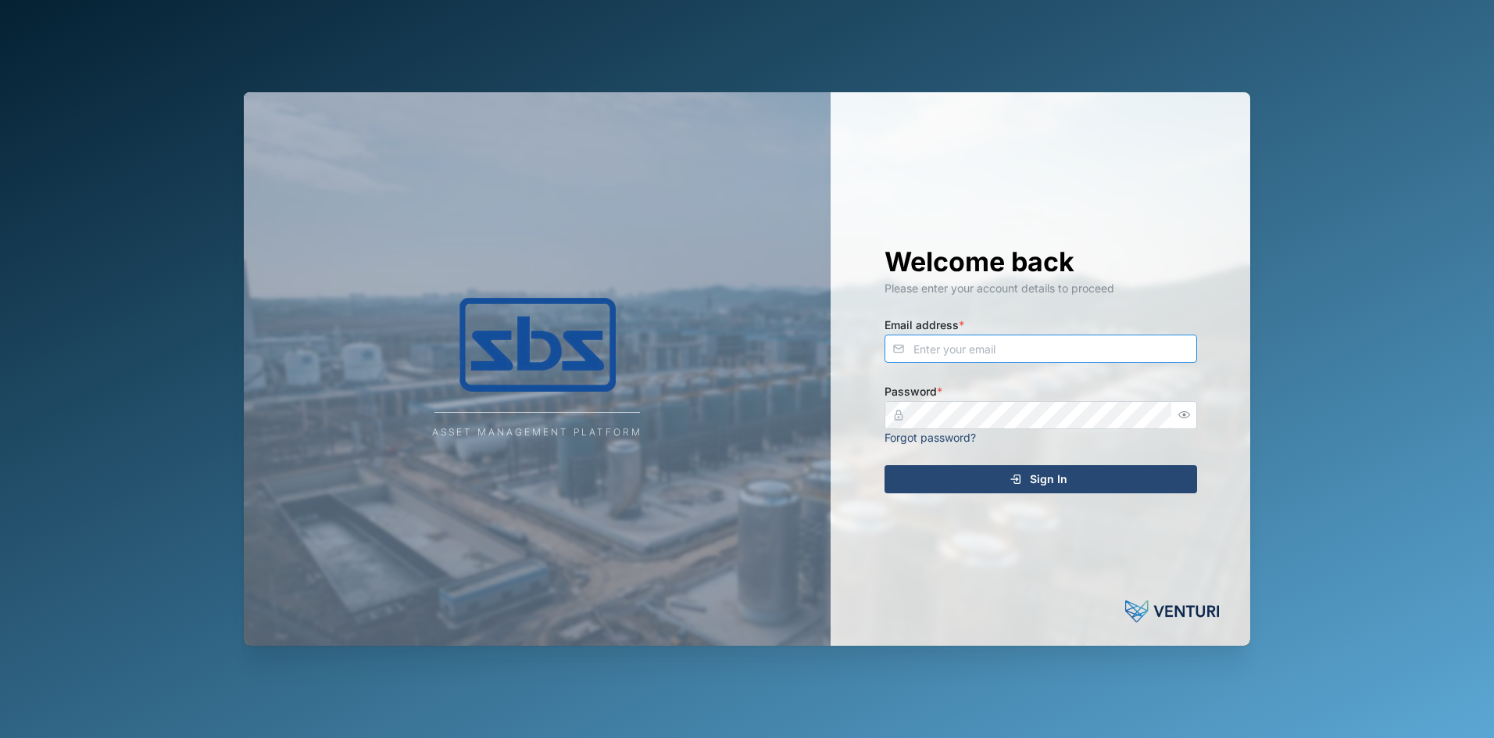
type input "[PERSON_NAME][EMAIL_ADDRESS][DOMAIN_NAME]"
click at [1046, 472] on span "Sign In" at bounding box center [1049, 479] width 38 height 27
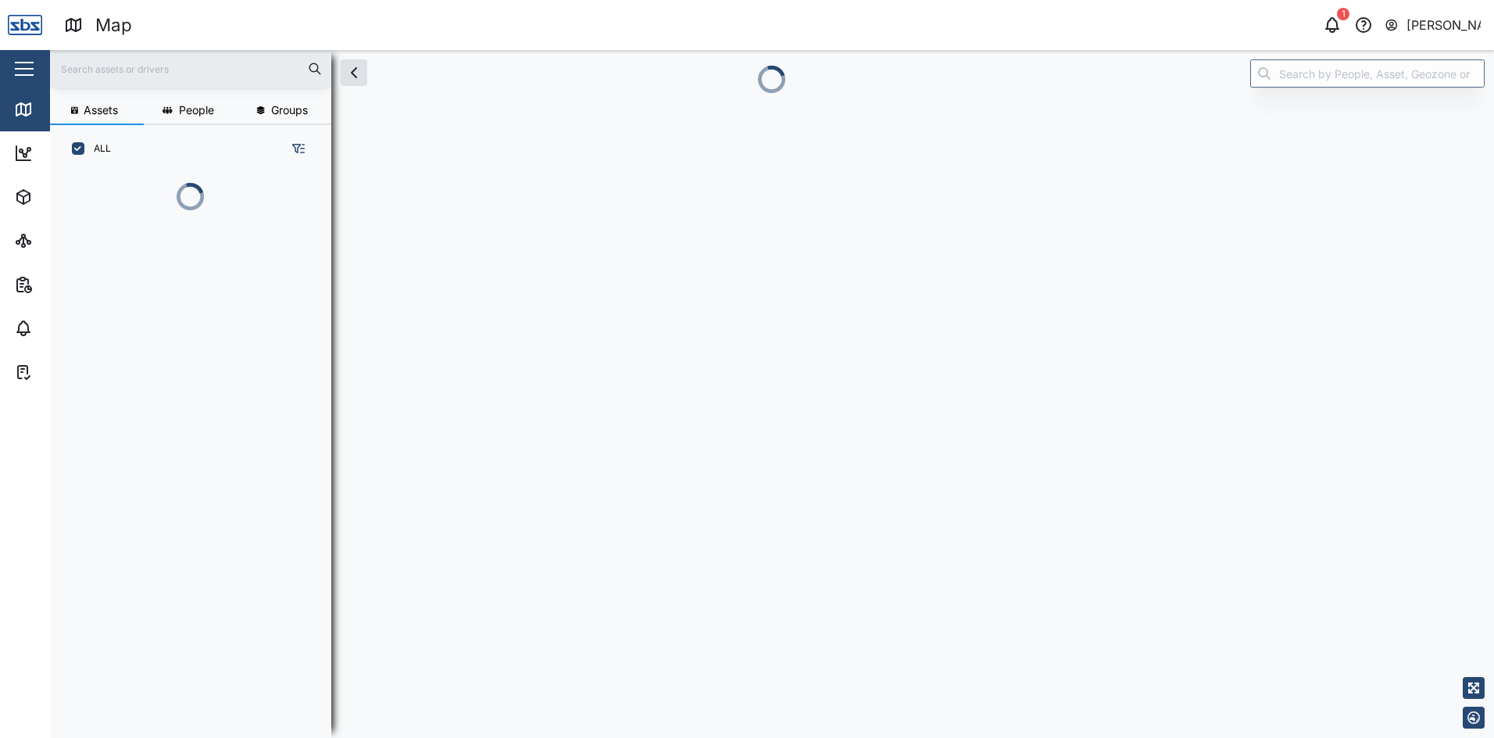
scroll to position [546, 245]
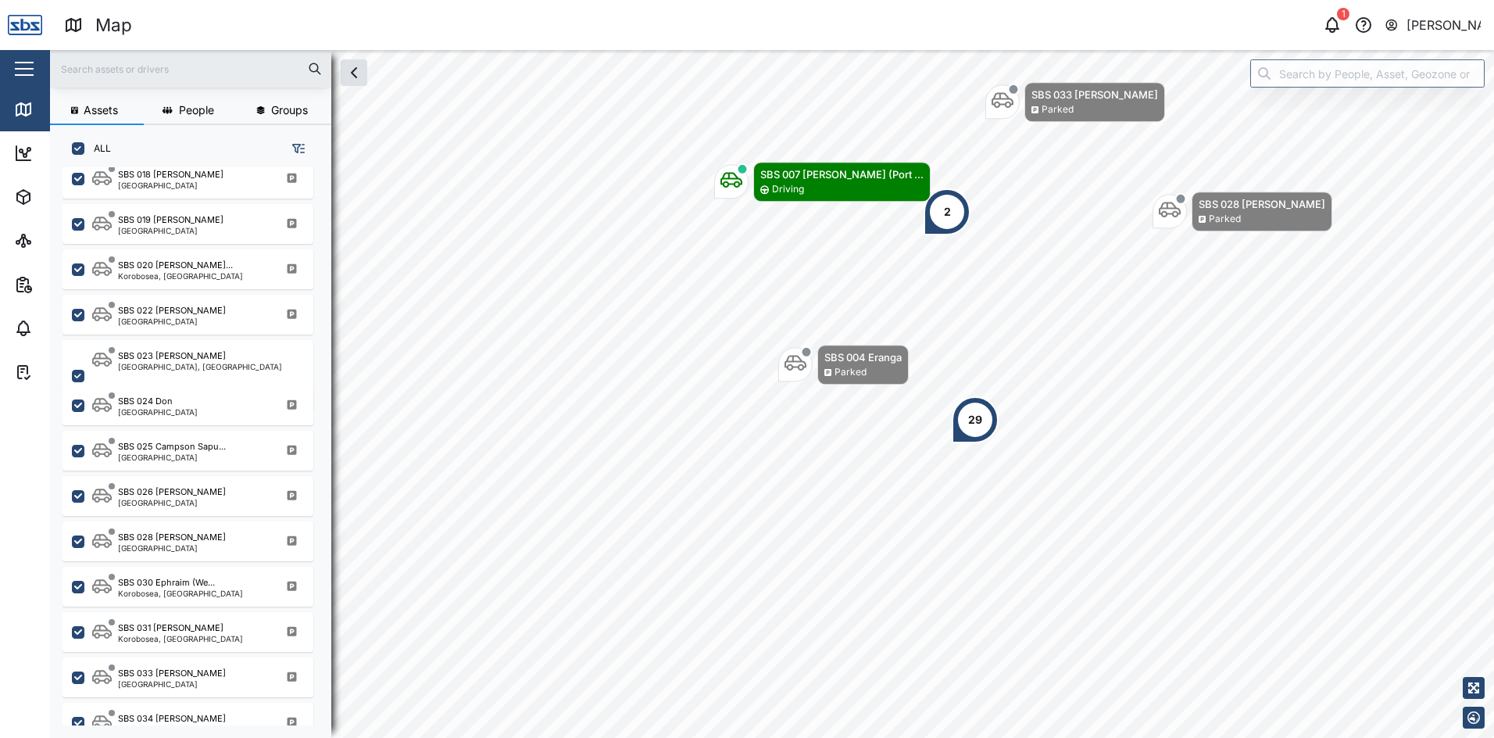
scroll to position [1527, 0]
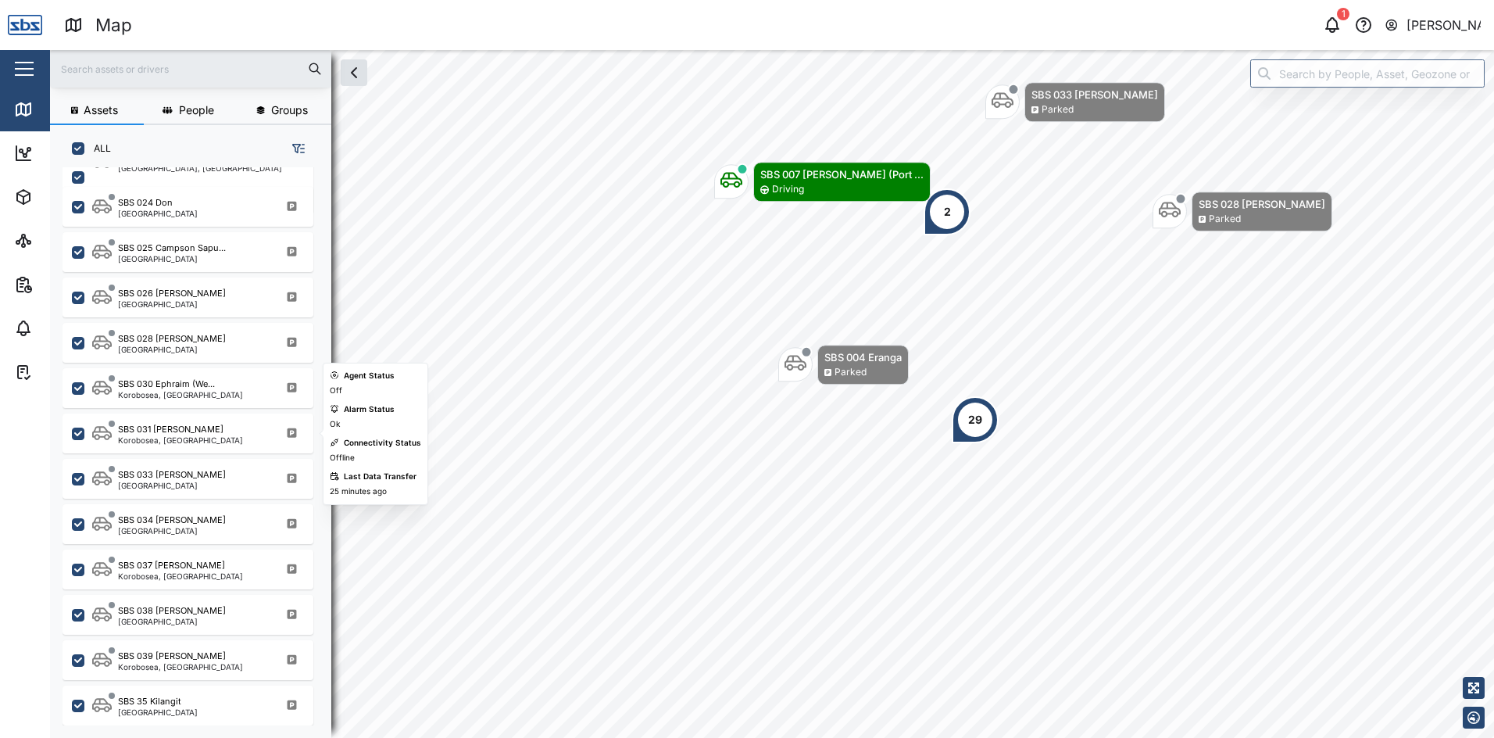
click at [179, 431] on div "SBS 031 [PERSON_NAME]" at bounding box center [180, 429] width 125 height 13
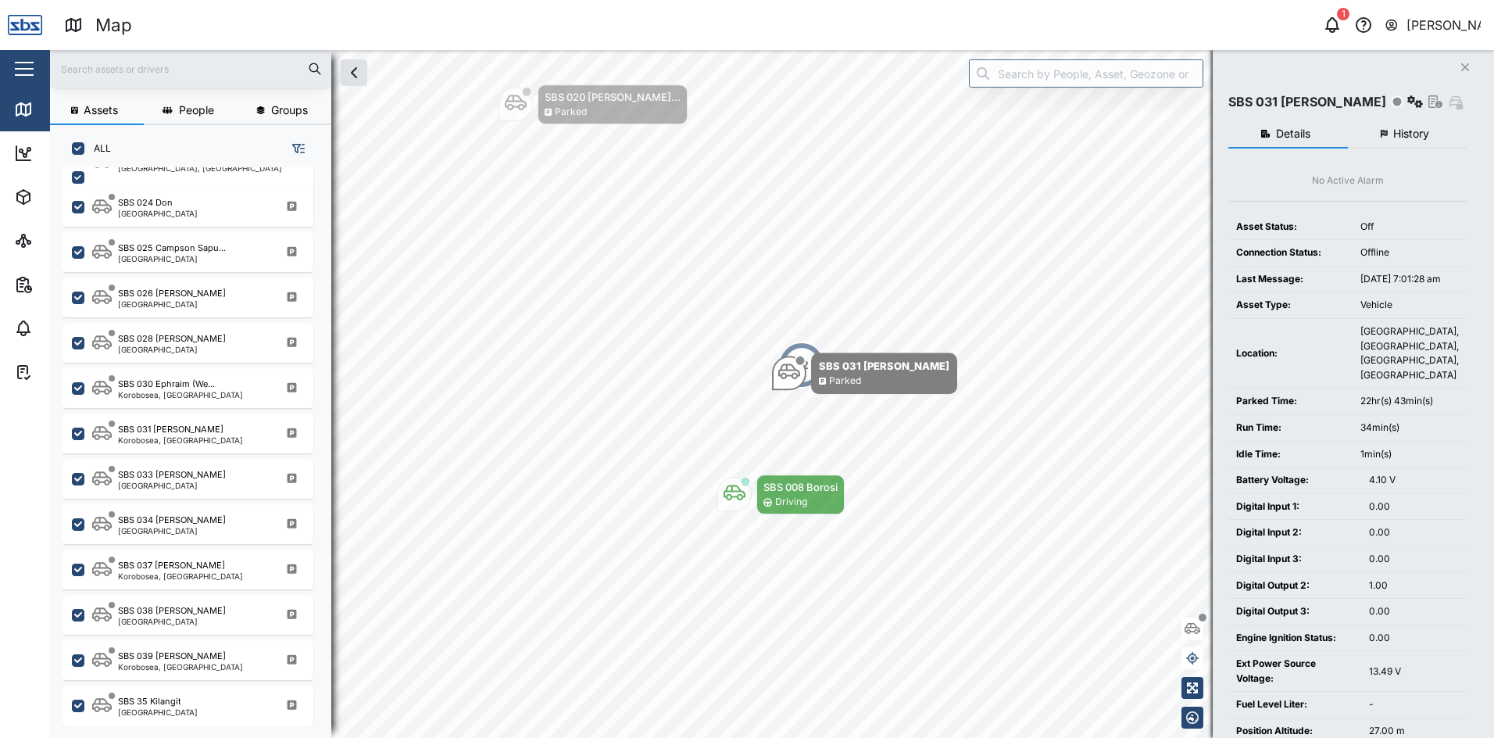
click at [1407, 132] on span "History" at bounding box center [1412, 133] width 36 height 11
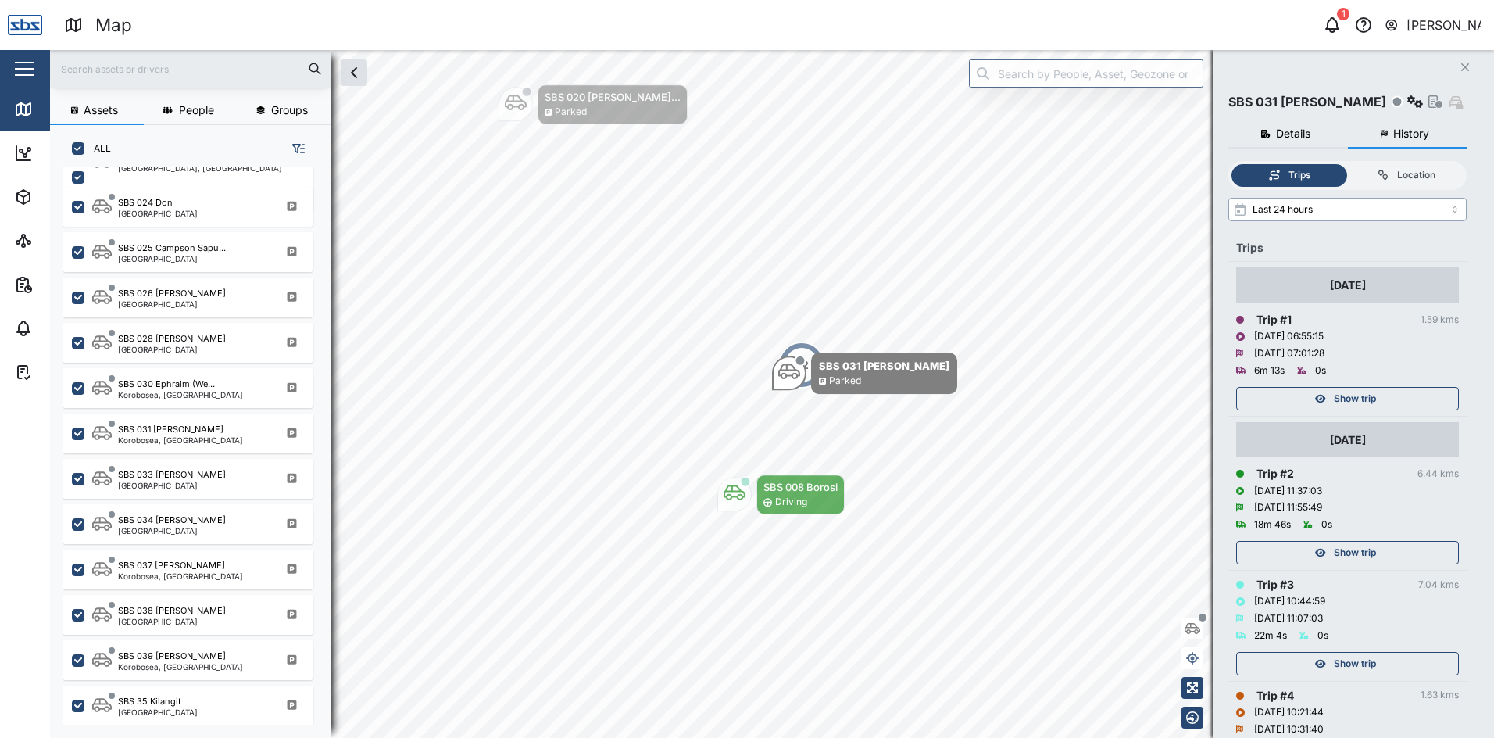
click at [1456, 208] on input "Last 24 hours" at bounding box center [1348, 209] width 238 height 23
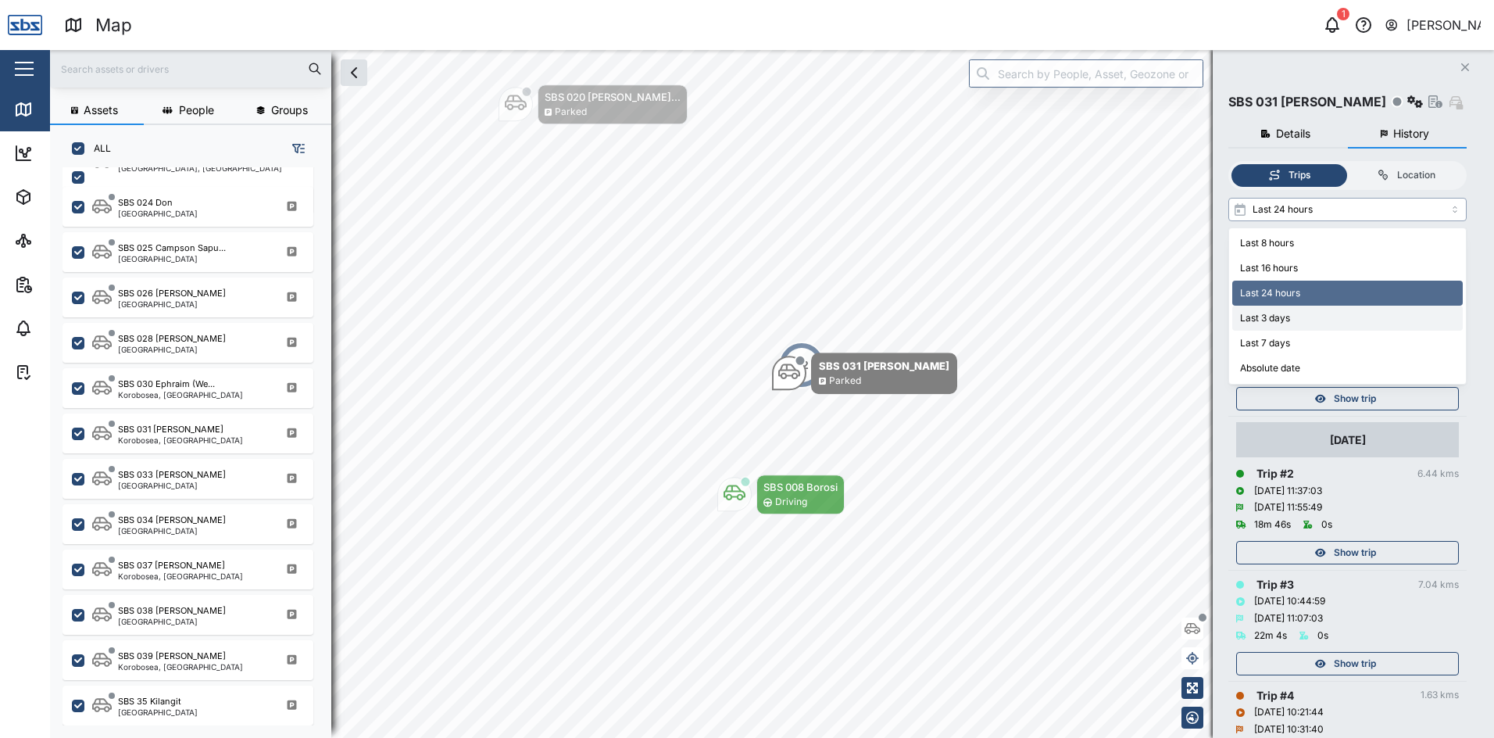
type input "Last 3 days"
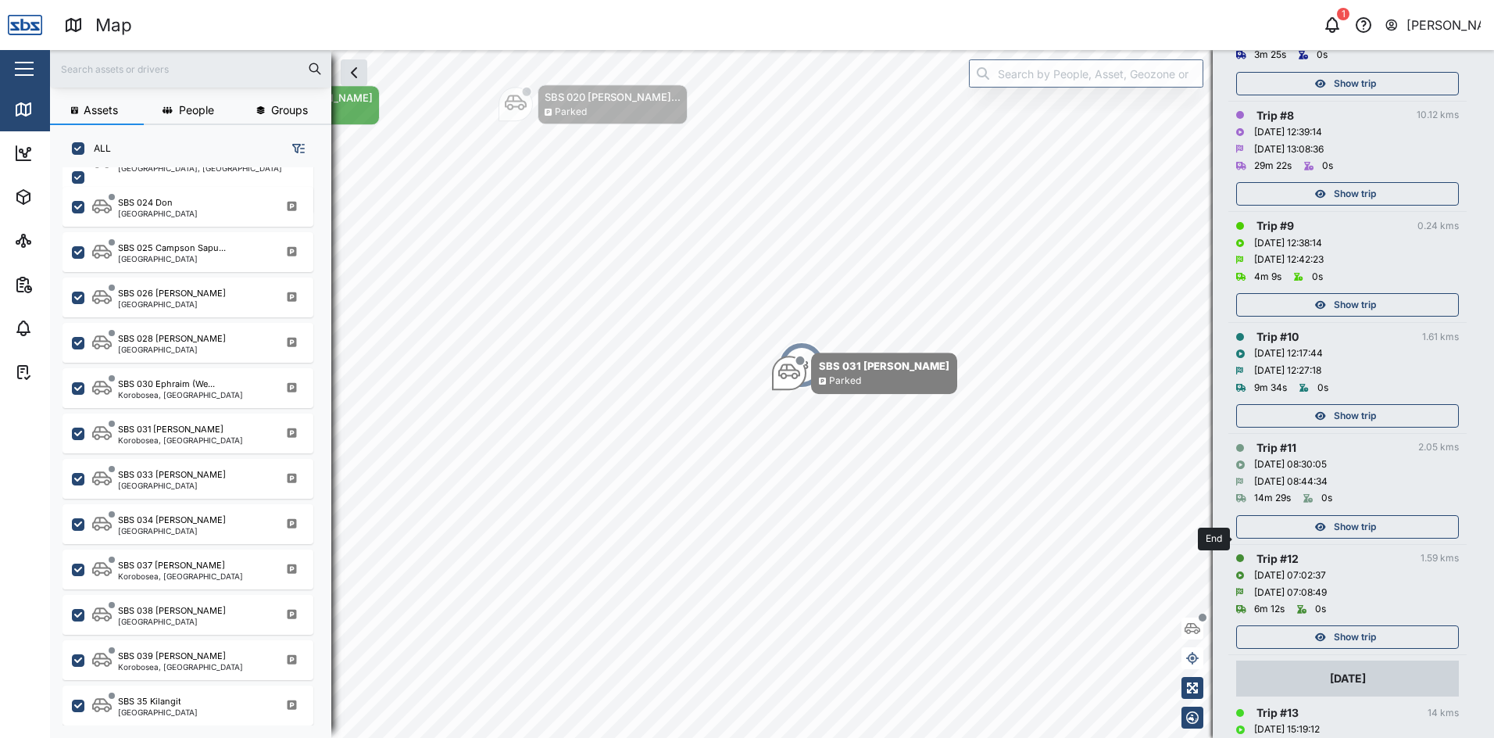
scroll to position [1094, 0]
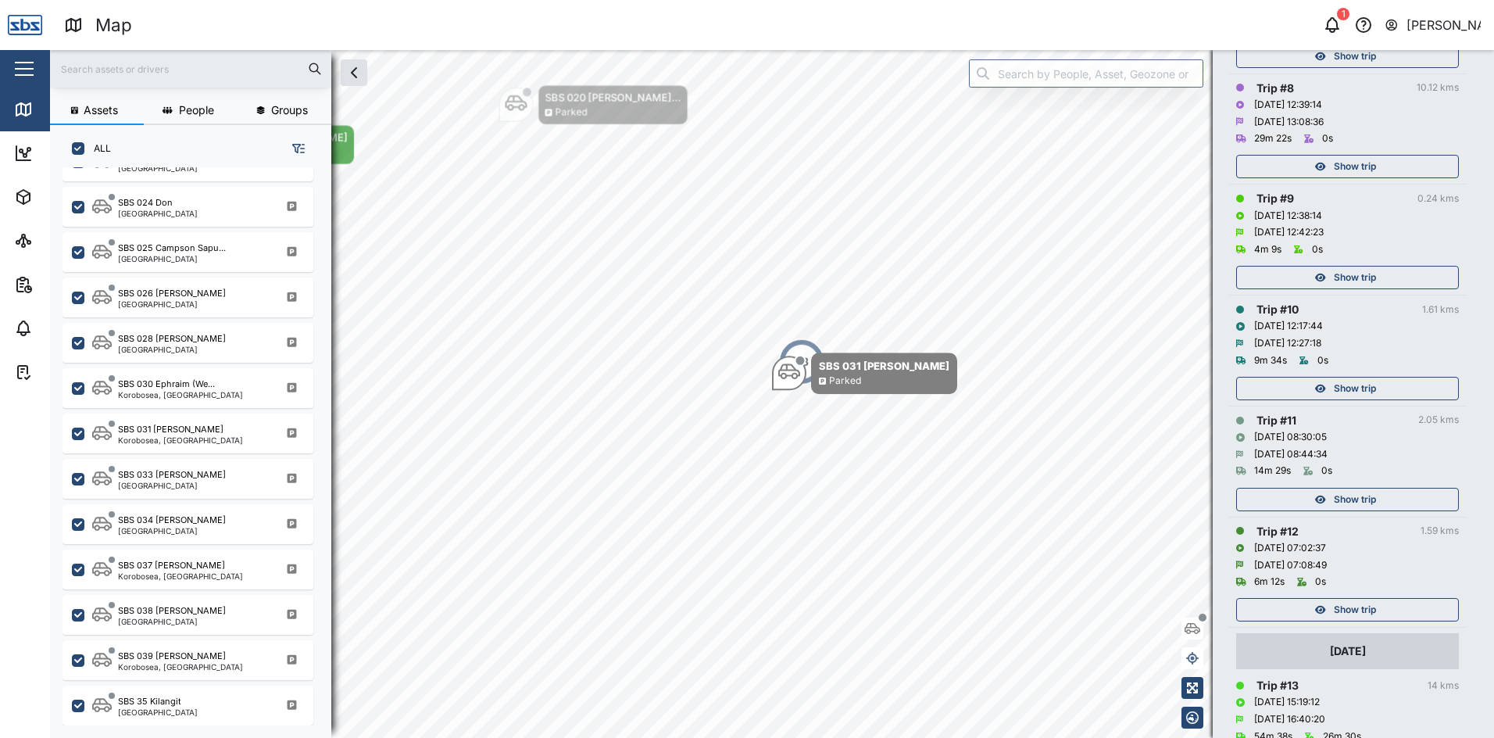
click at [1353, 615] on span "Show trip" at bounding box center [1355, 610] width 42 height 22
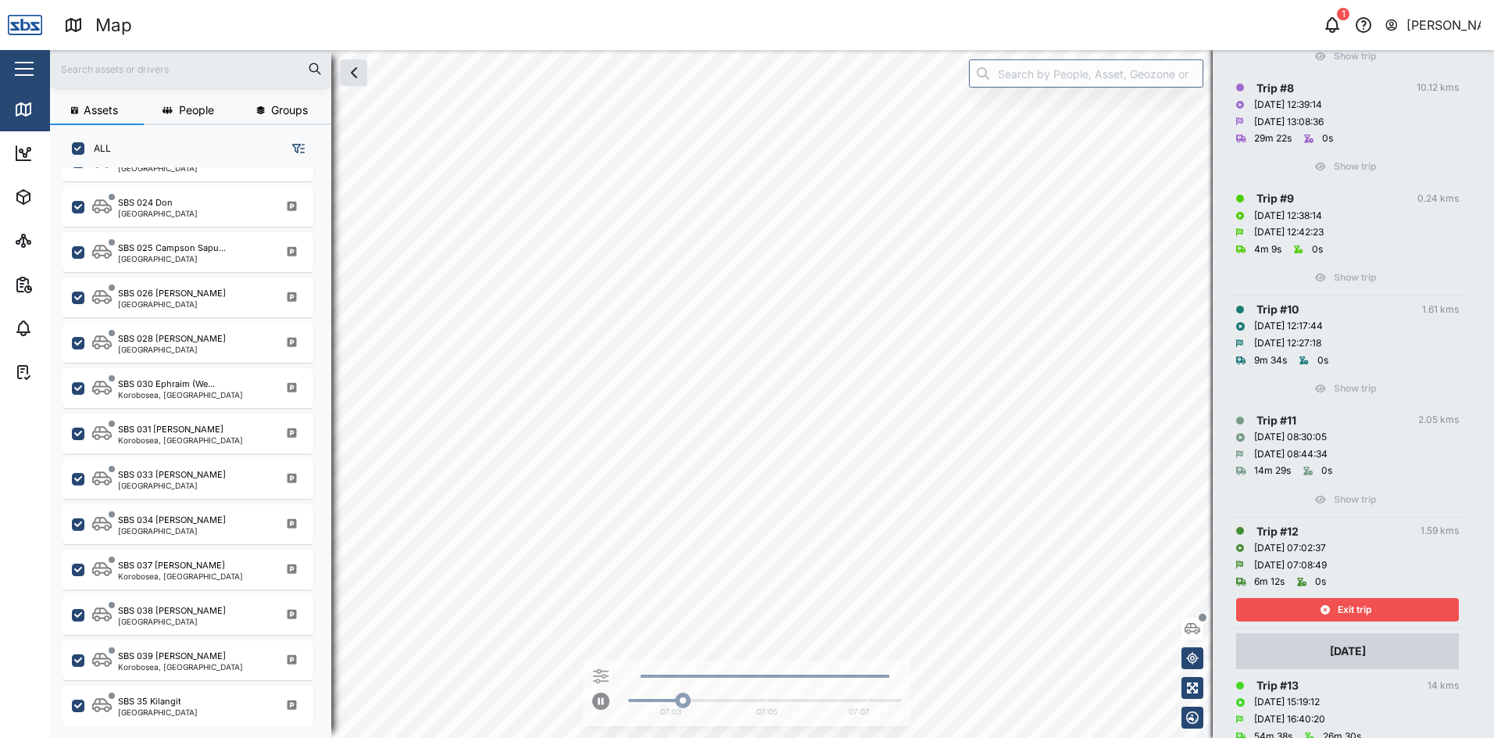
click at [1358, 606] on span "Exit trip" at bounding box center [1355, 610] width 34 height 22
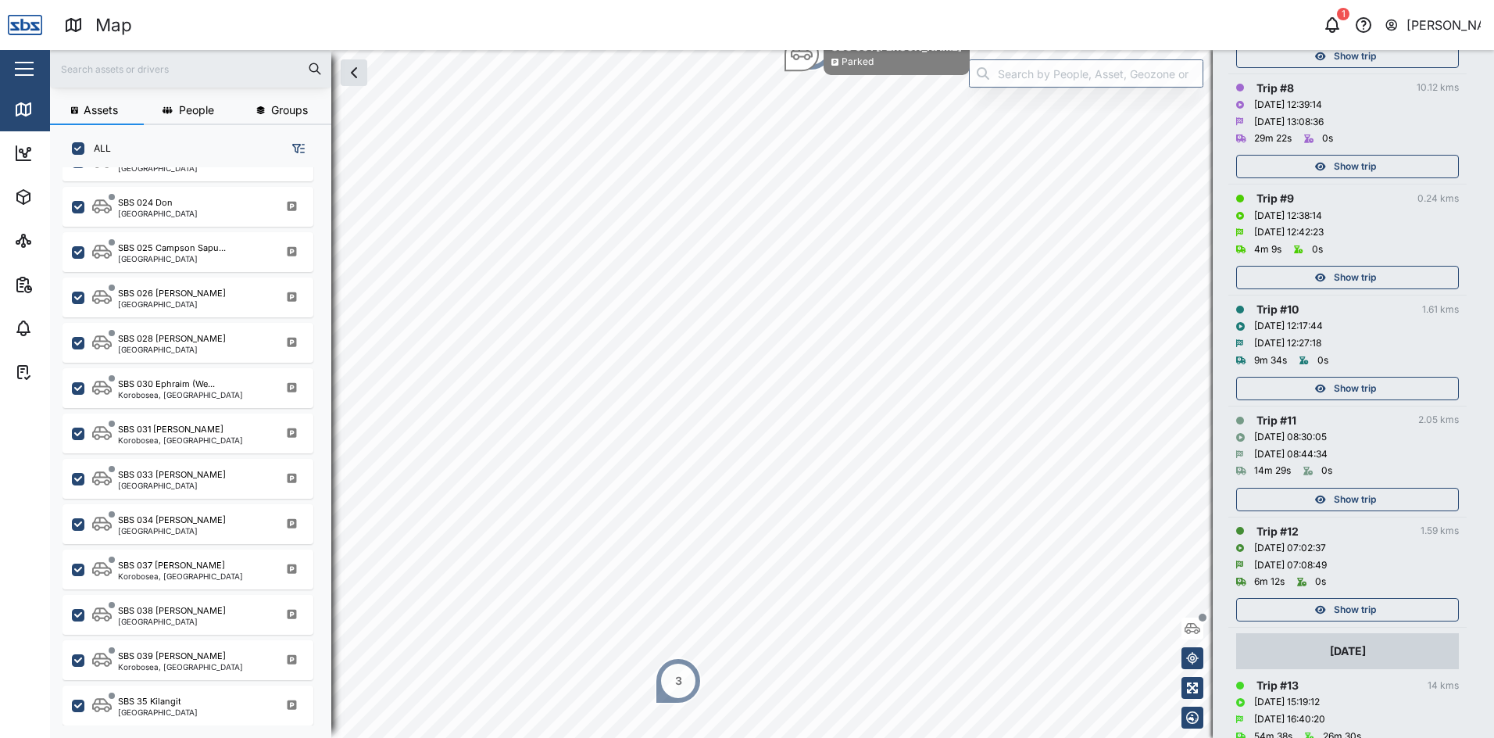
click at [1358, 499] on span "Show trip" at bounding box center [1355, 499] width 42 height 22
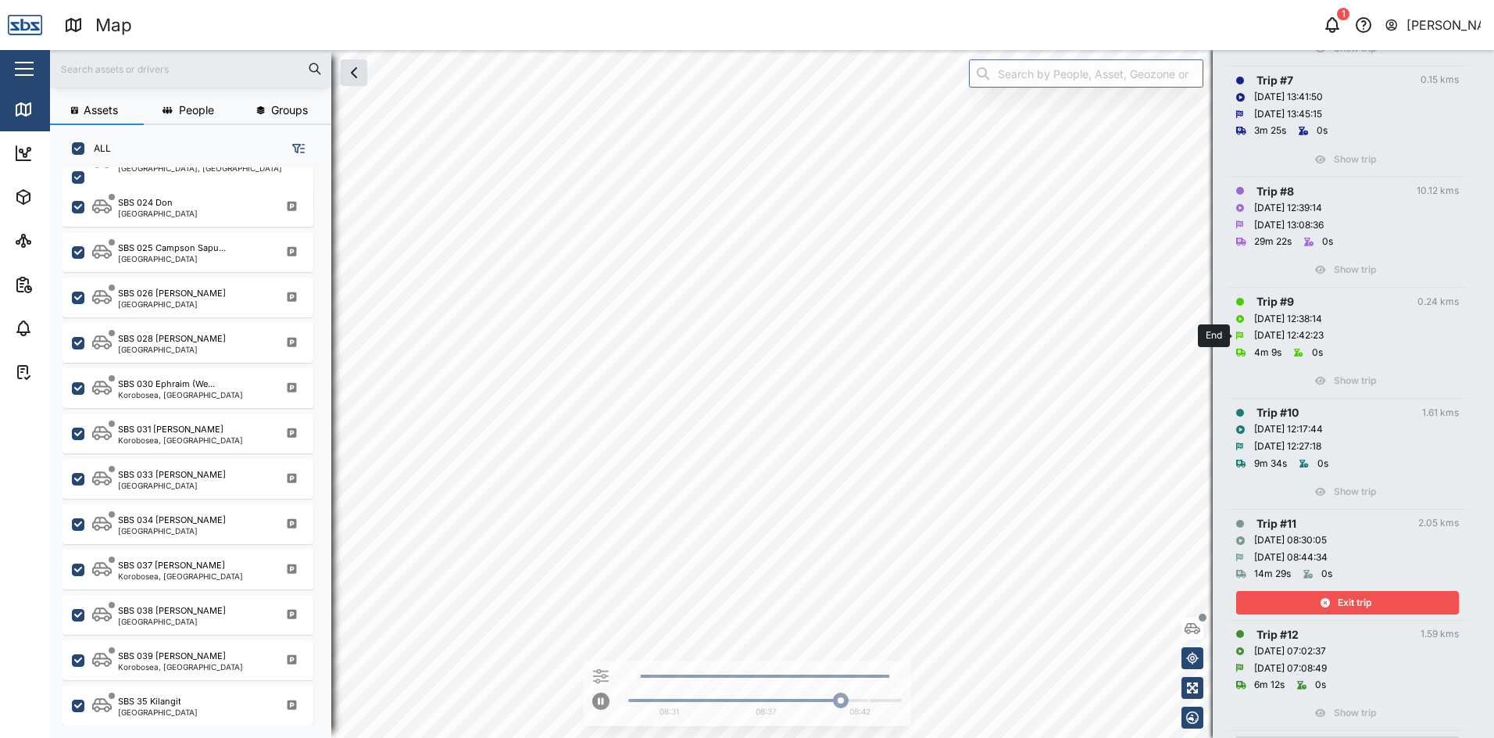
scroll to position [1016, 0]
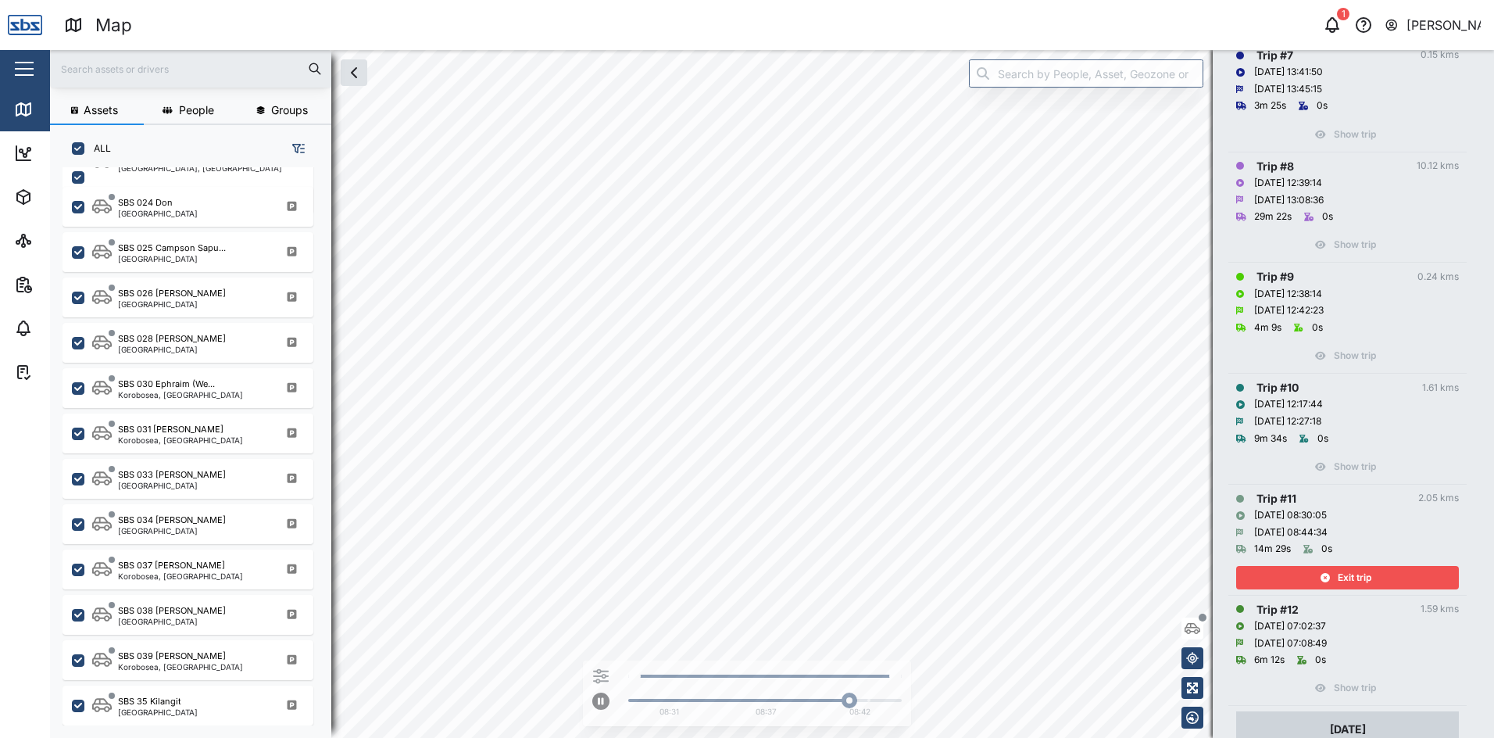
click at [1359, 582] on span "Exit trip" at bounding box center [1355, 578] width 34 height 22
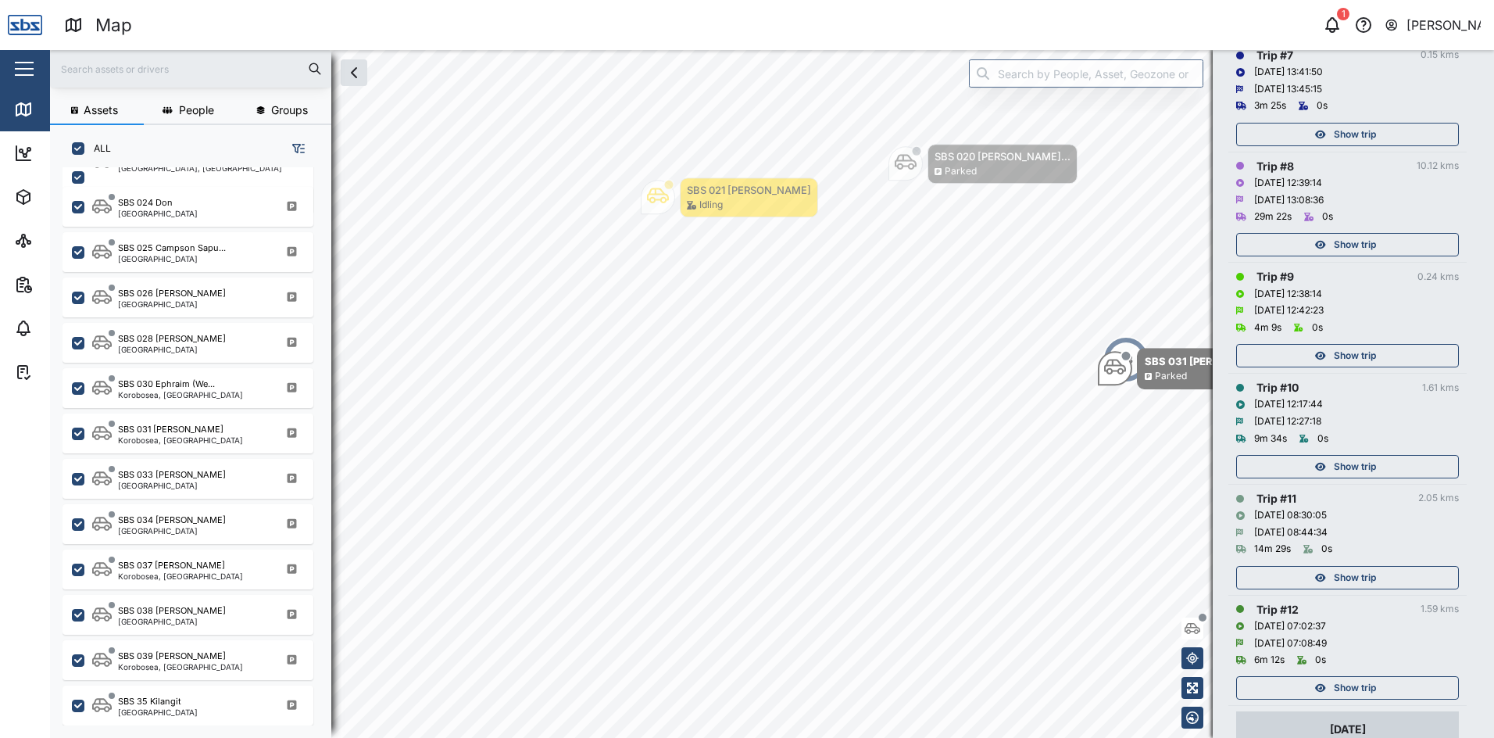
click at [1351, 471] on span "Show trip" at bounding box center [1355, 467] width 42 height 22
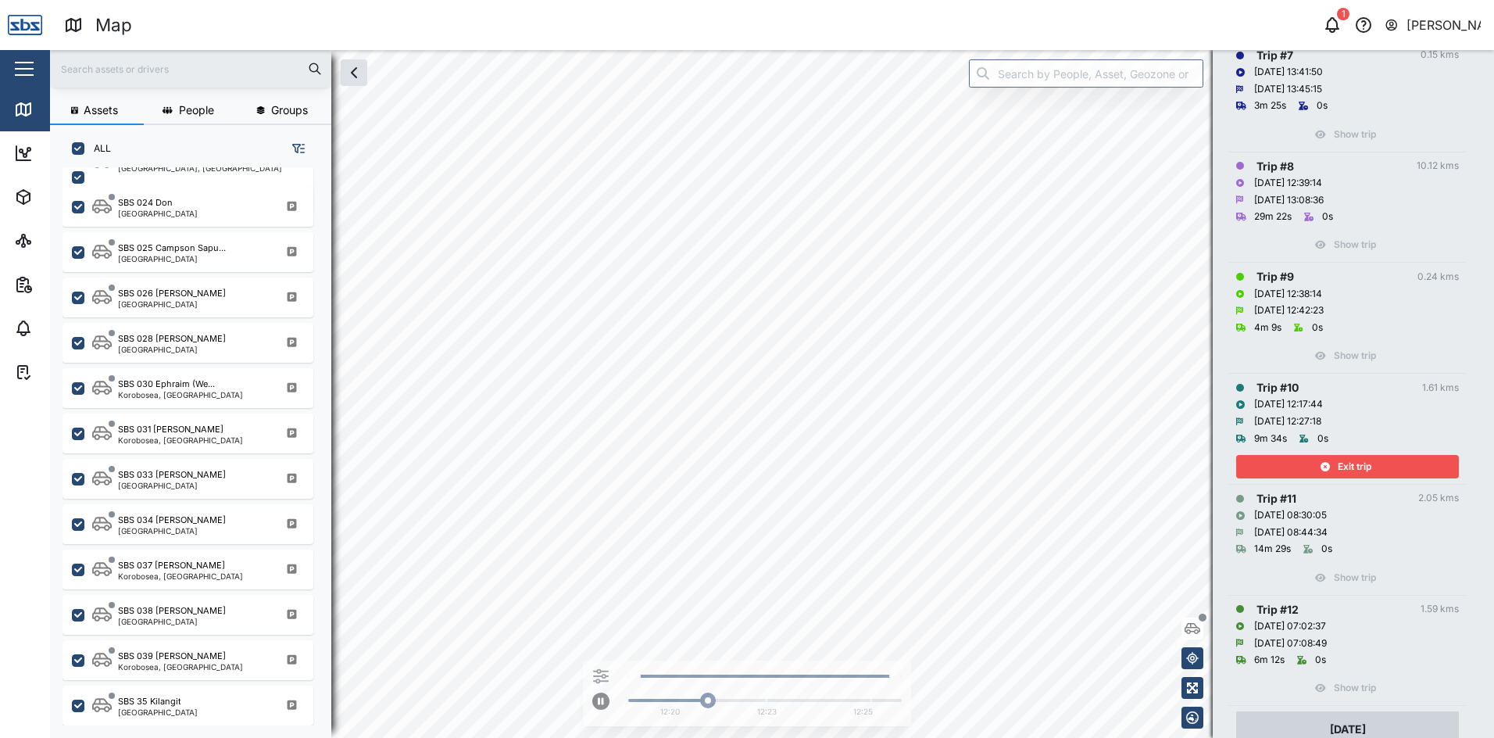
click at [1350, 471] on span "Exit trip" at bounding box center [1355, 467] width 34 height 22
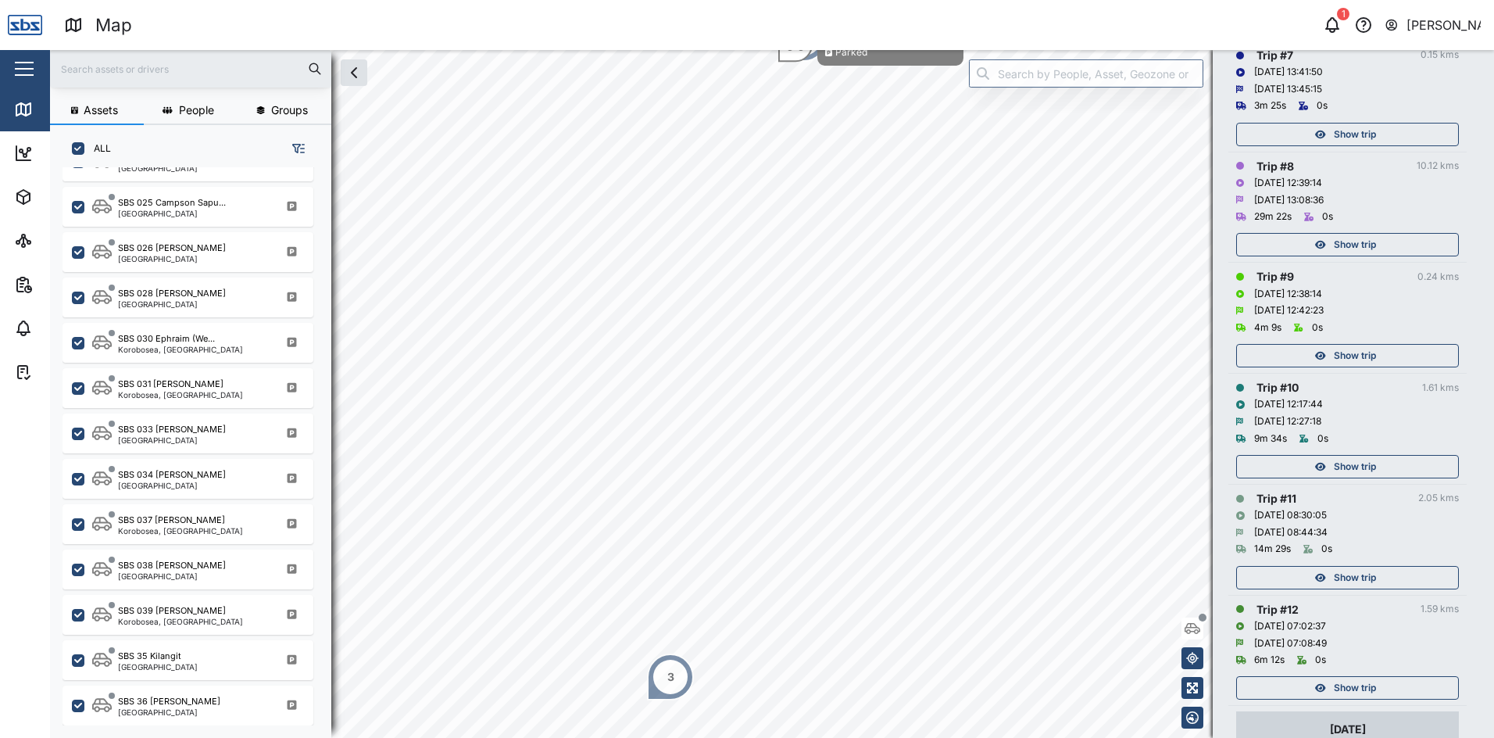
click at [1352, 349] on span "Show trip" at bounding box center [1355, 356] width 42 height 22
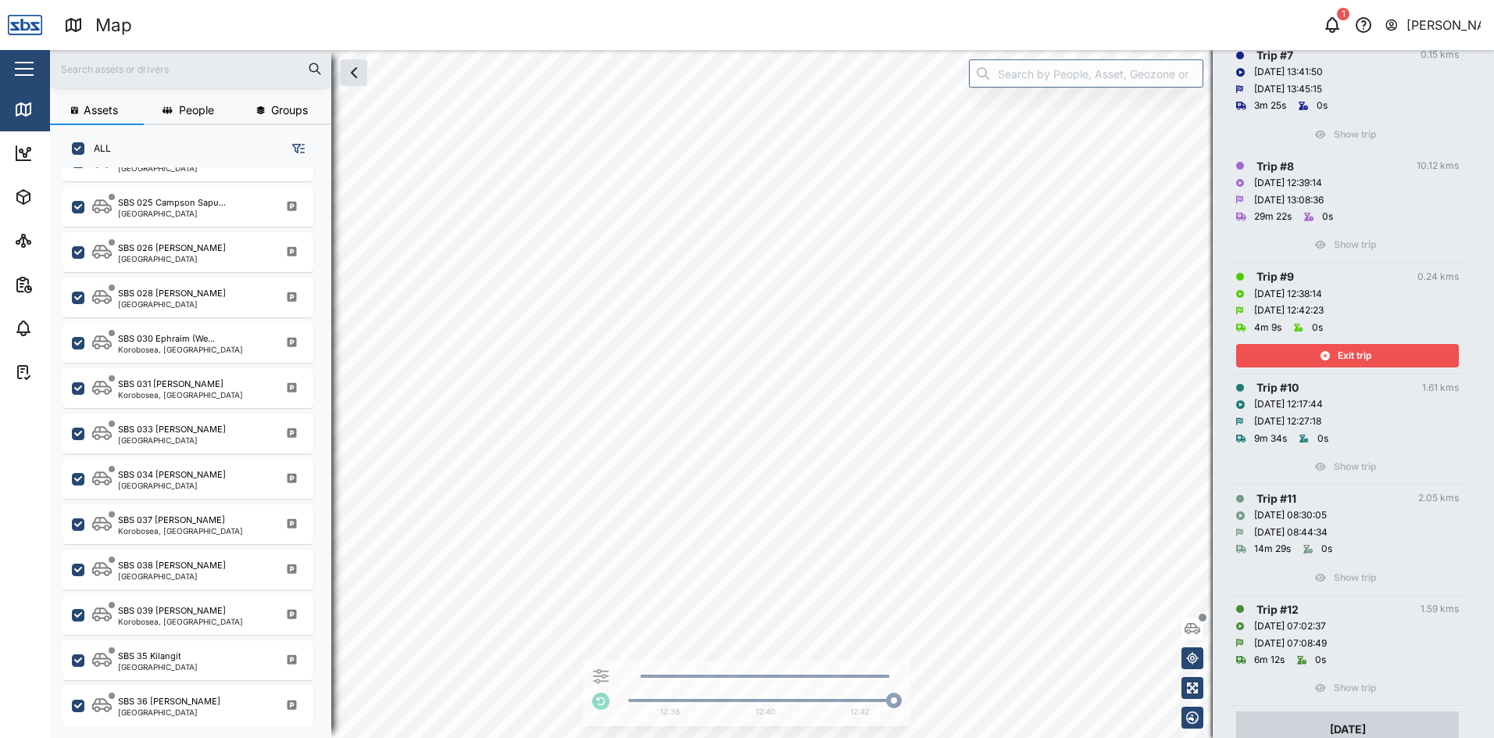
click at [1352, 349] on span "Exit trip" at bounding box center [1355, 356] width 34 height 22
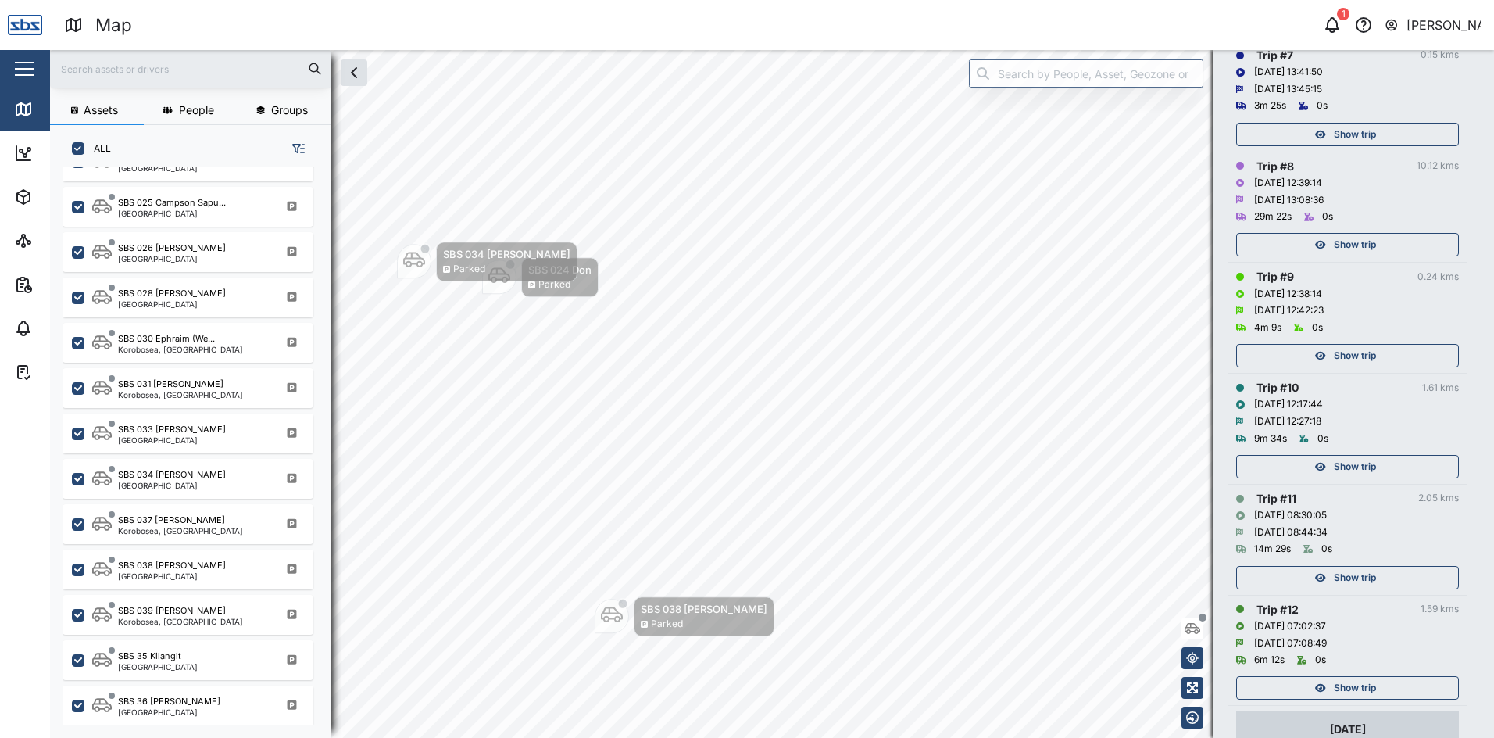
click at [1343, 249] on span "Show trip" at bounding box center [1355, 245] width 42 height 22
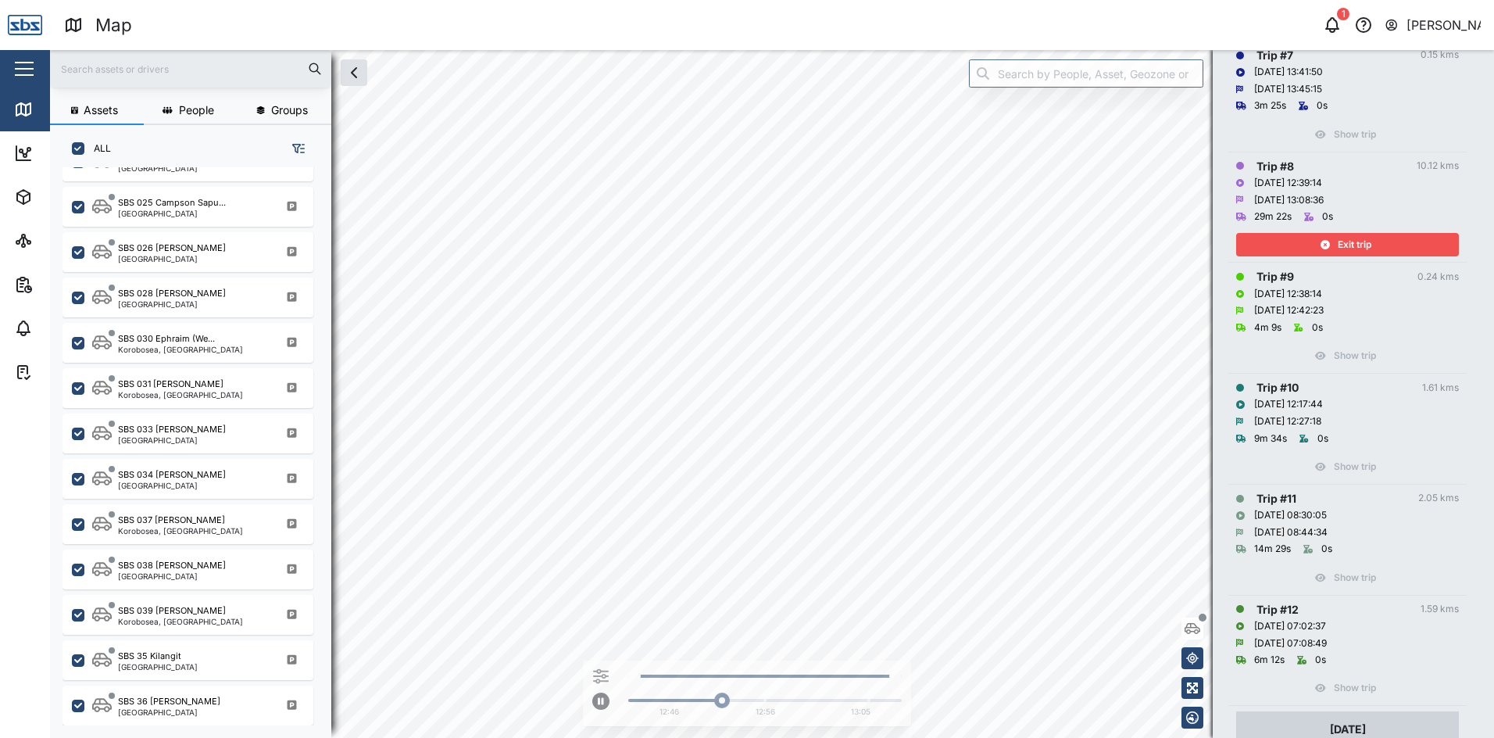
click at [1355, 245] on span "Exit trip" at bounding box center [1355, 245] width 34 height 22
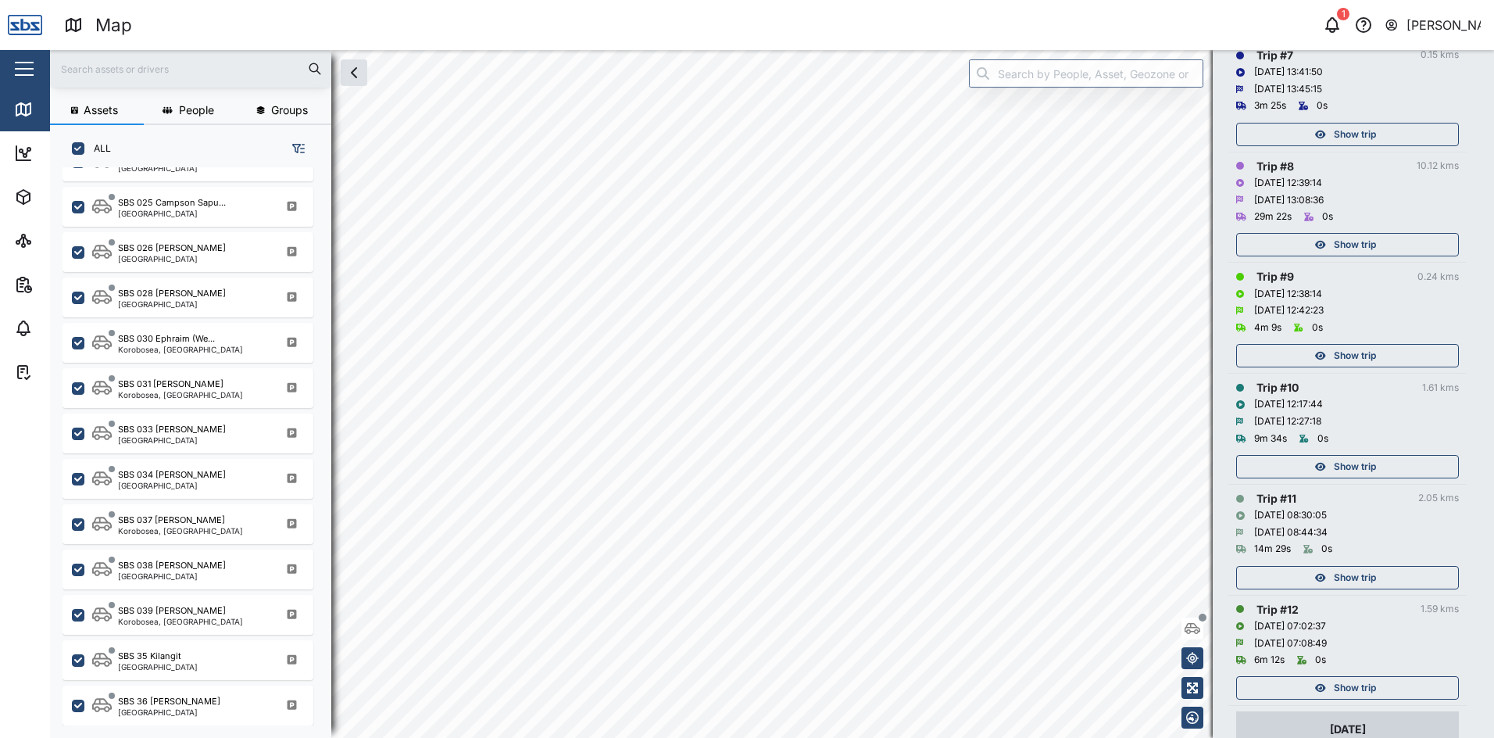
click at [1346, 135] on span "Show trip" at bounding box center [1355, 134] width 42 height 22
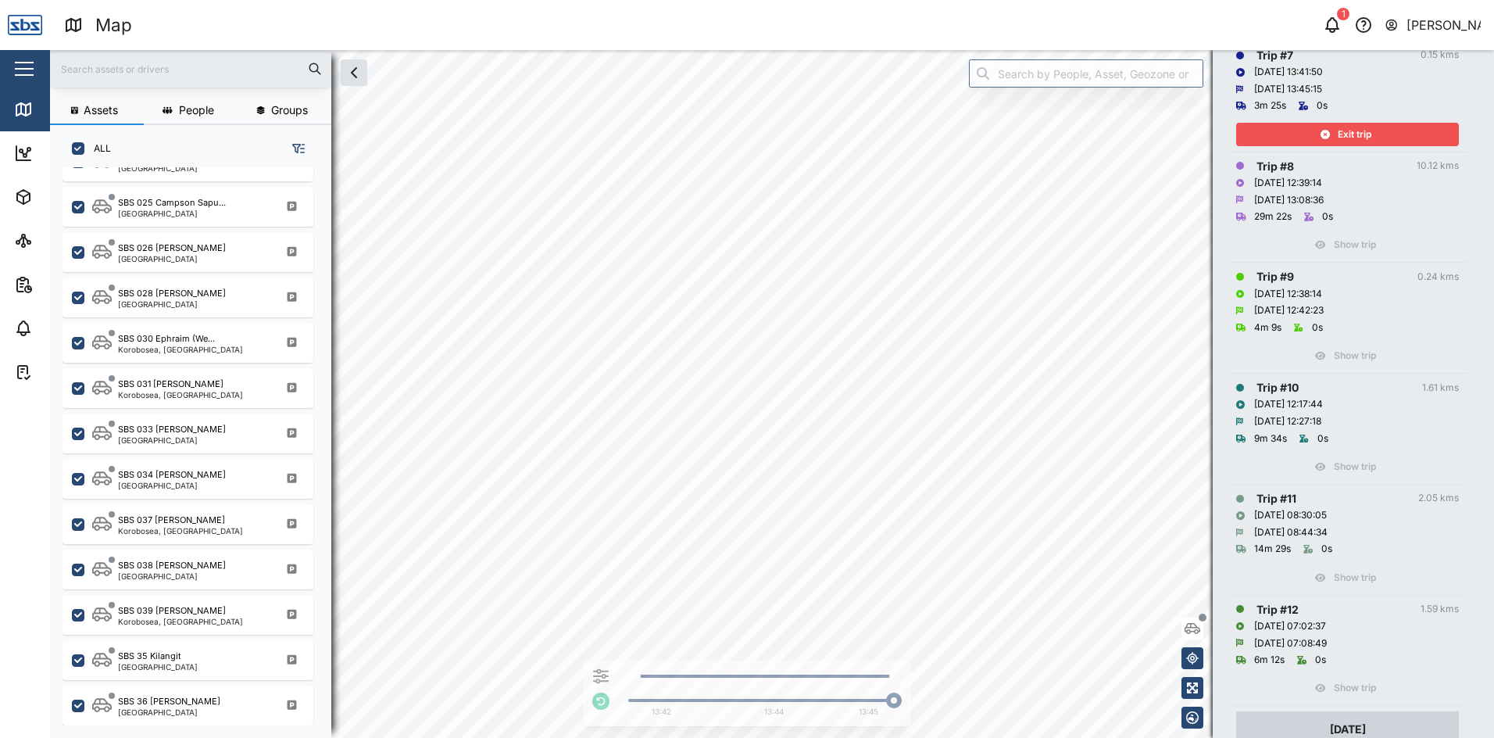
click at [1346, 134] on span "Exit trip" at bounding box center [1355, 134] width 34 height 22
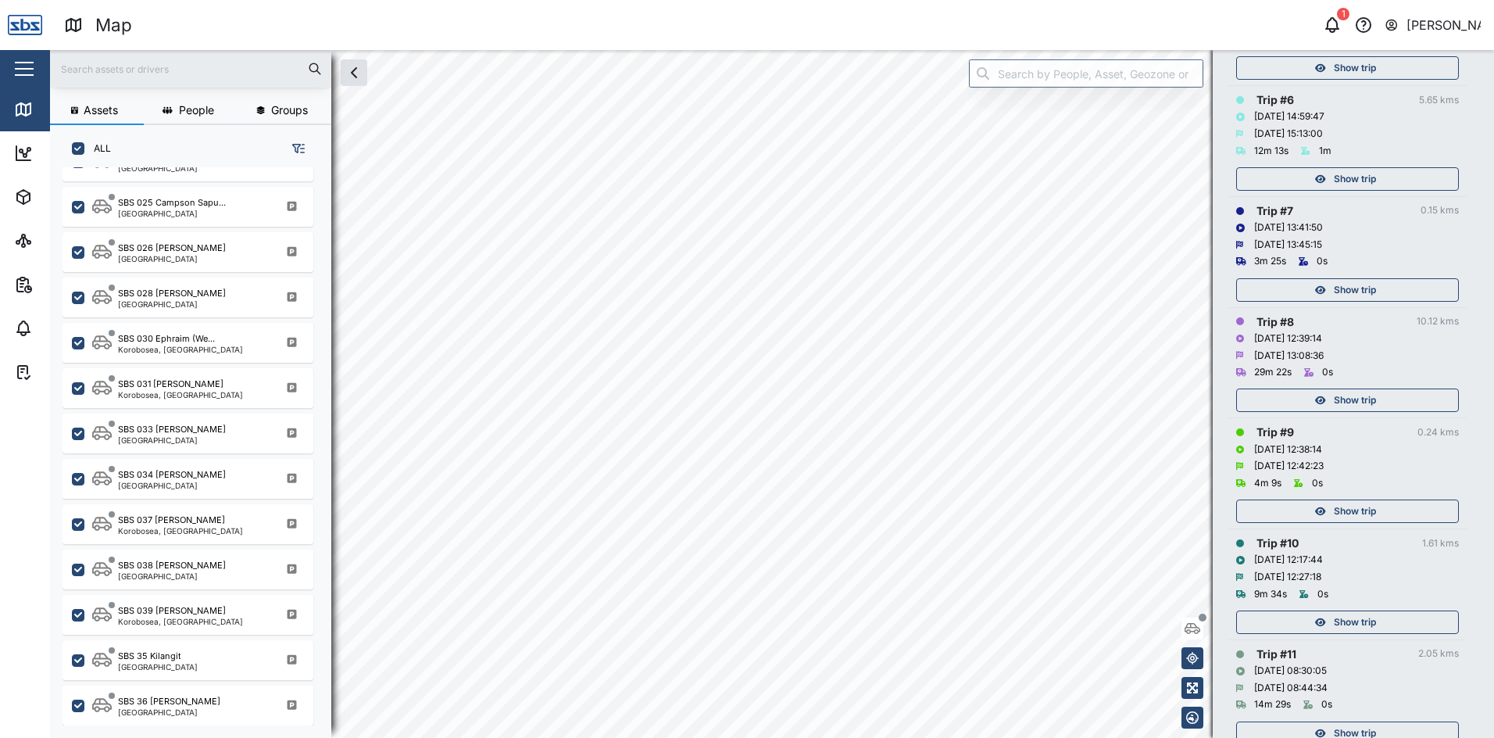
scroll to position [860, 0]
click at [1352, 181] on span "Show trip" at bounding box center [1355, 180] width 42 height 22
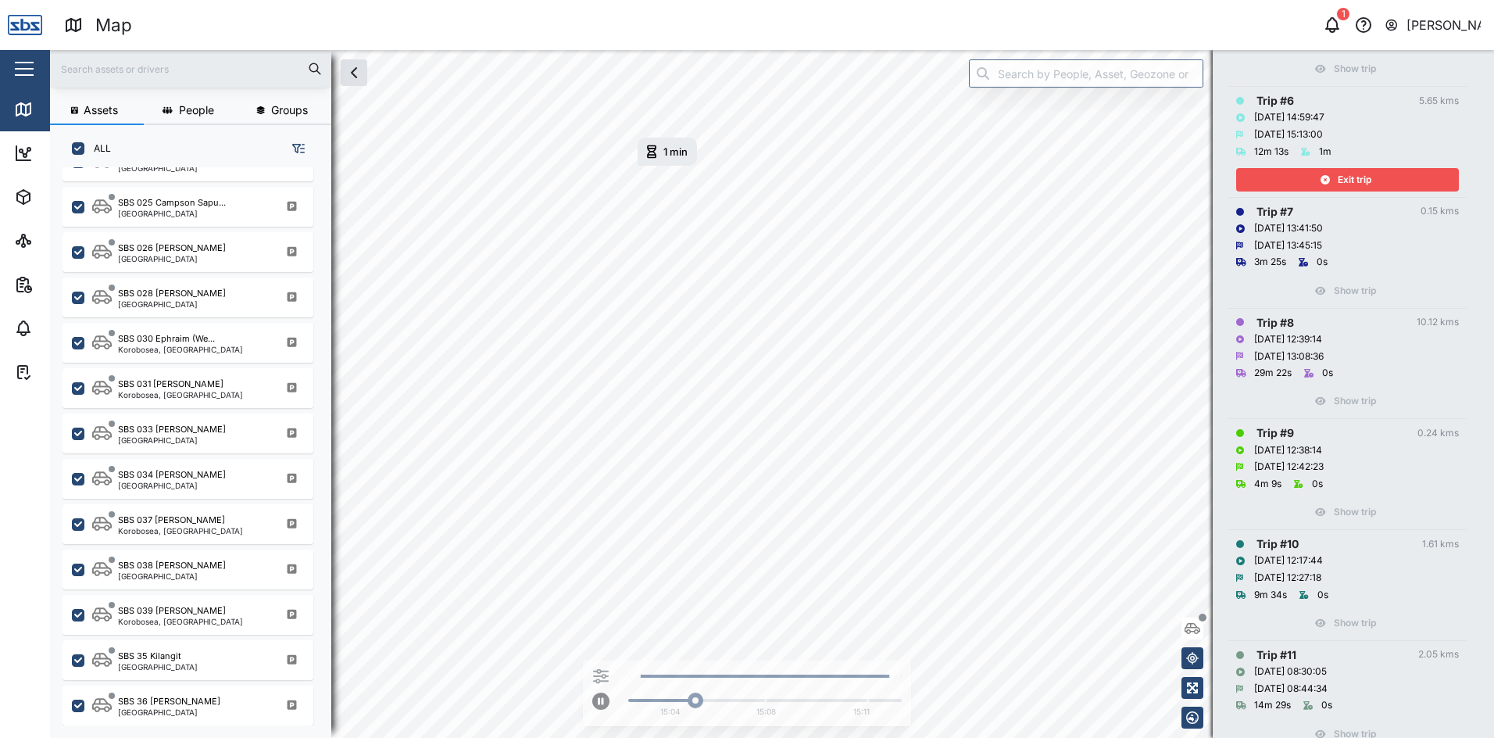
click at [1352, 181] on span "Exit trip" at bounding box center [1355, 180] width 34 height 22
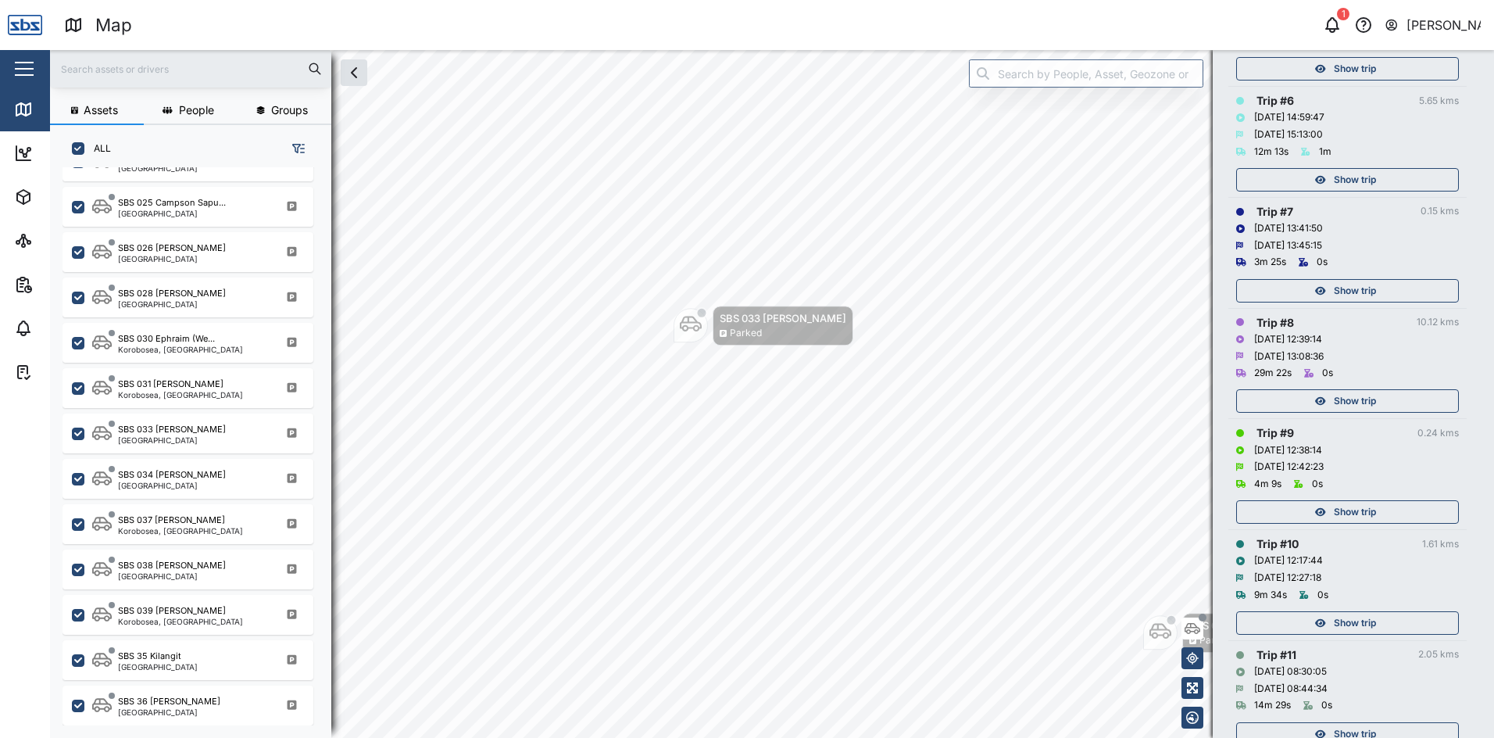
click at [1355, 293] on span "Show trip" at bounding box center [1355, 291] width 42 height 22
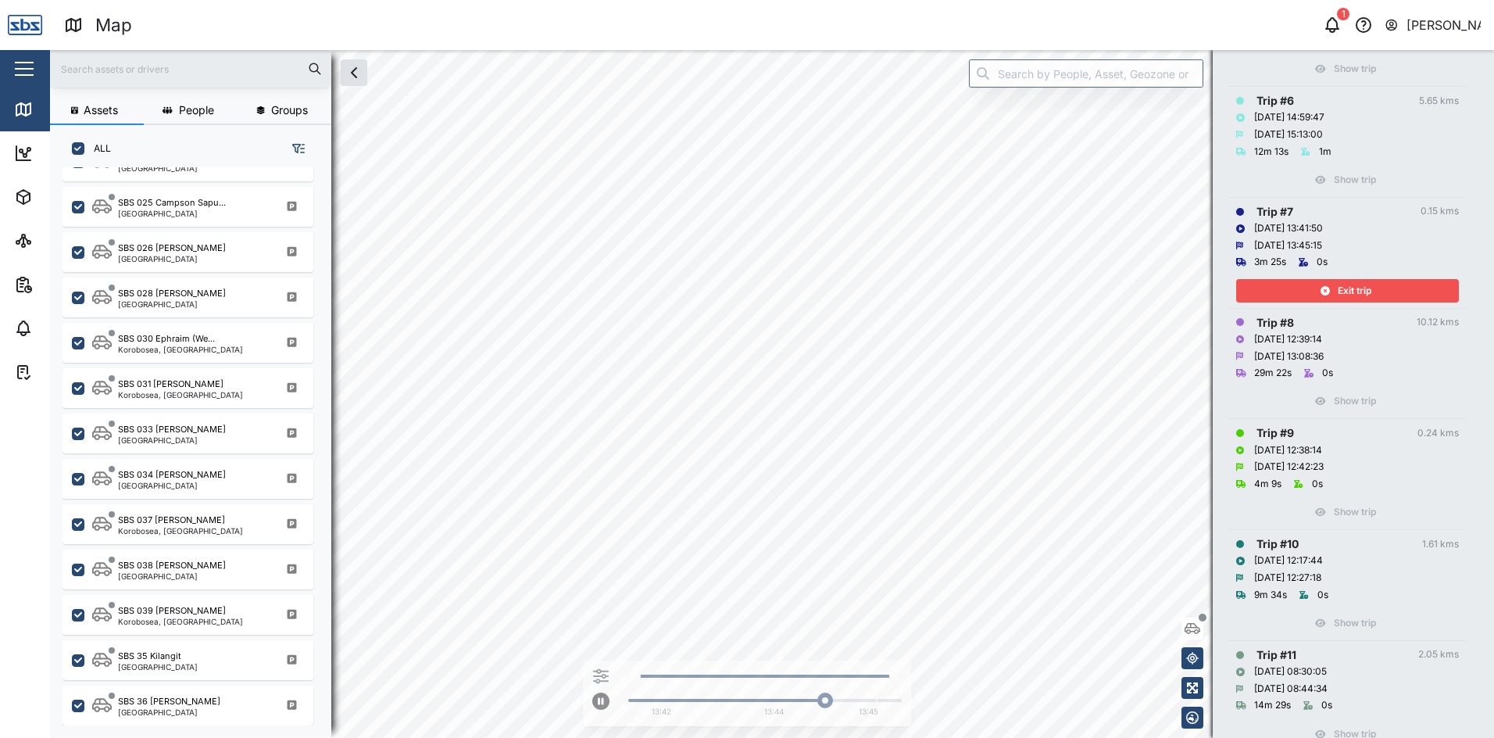
click at [1355, 293] on span "Exit trip" at bounding box center [1355, 291] width 34 height 22
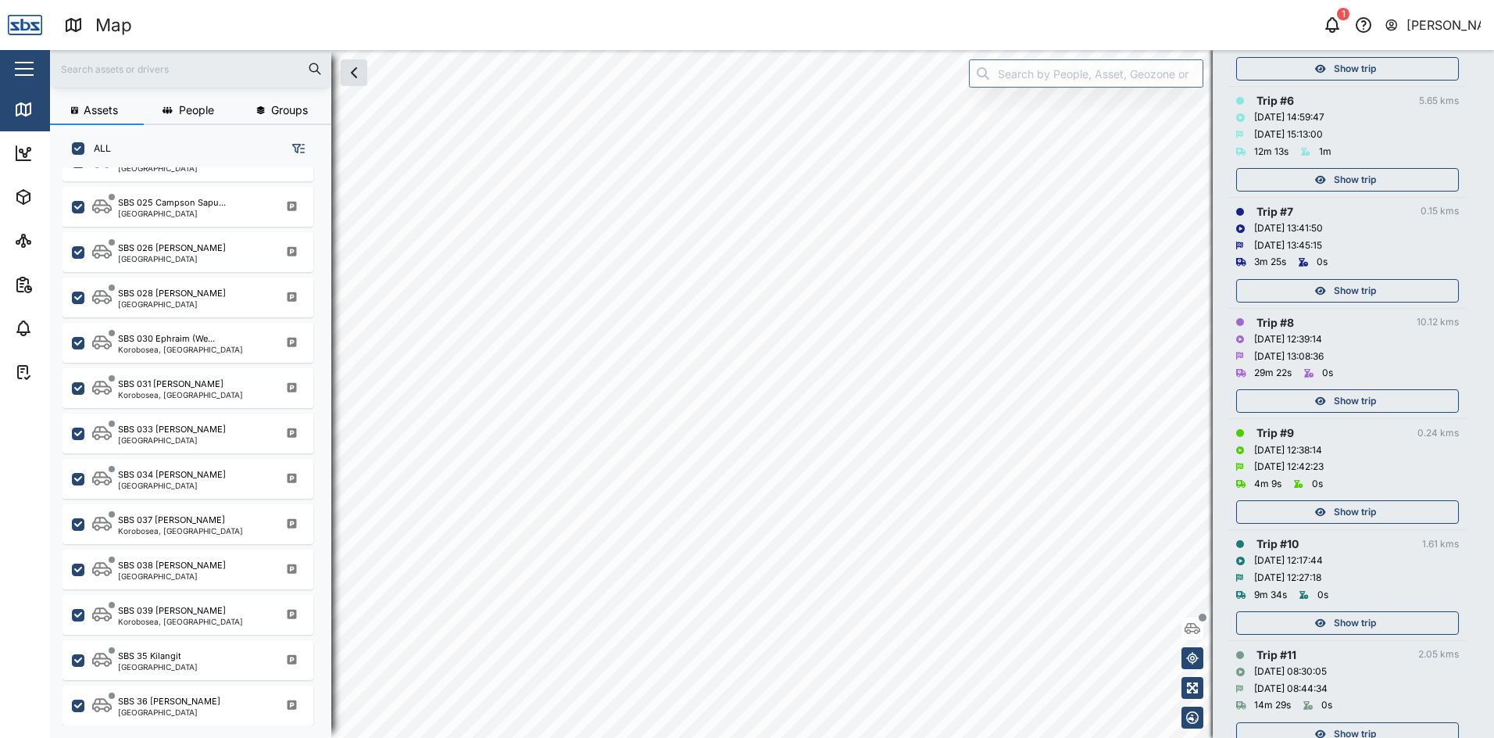
click at [1343, 183] on span "Show trip" at bounding box center [1355, 180] width 42 height 22
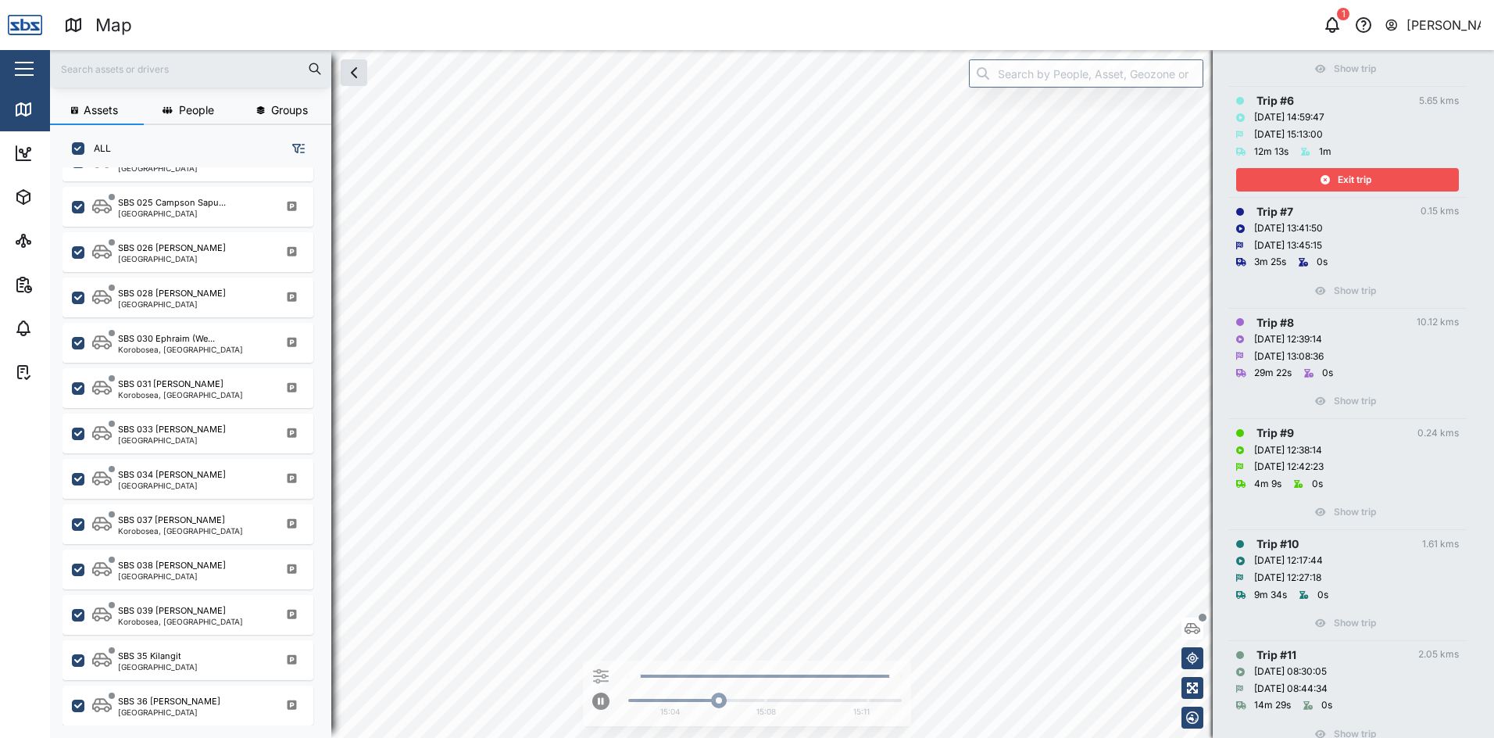
click at [1326, 181] on icon "button" at bounding box center [1325, 179] width 9 height 9
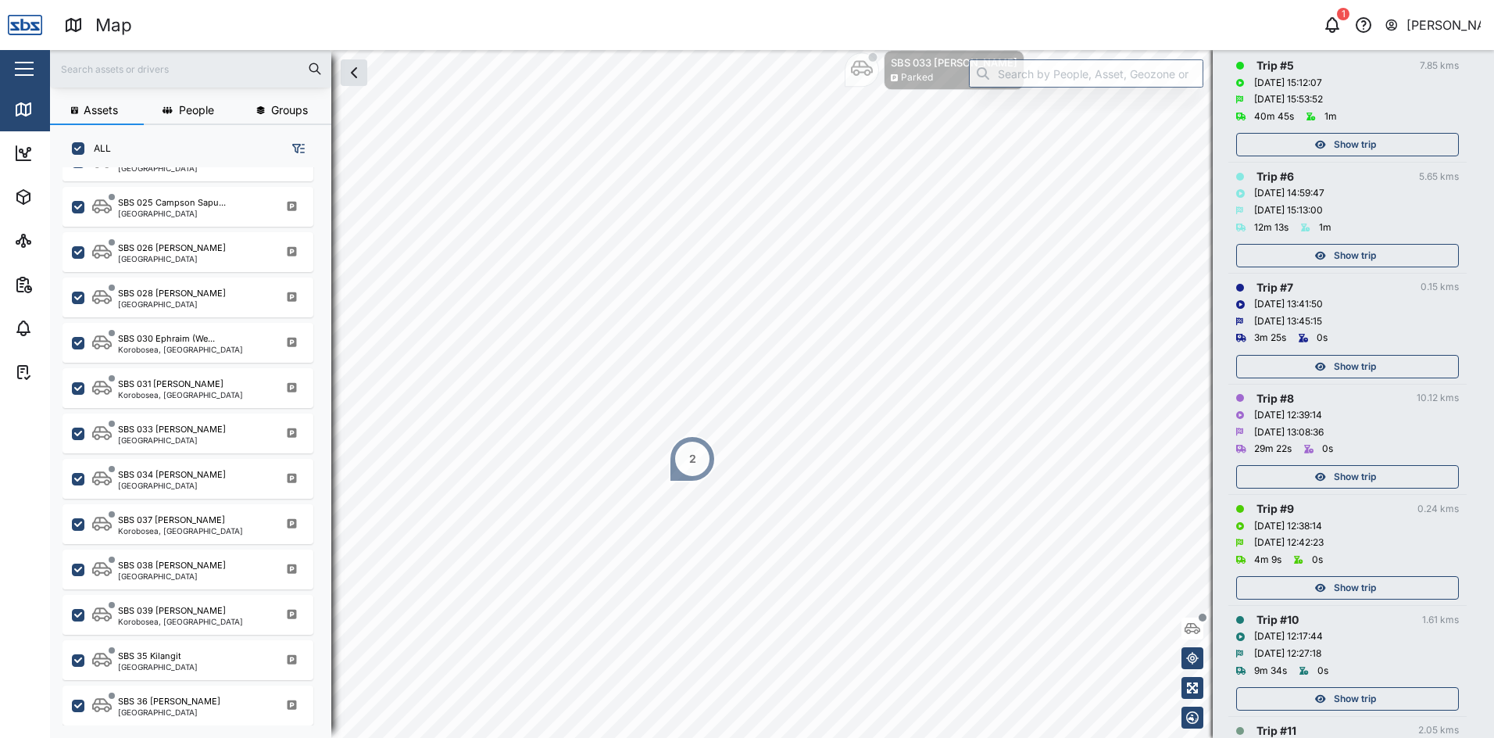
scroll to position [703, 0]
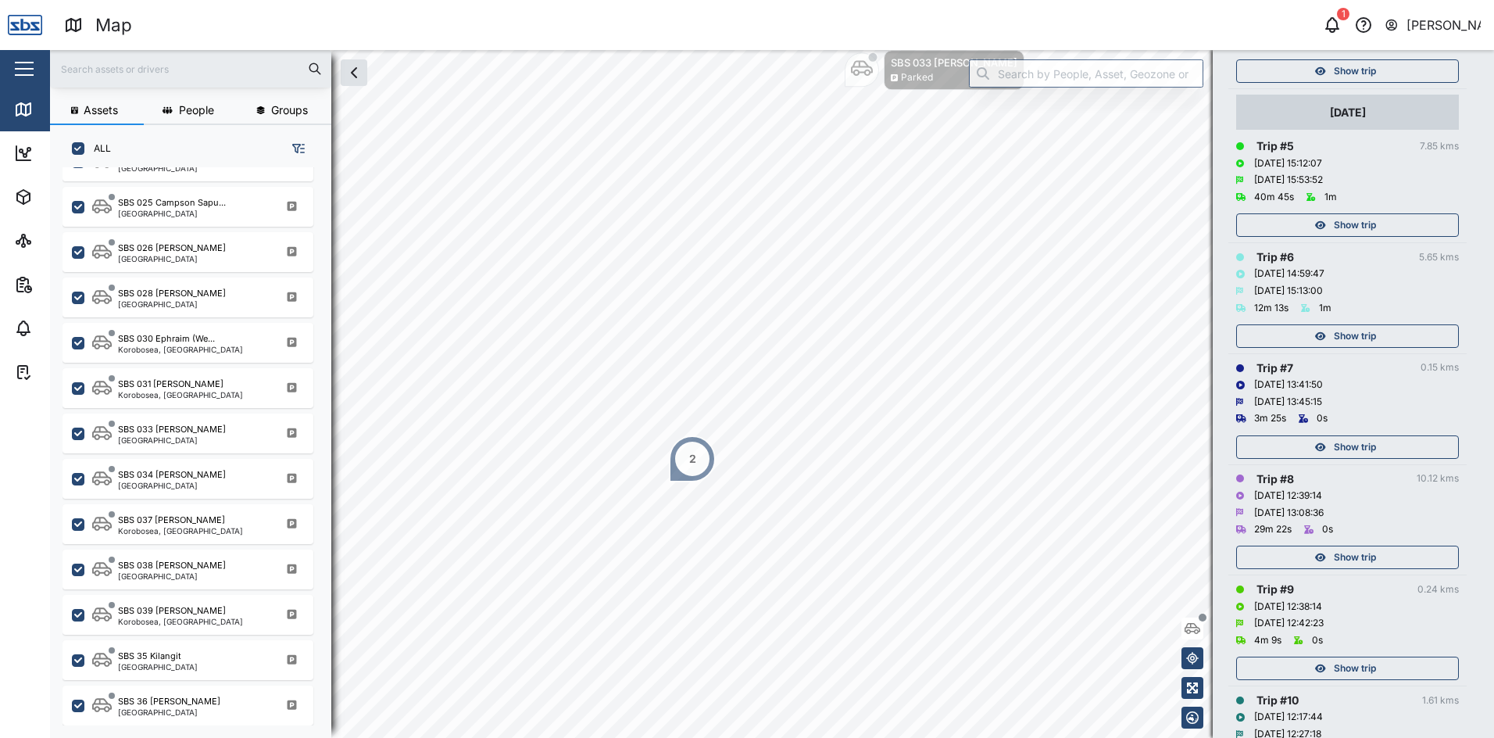
click at [1334, 228] on span "Show trip" at bounding box center [1355, 225] width 42 height 22
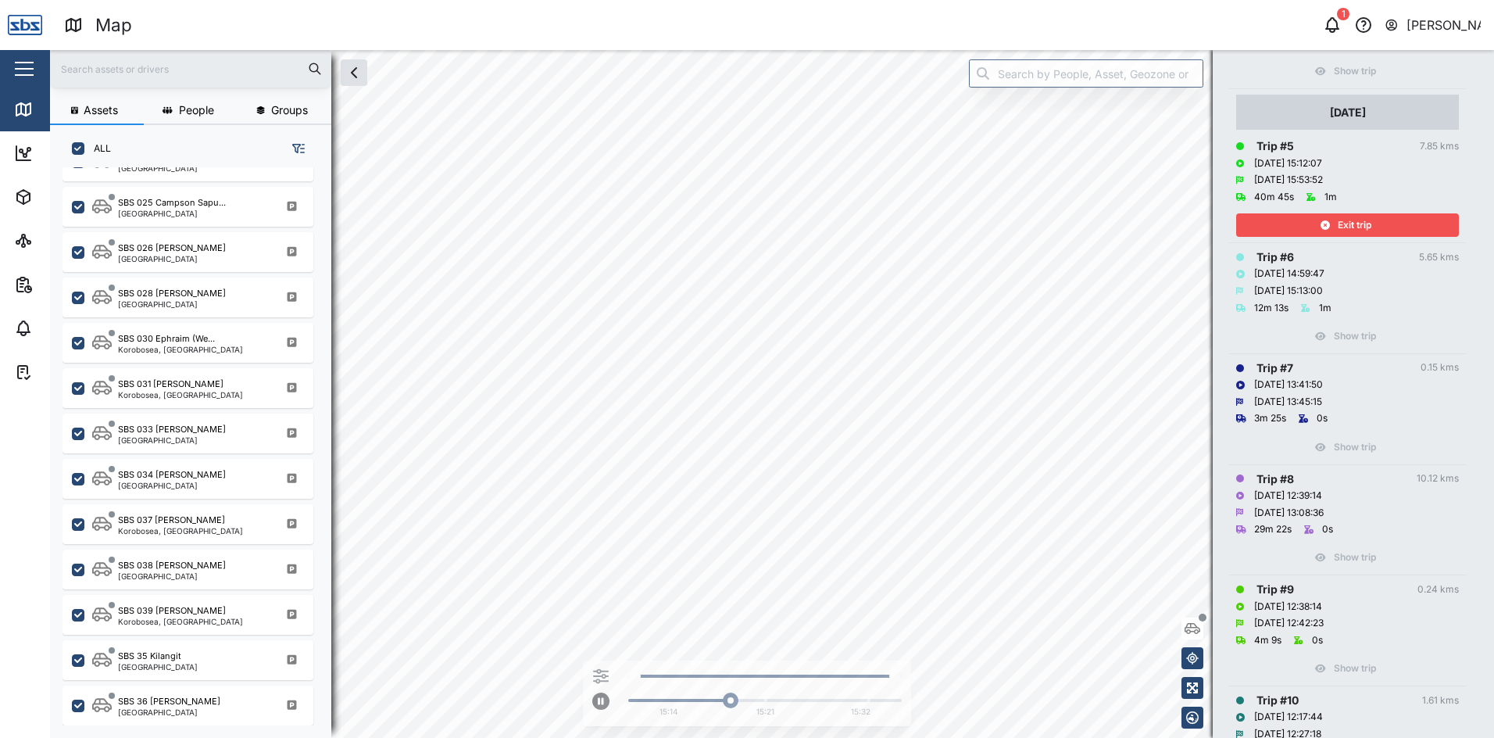
click at [1342, 218] on span "Exit trip" at bounding box center [1355, 225] width 34 height 22
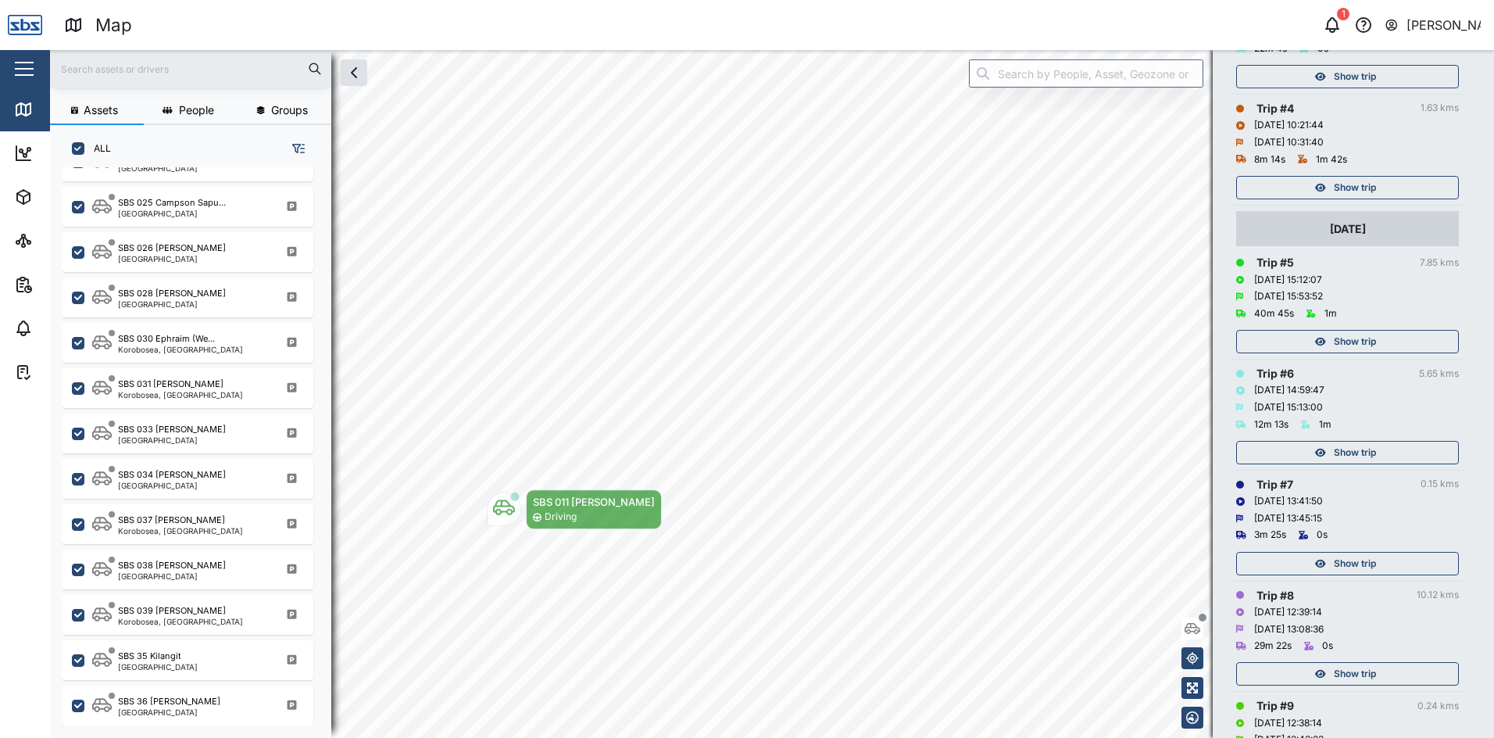
scroll to position [547, 0]
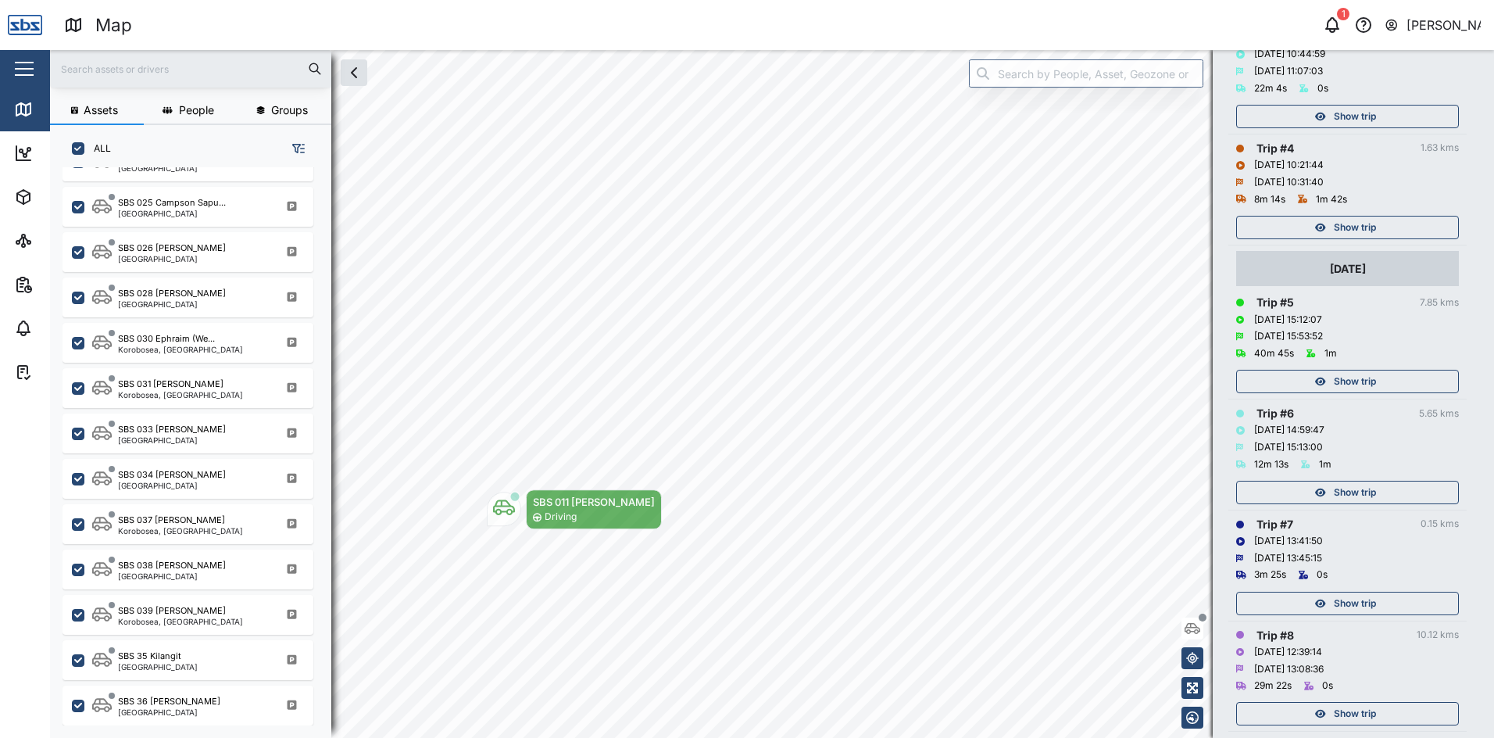
click at [1341, 227] on span "Show trip" at bounding box center [1355, 227] width 42 height 22
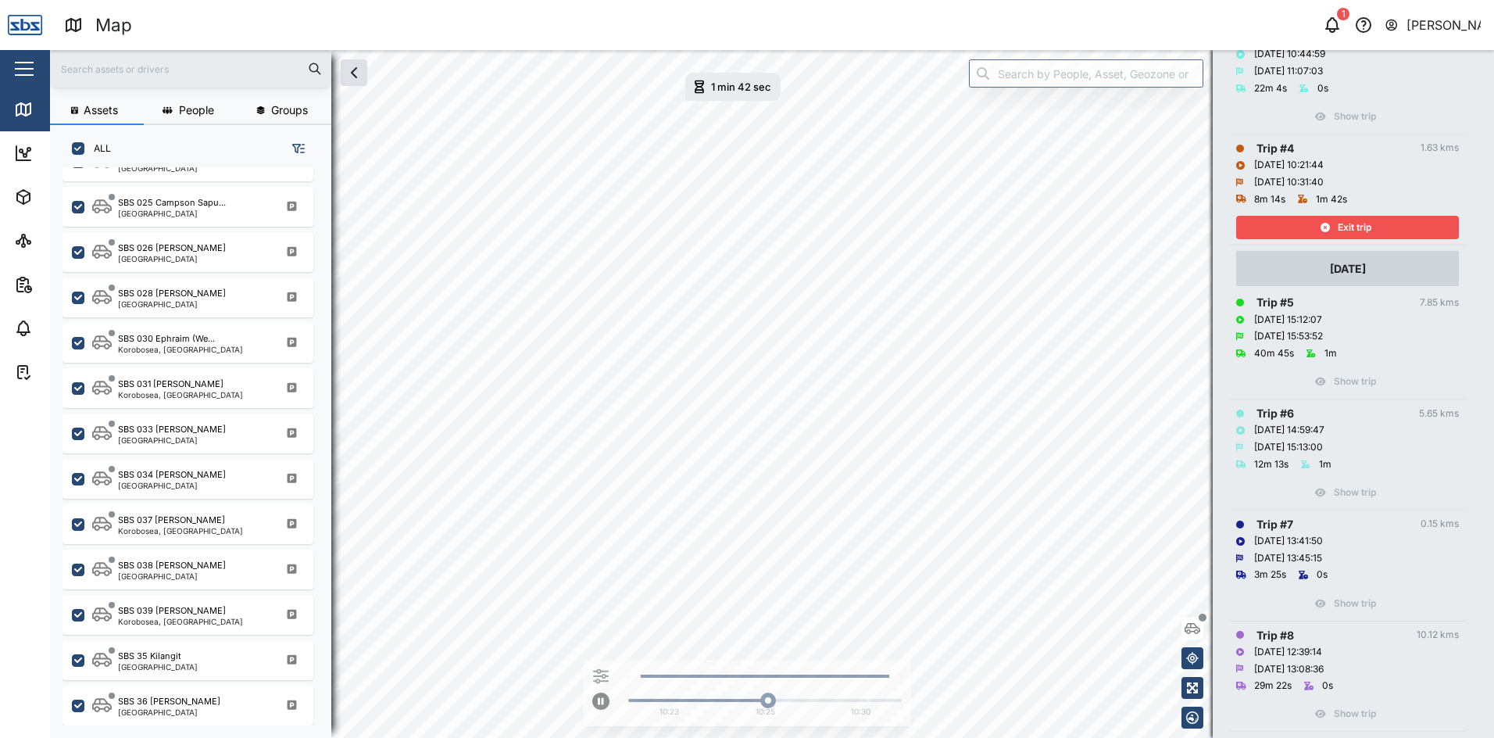
click at [1345, 227] on span "Exit trip" at bounding box center [1355, 227] width 34 height 22
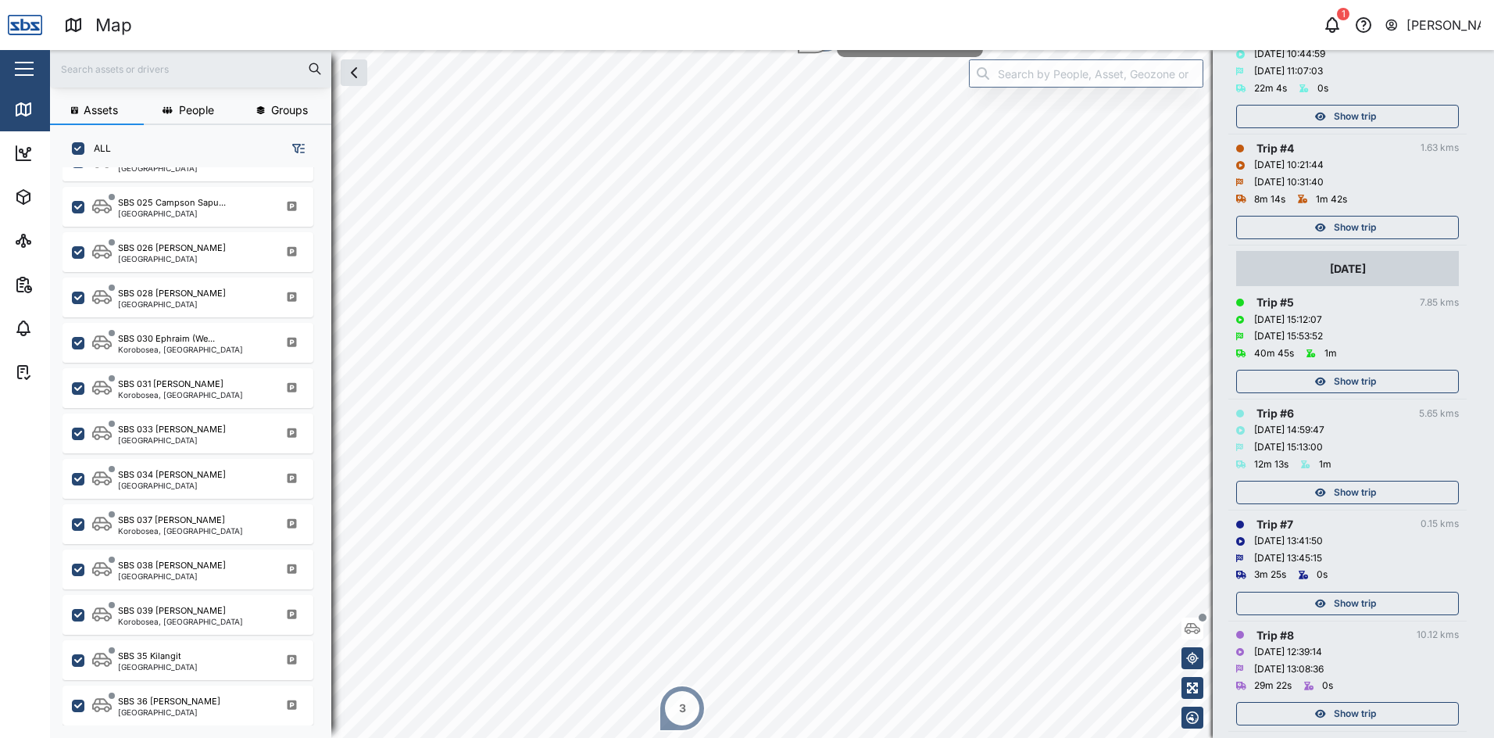
scroll to position [469, 0]
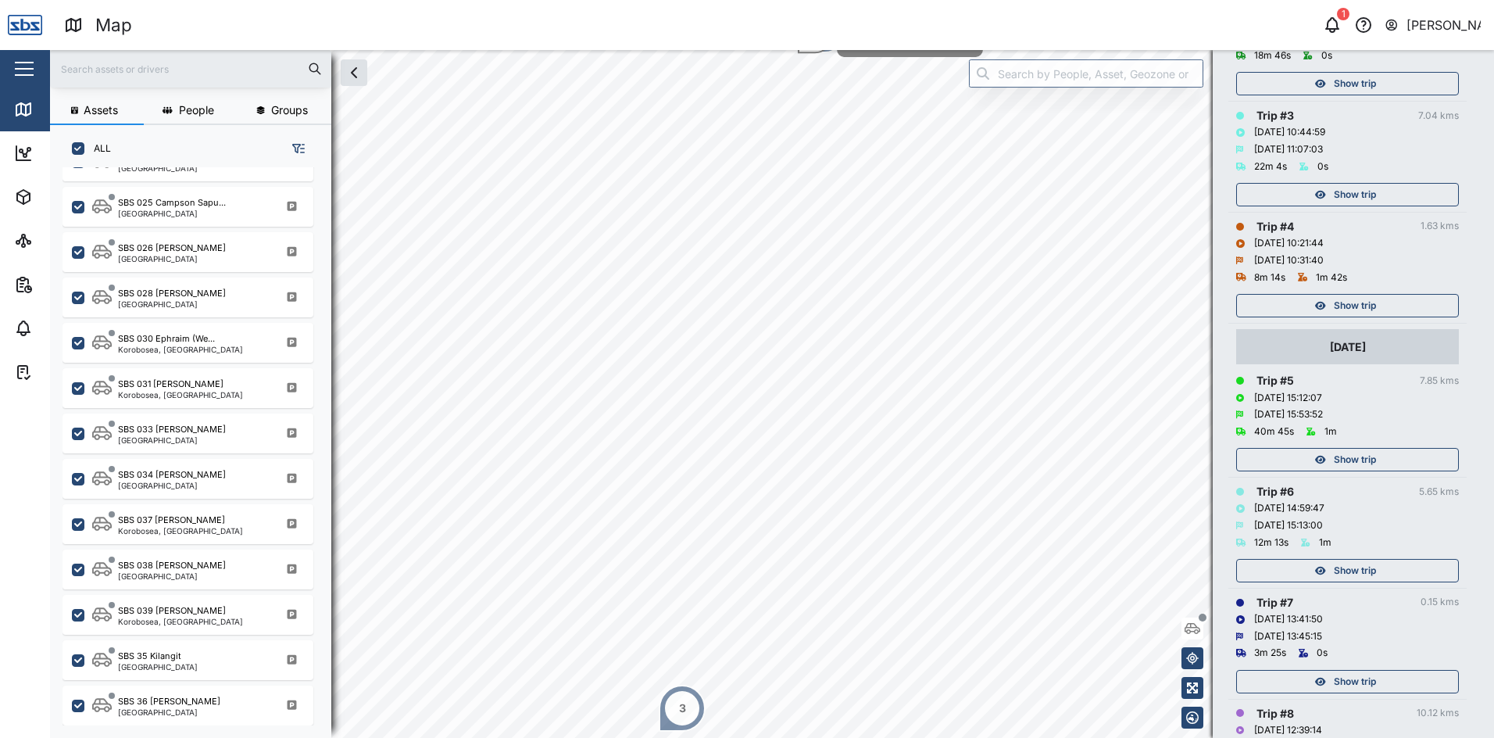
click at [1344, 194] on span "Show trip" at bounding box center [1355, 195] width 42 height 22
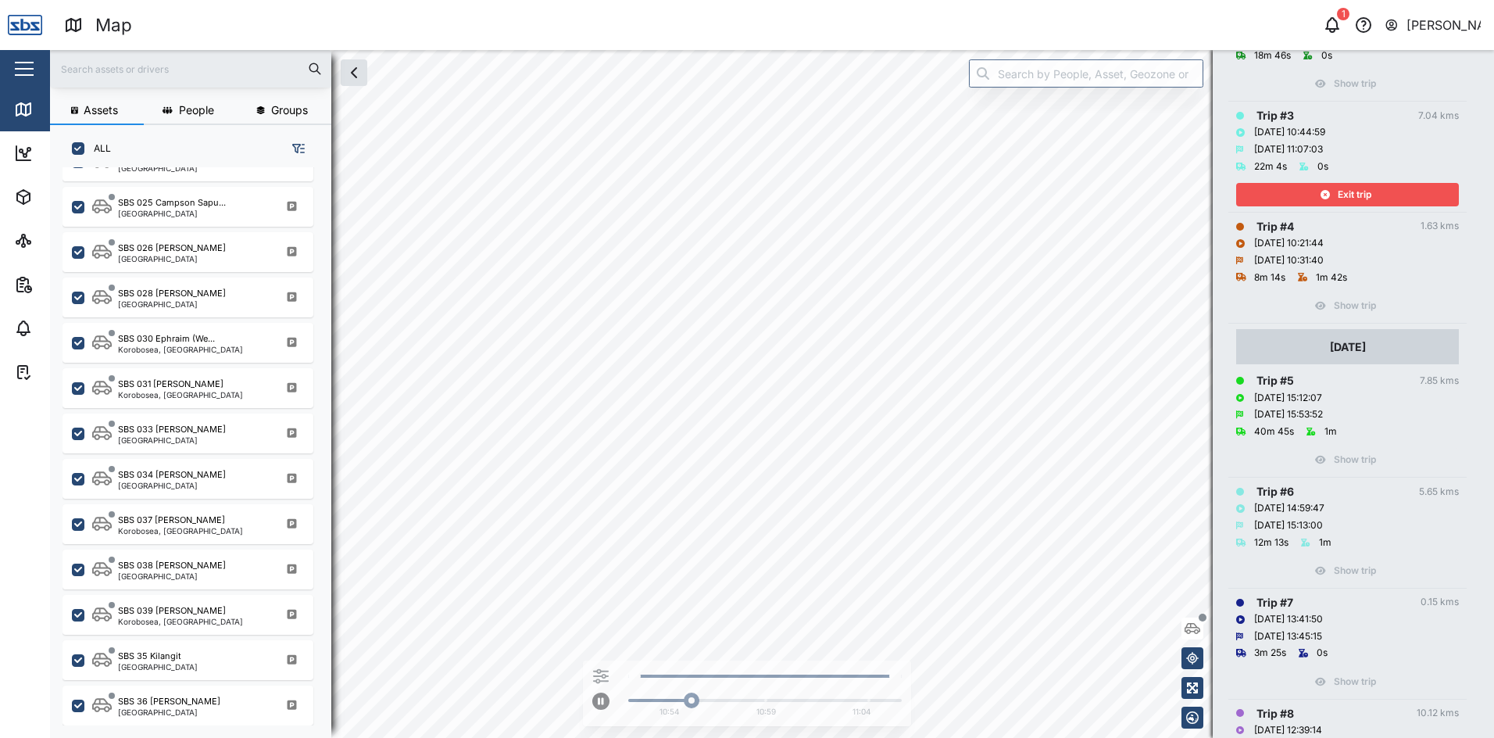
click at [1344, 194] on span "Exit trip" at bounding box center [1355, 195] width 34 height 22
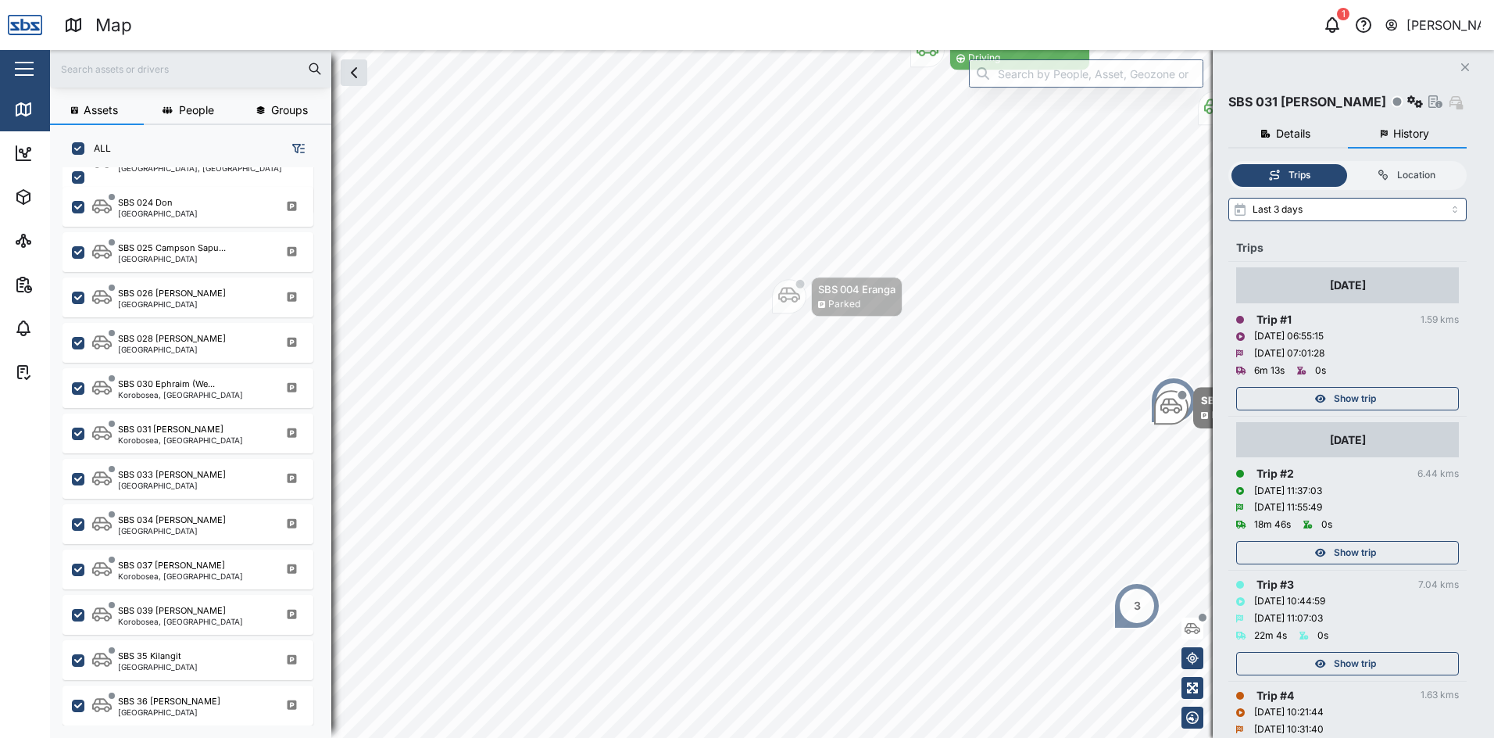
scroll to position [78, 0]
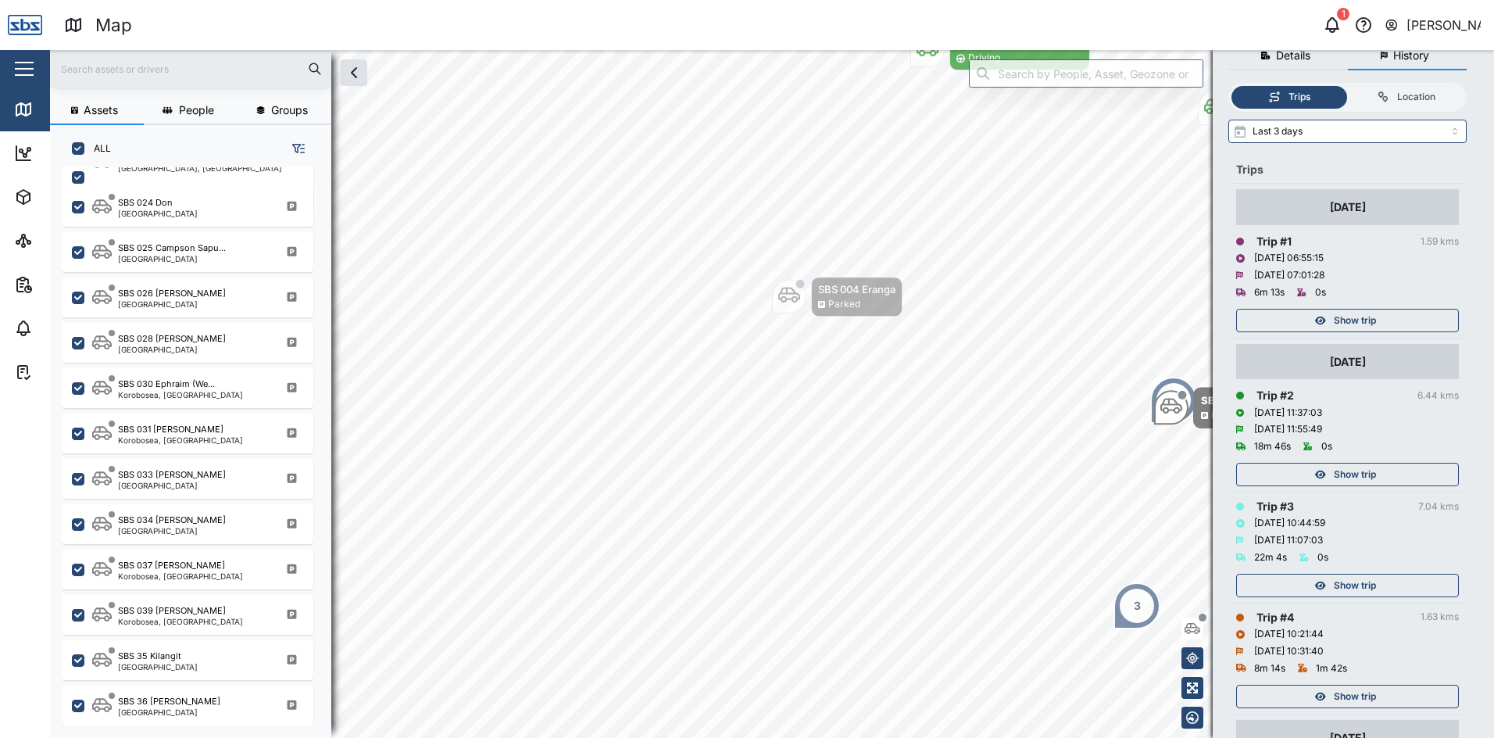
click at [1337, 586] on span "Show trip" at bounding box center [1355, 585] width 42 height 22
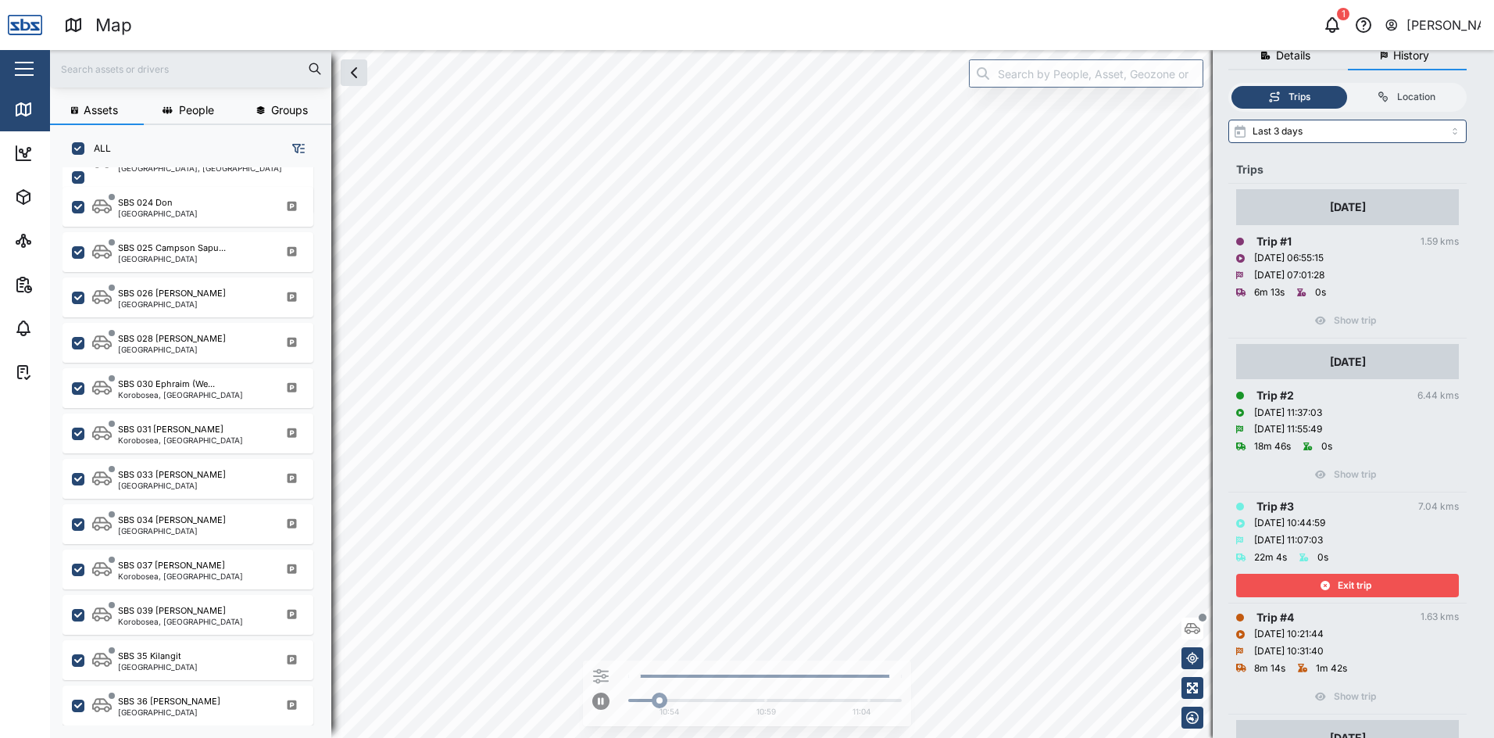
click at [1338, 586] on span "Exit trip" at bounding box center [1355, 585] width 34 height 22
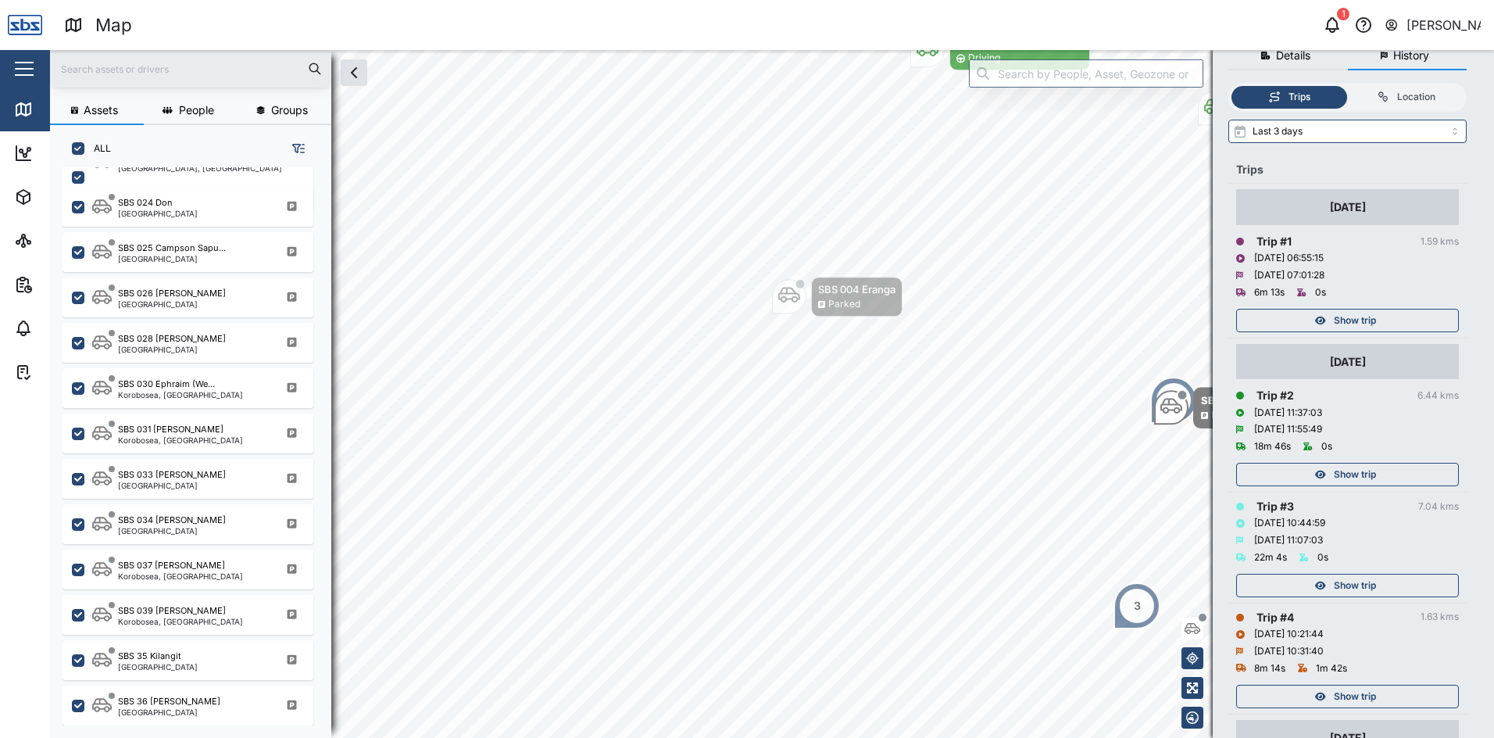
click at [1347, 471] on span "Show trip" at bounding box center [1355, 474] width 42 height 22
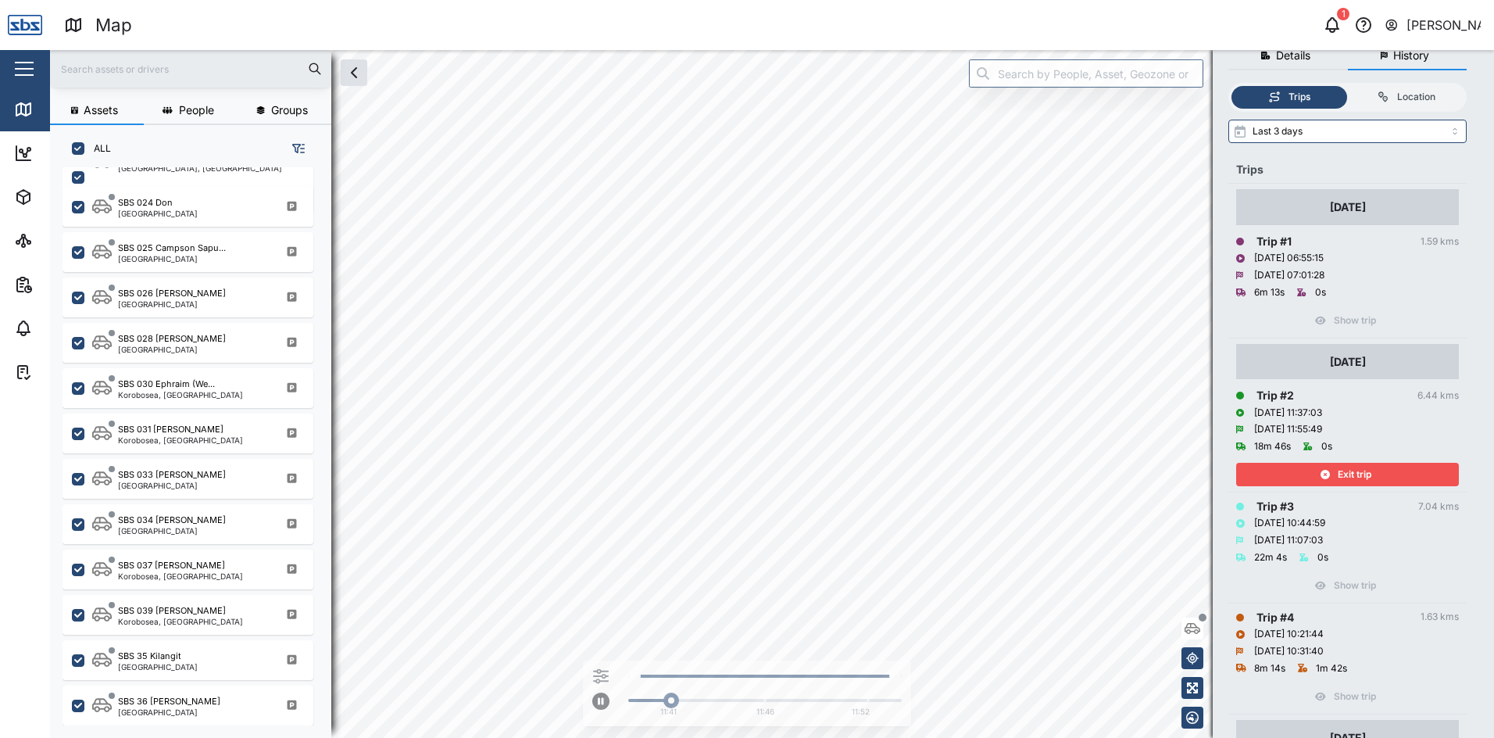
click at [1347, 471] on span "Exit trip" at bounding box center [1355, 474] width 34 height 22
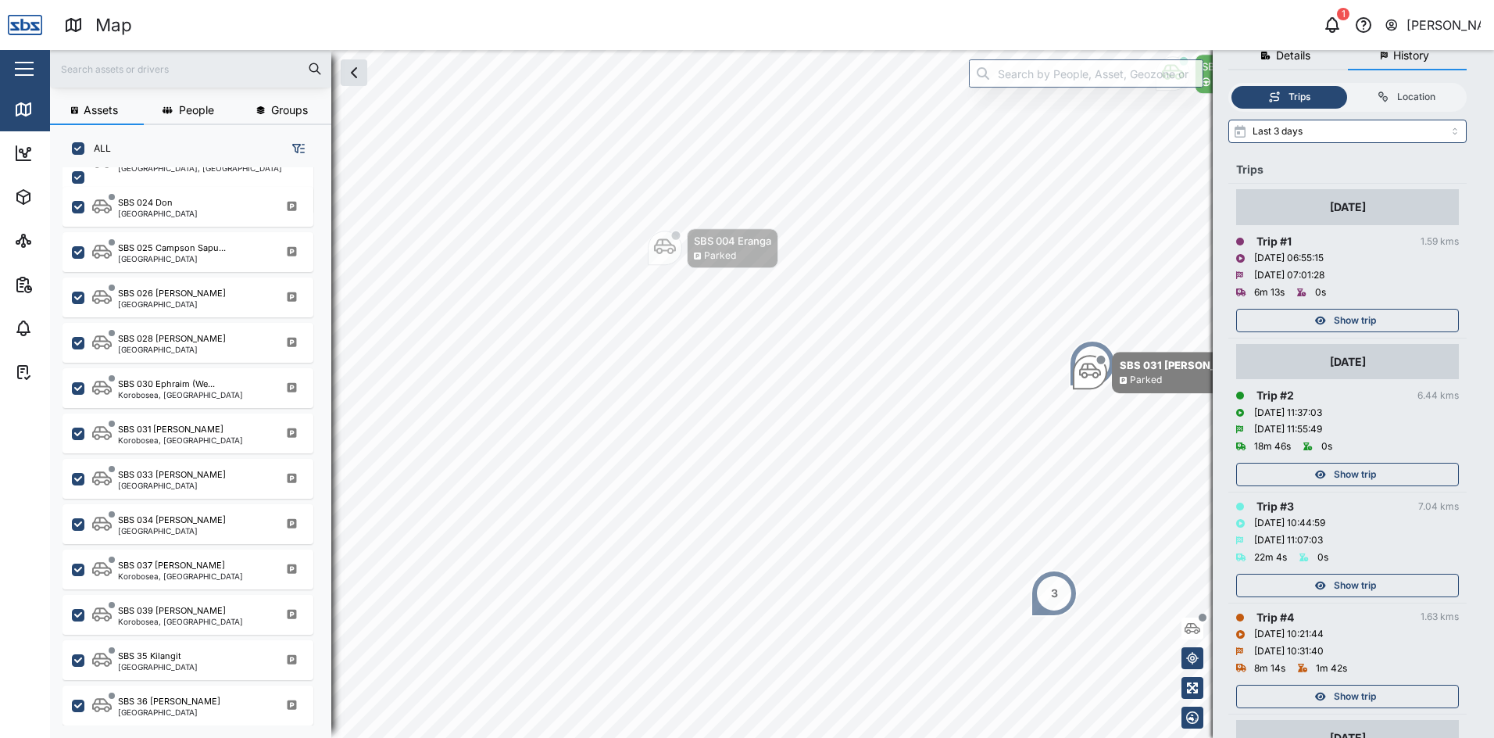
click at [1335, 322] on span "Show trip" at bounding box center [1355, 321] width 42 height 22
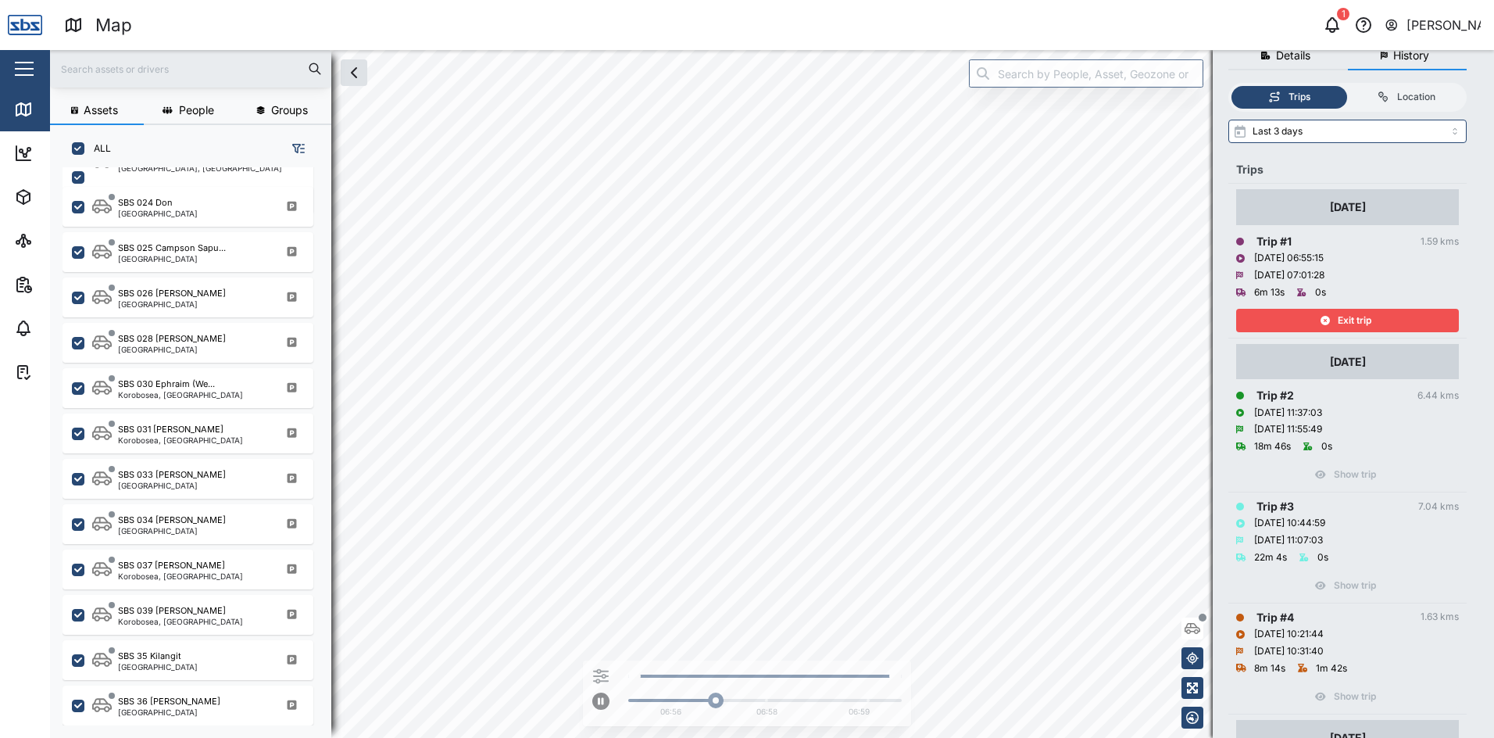
click at [1335, 322] on div "Exit trip" at bounding box center [1345, 321] width 203 height 22
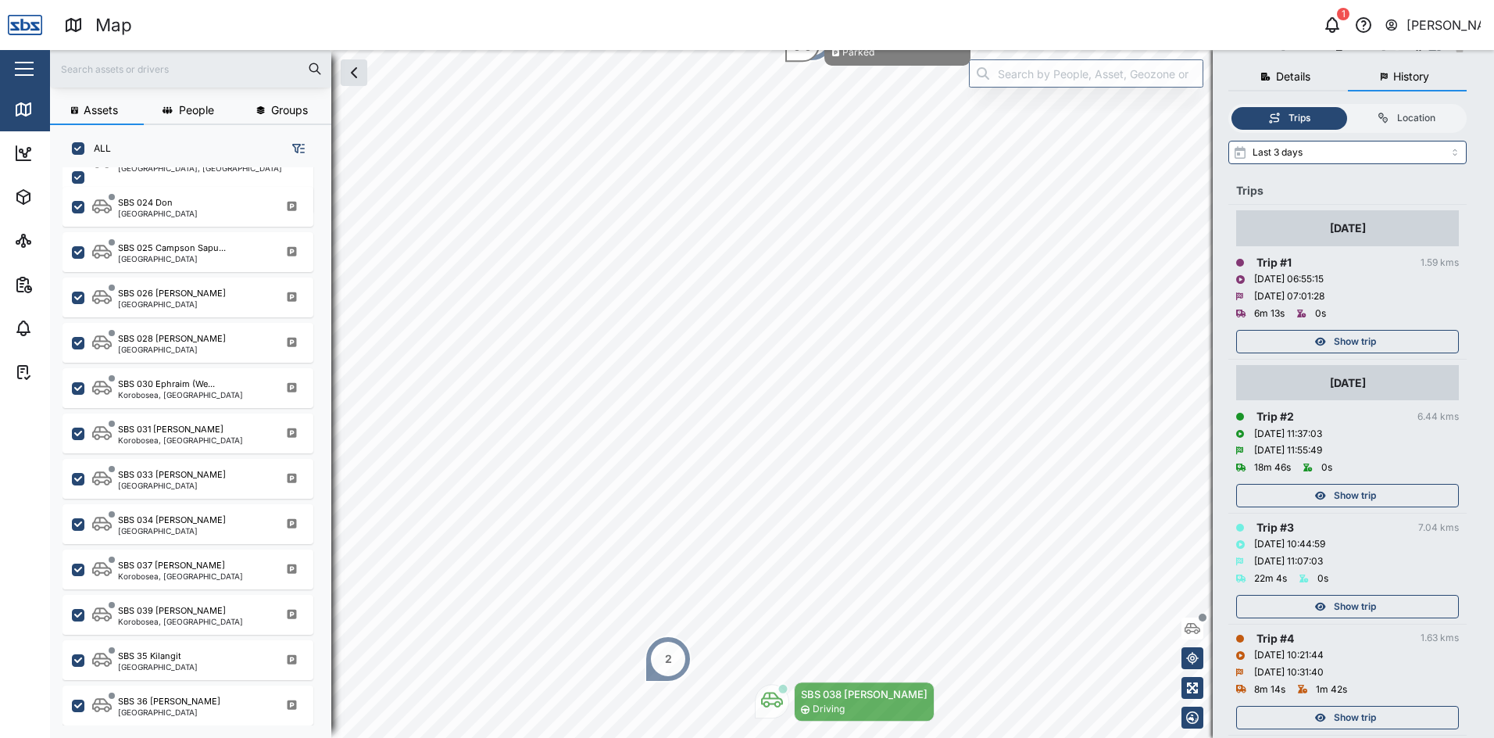
scroll to position [313, 0]
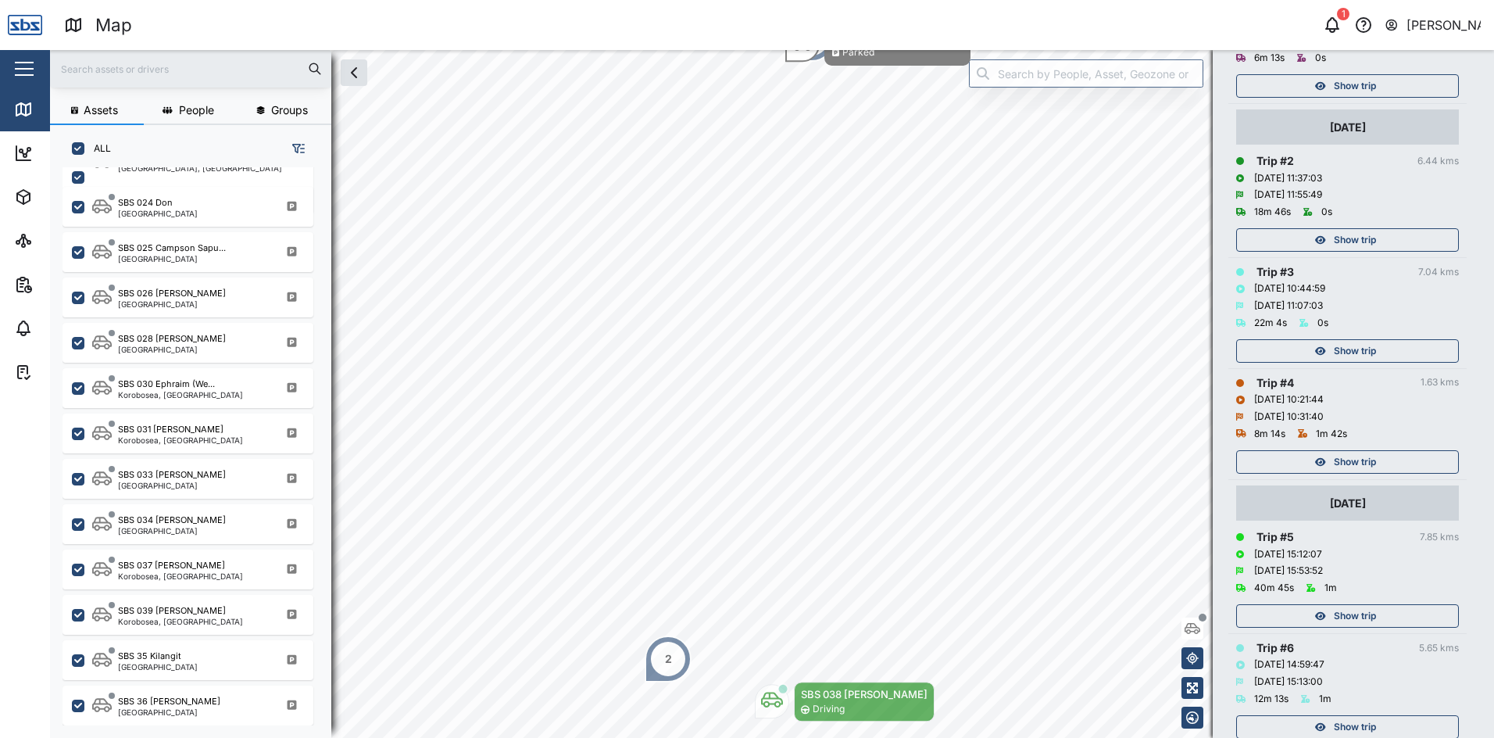
click at [1346, 466] on span "Show trip" at bounding box center [1355, 462] width 42 height 22
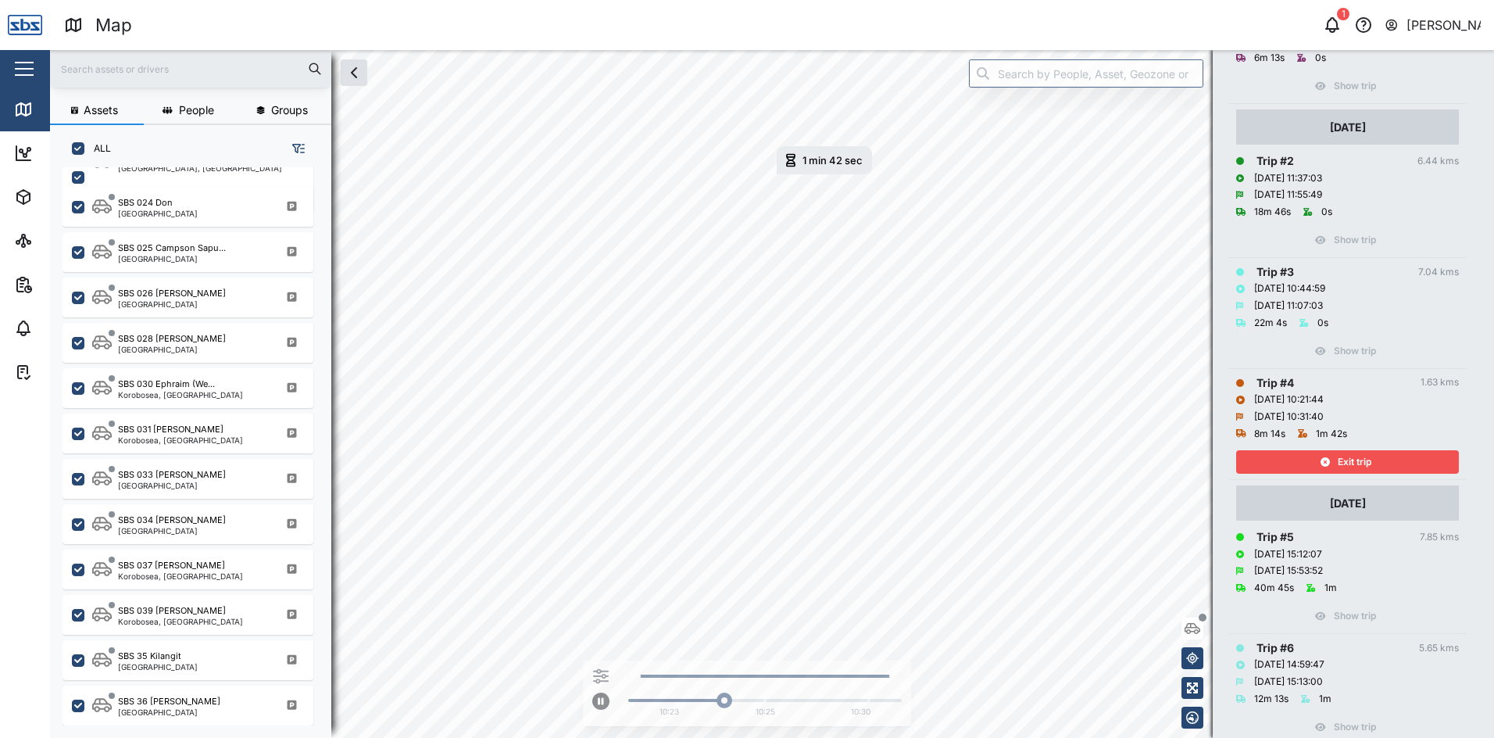
click at [1351, 457] on span "Exit trip" at bounding box center [1355, 462] width 34 height 22
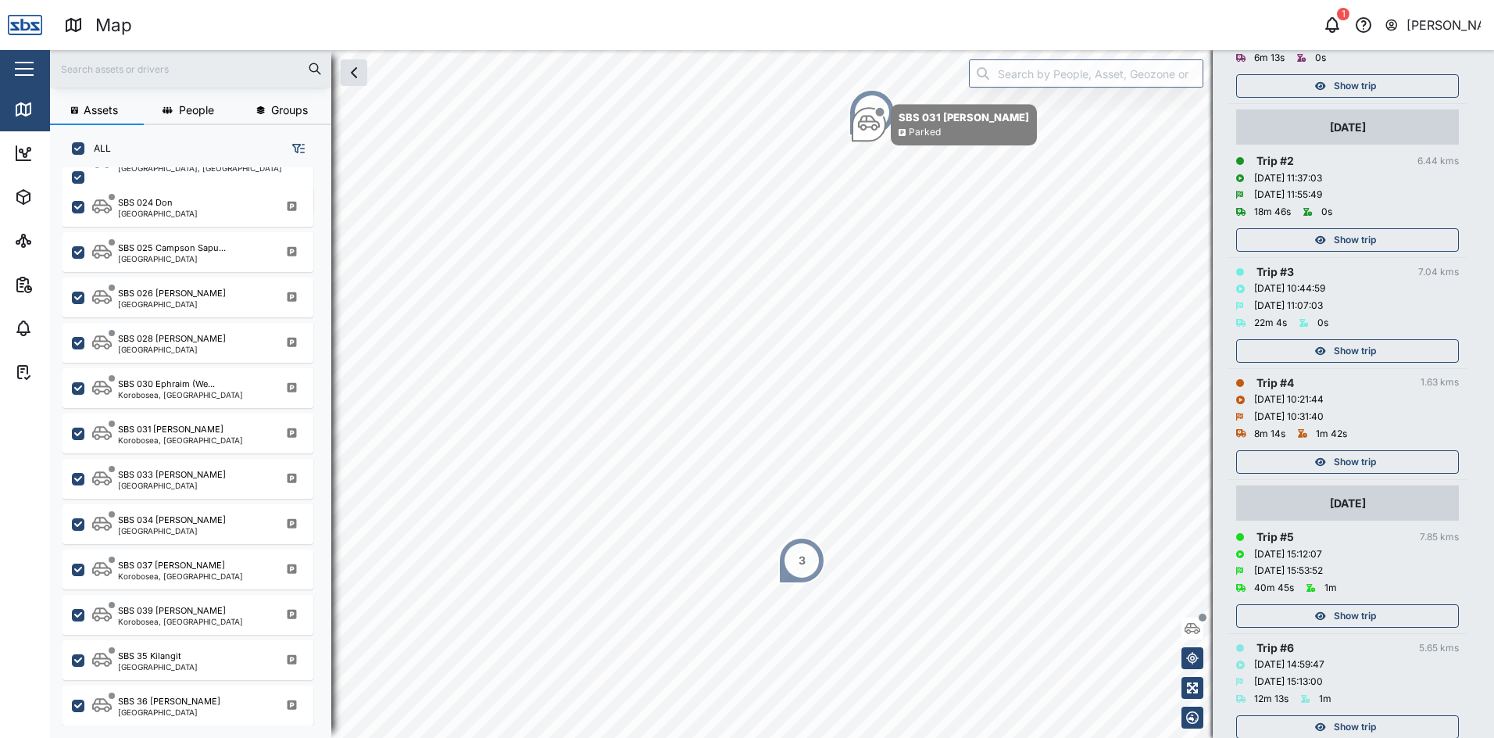
click at [1351, 352] on span "Show trip" at bounding box center [1355, 351] width 42 height 22
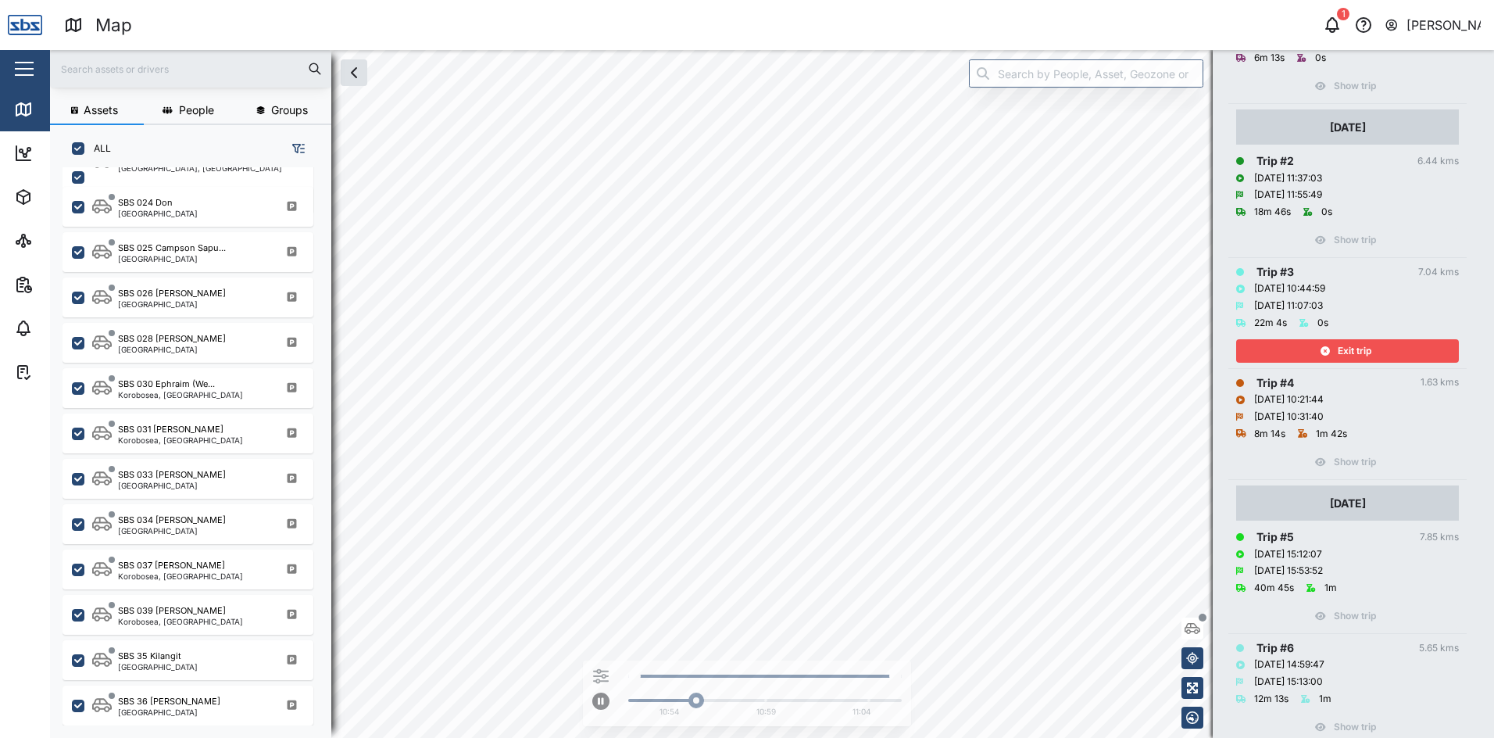
click at [1361, 349] on span "Exit trip" at bounding box center [1355, 351] width 34 height 22
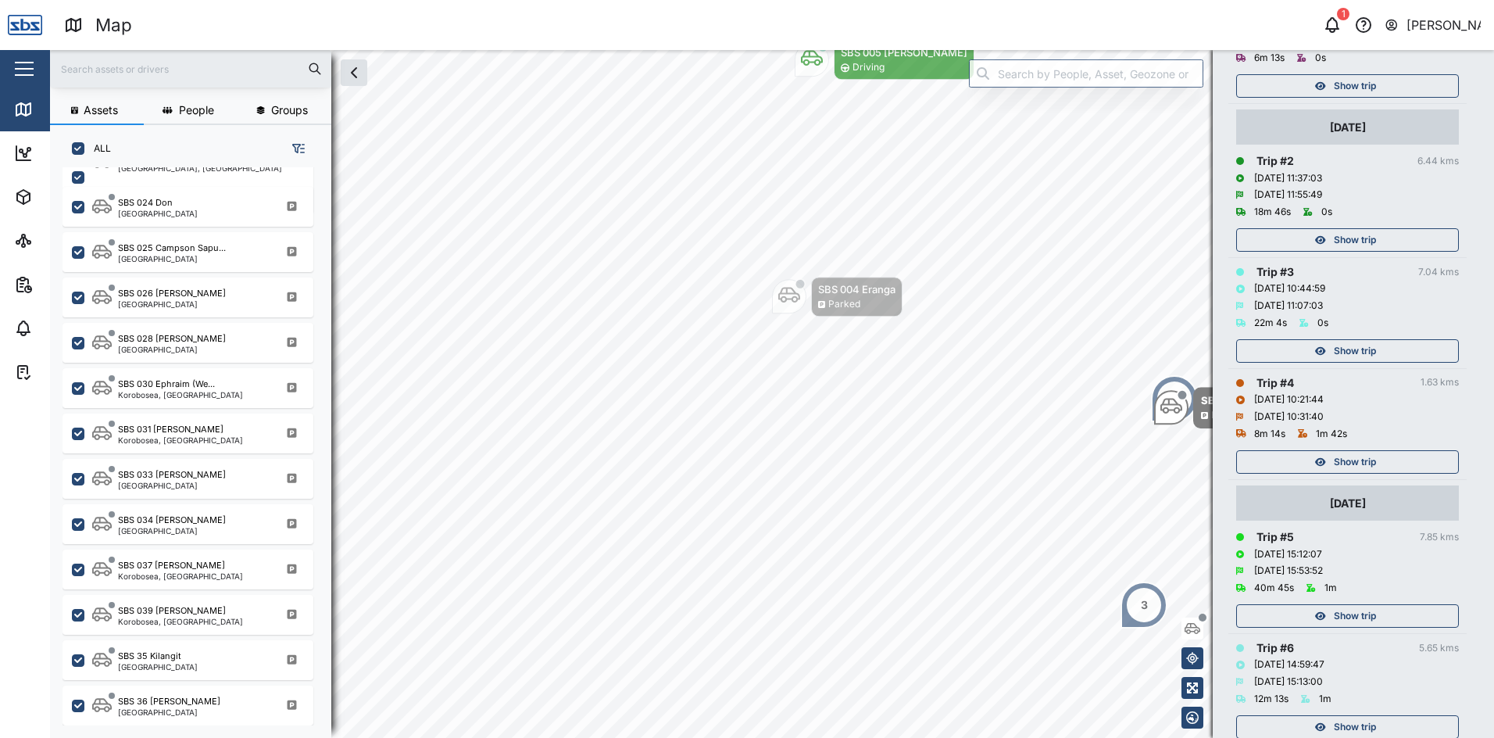
click at [1365, 234] on span "Show trip" at bounding box center [1355, 240] width 42 height 22
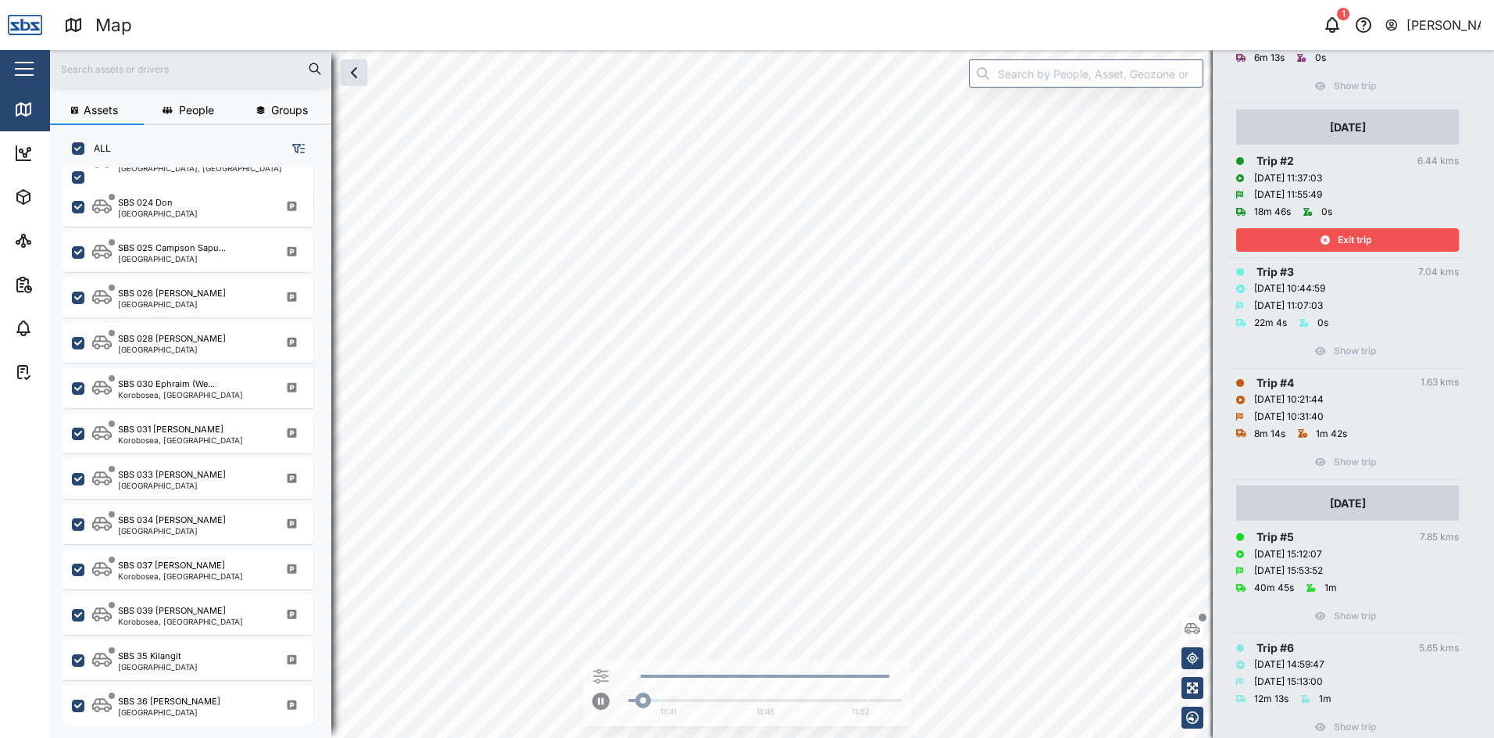
click at [1365, 234] on span "Exit trip" at bounding box center [1355, 240] width 34 height 22
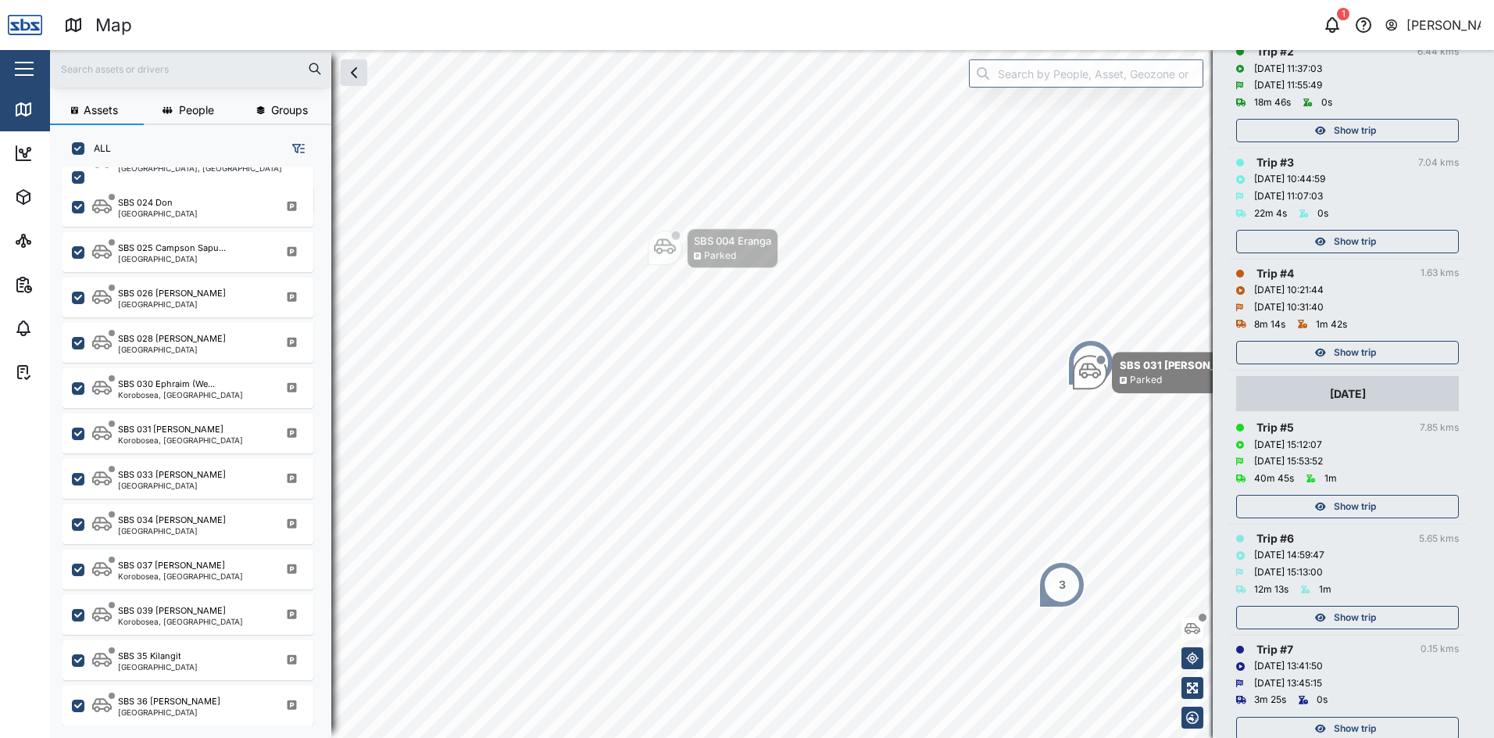
scroll to position [547, 0]
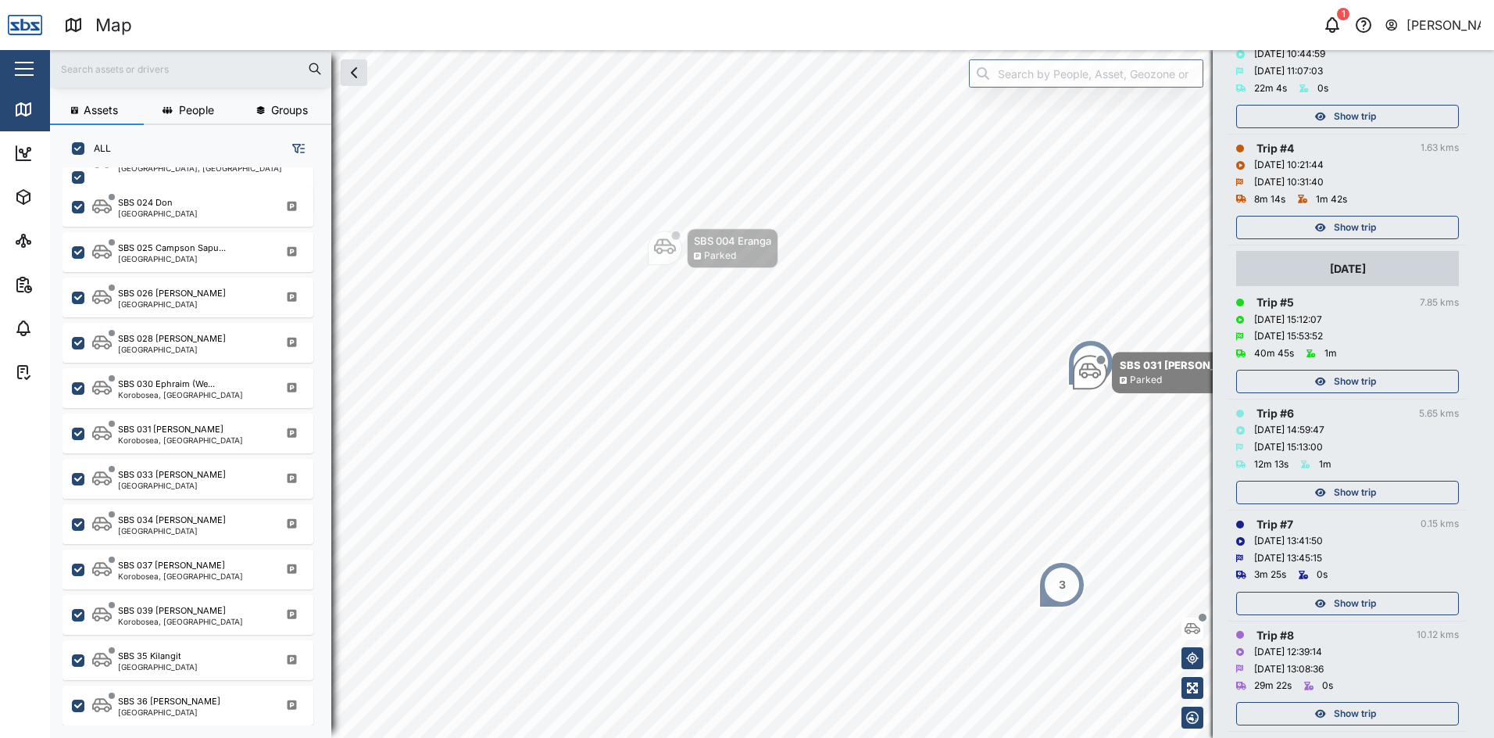
click at [1364, 370] on button "Show trip" at bounding box center [1347, 381] width 223 height 23
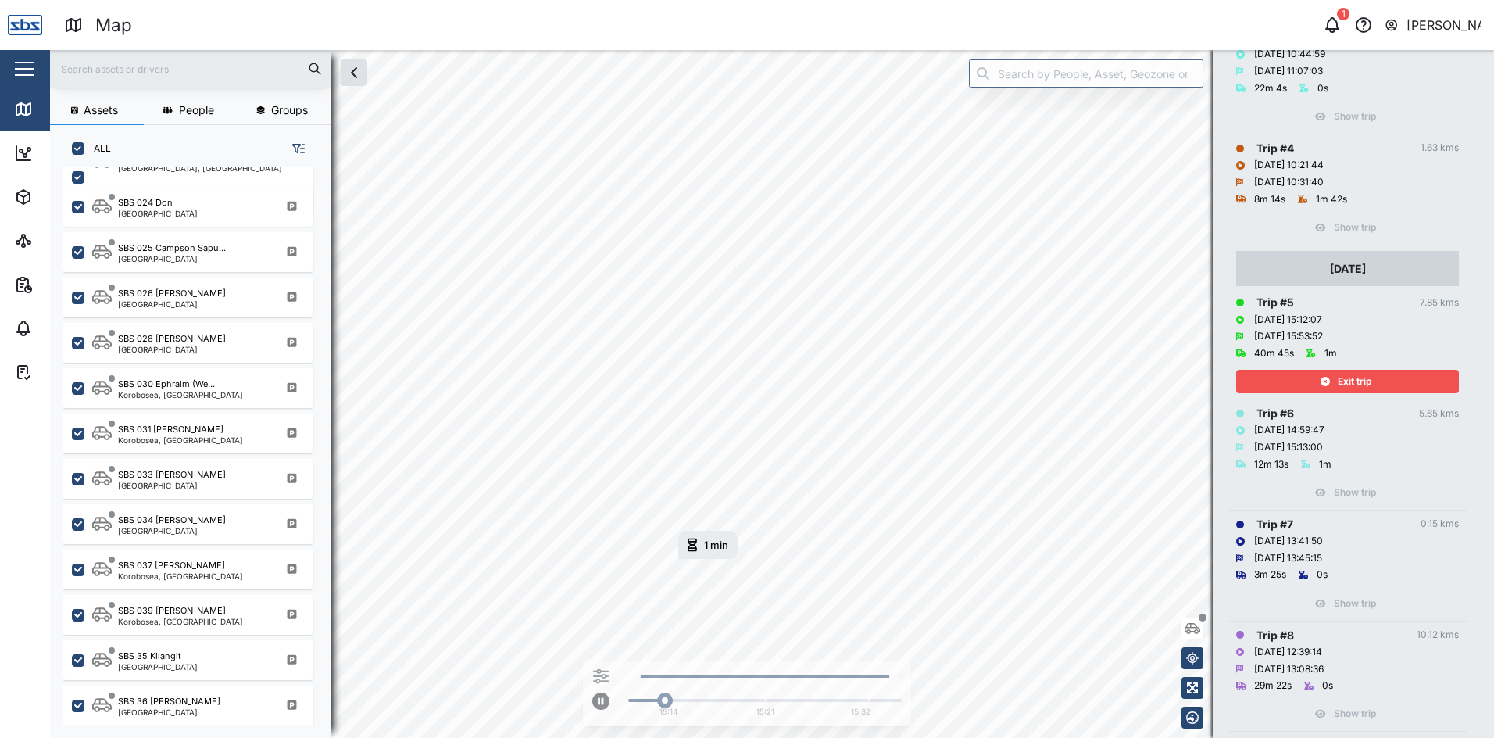
click at [1354, 379] on span "Exit trip" at bounding box center [1355, 381] width 34 height 22
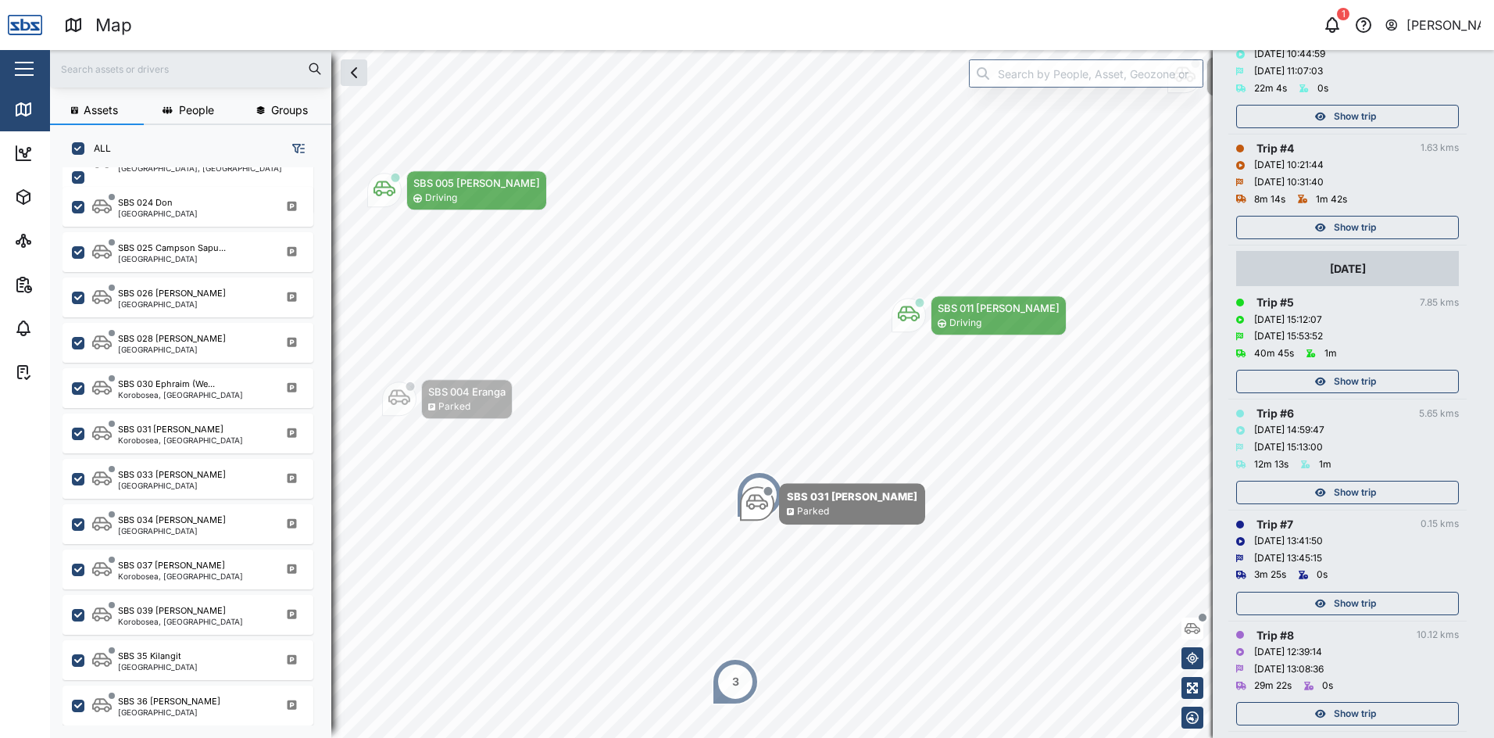
click at [1379, 489] on div "Show trip" at bounding box center [1345, 492] width 203 height 22
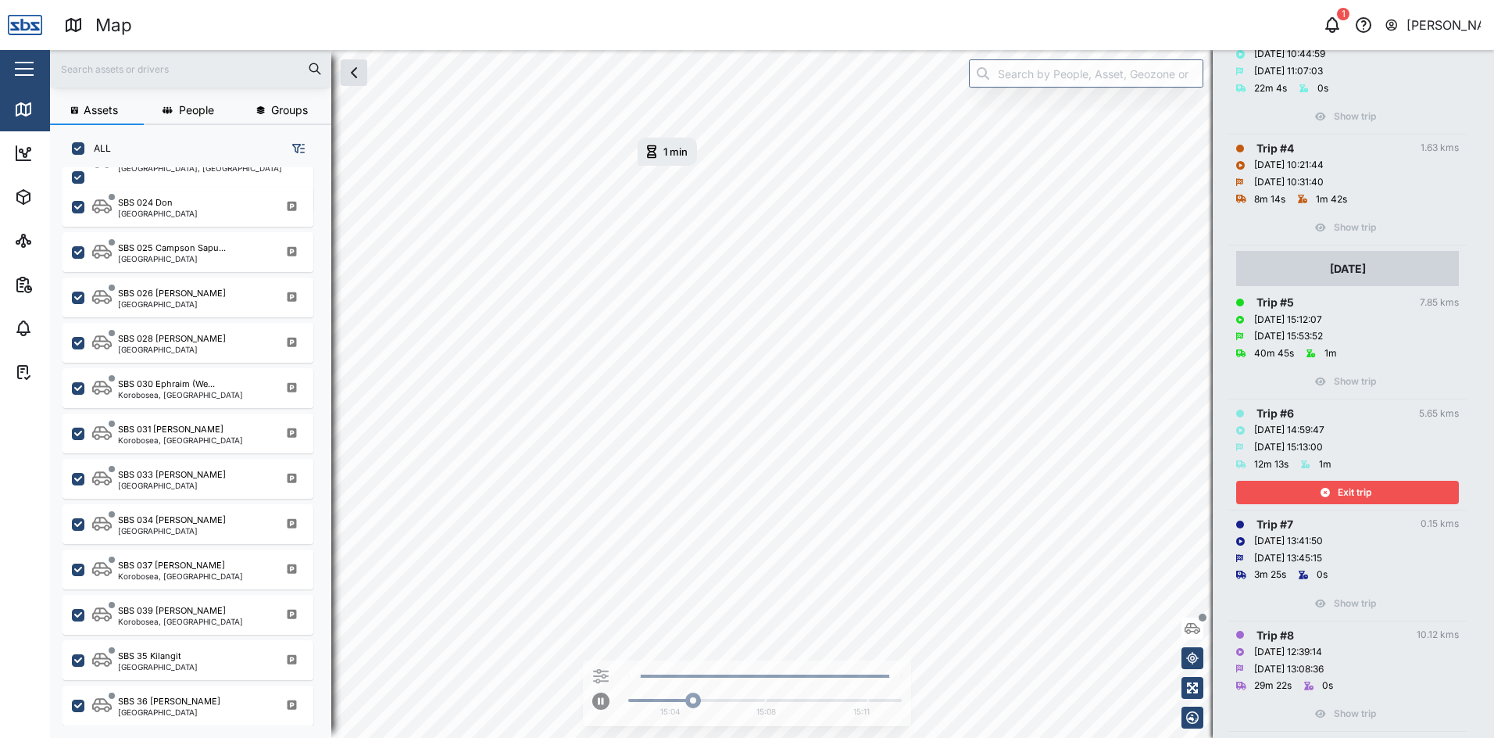
click at [1379, 489] on div "Exit trip" at bounding box center [1345, 492] width 203 height 22
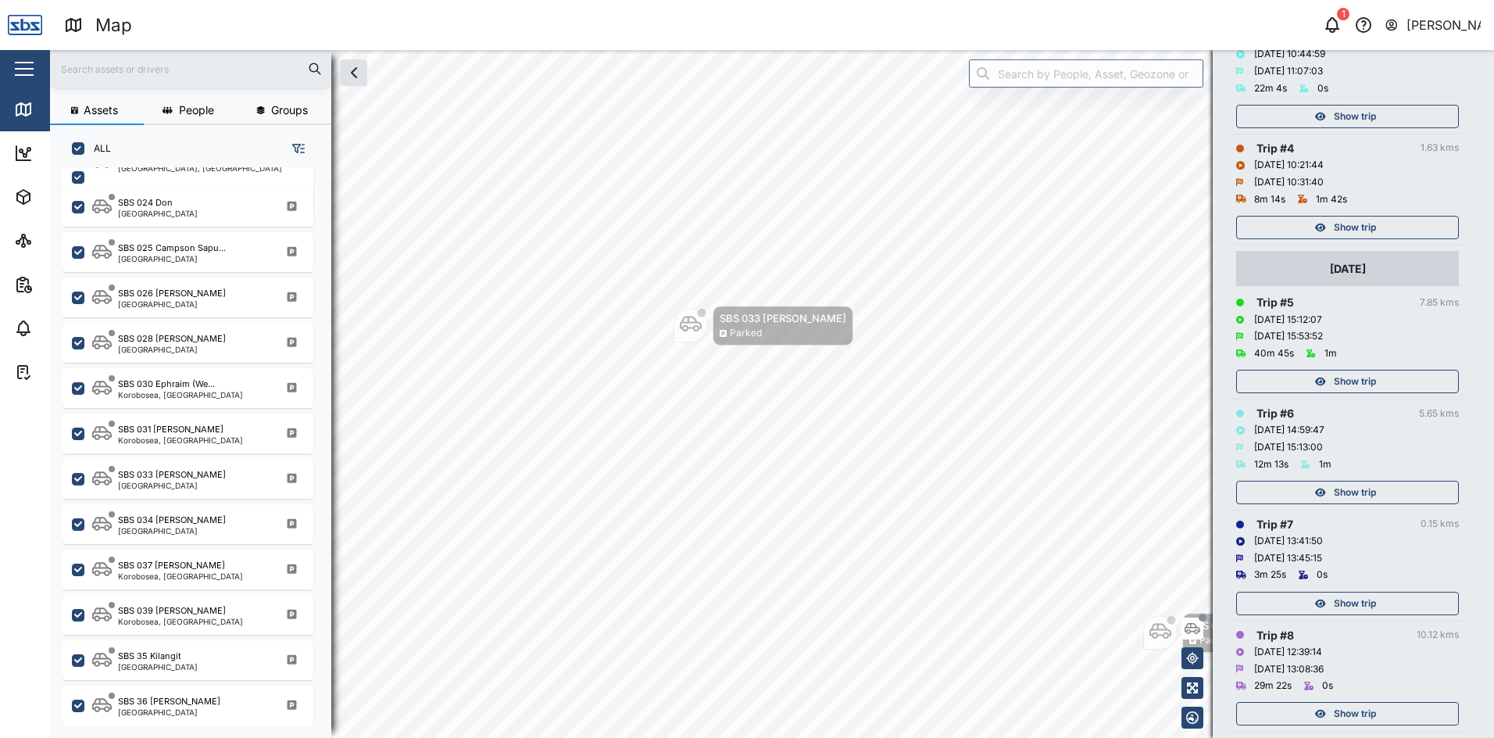
click at [1358, 381] on span "Show trip" at bounding box center [1355, 381] width 42 height 22
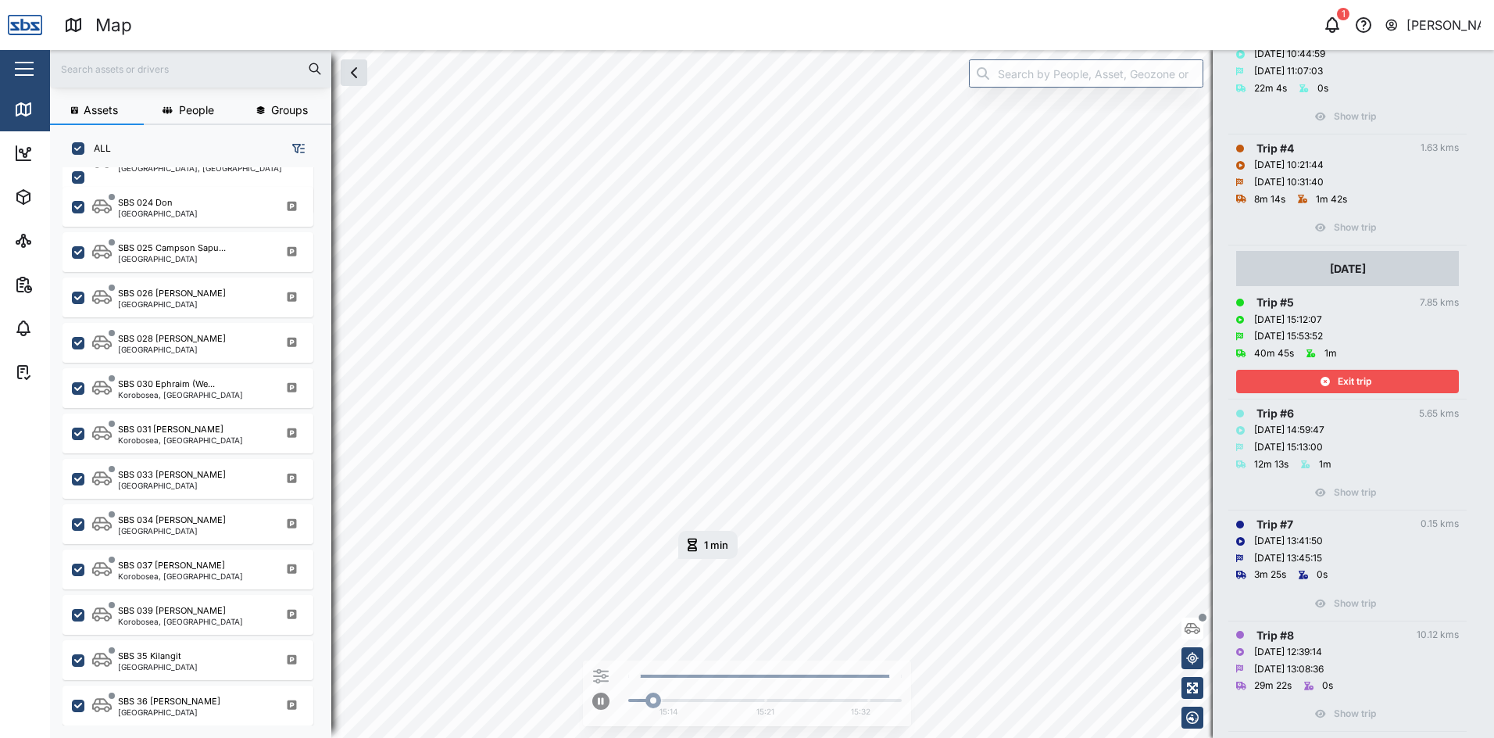
click at [1358, 381] on span "Exit trip" at bounding box center [1355, 381] width 34 height 22
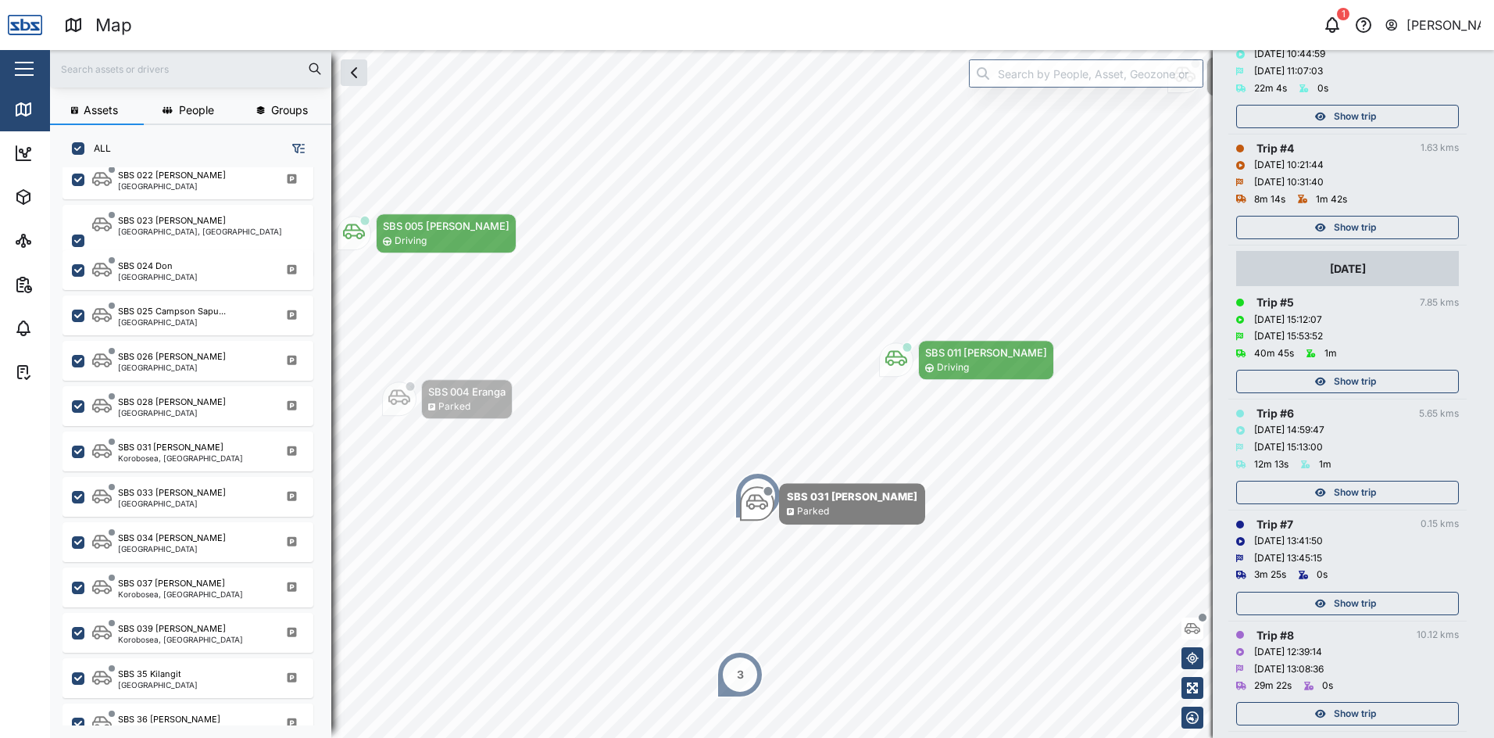
scroll to position [1527, 0]
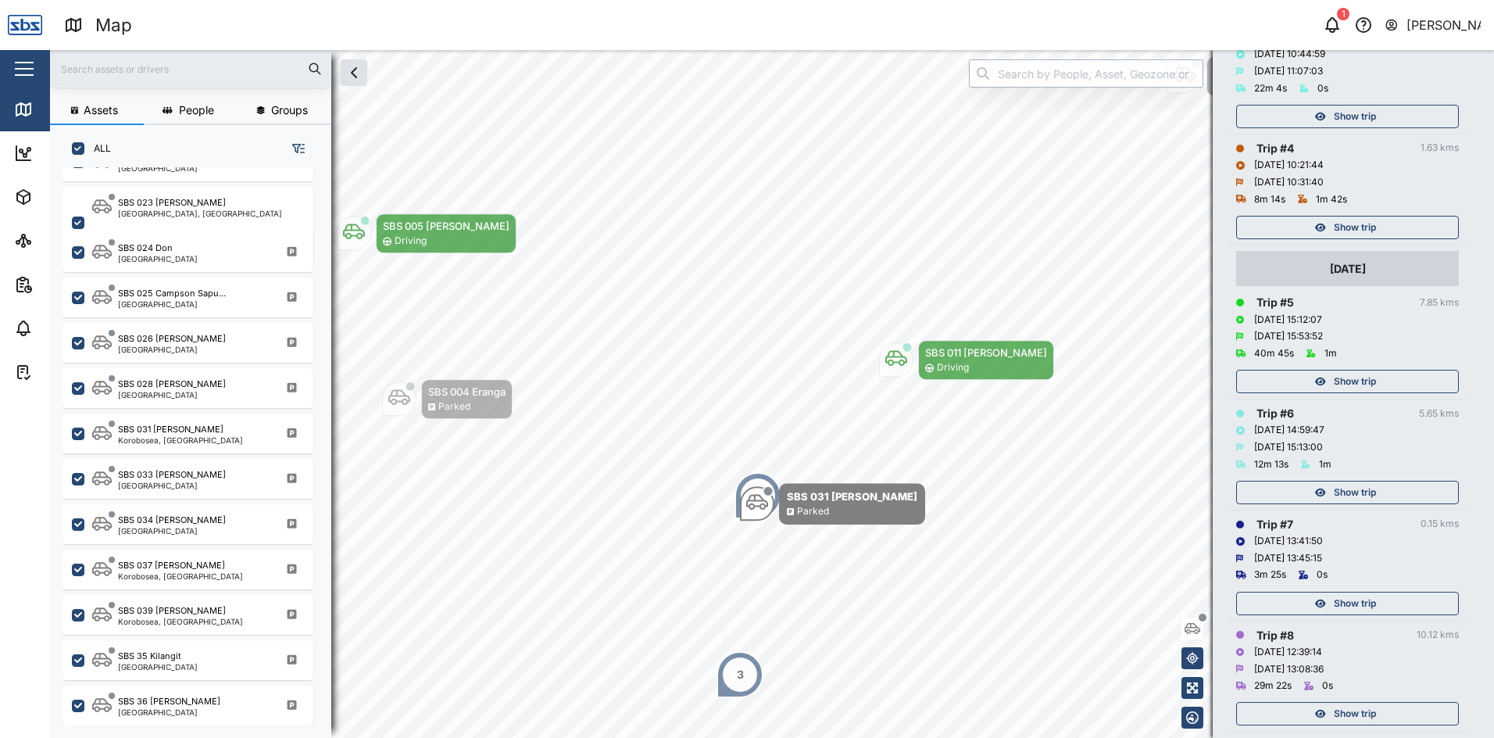
click at [1090, 77] on input "search" at bounding box center [1086, 73] width 234 height 28
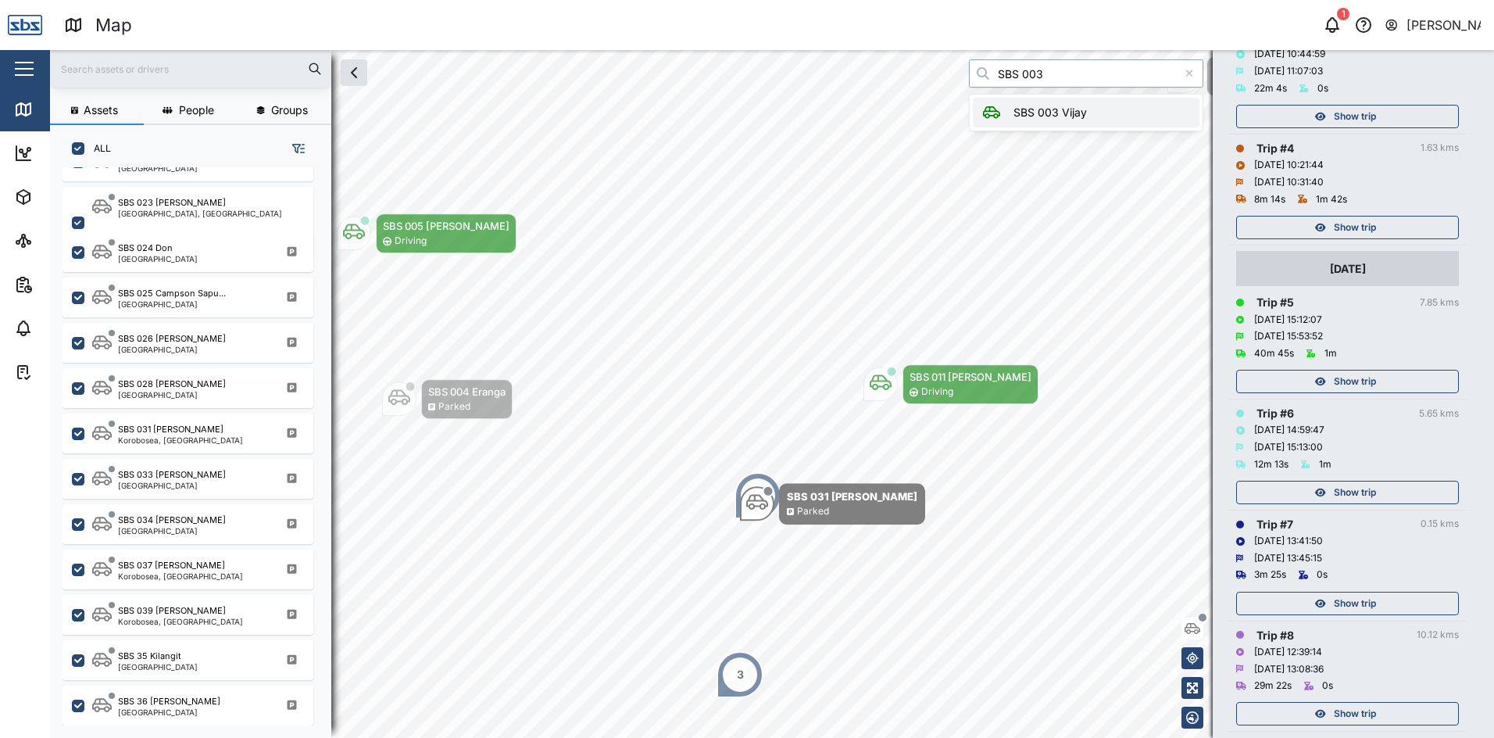
type input "SBS 003 Vijay"
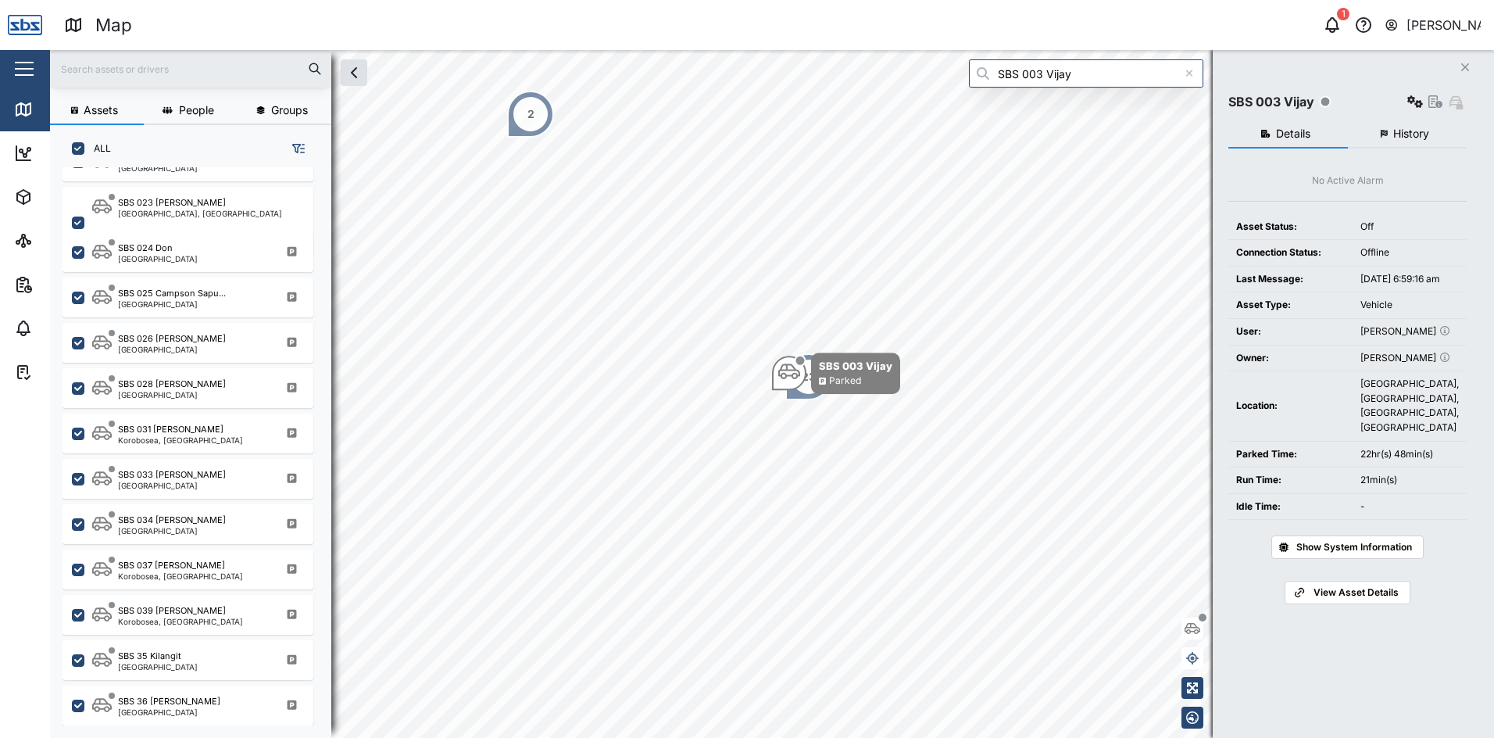
click at [1412, 135] on span "History" at bounding box center [1412, 133] width 36 height 11
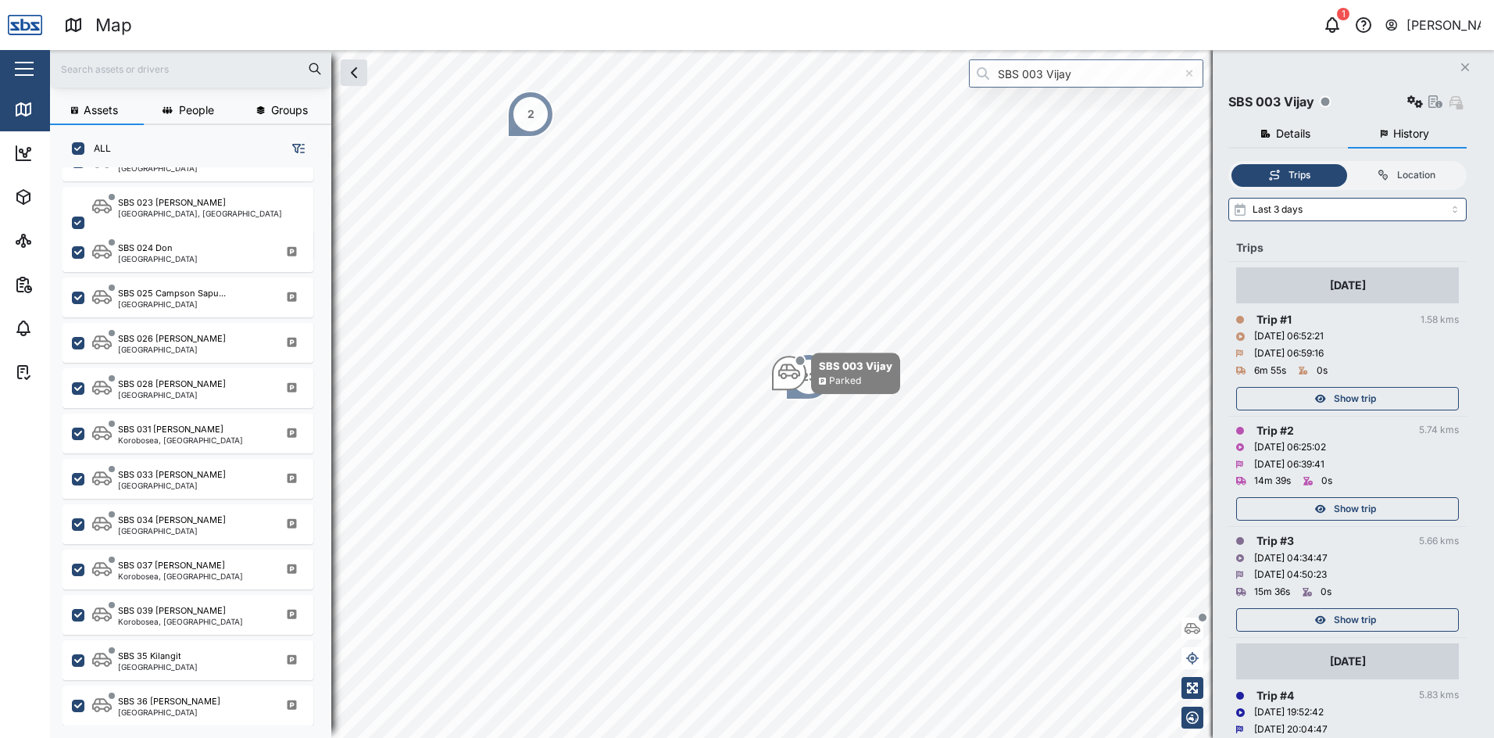
click at [1351, 620] on span "Show trip" at bounding box center [1355, 620] width 42 height 22
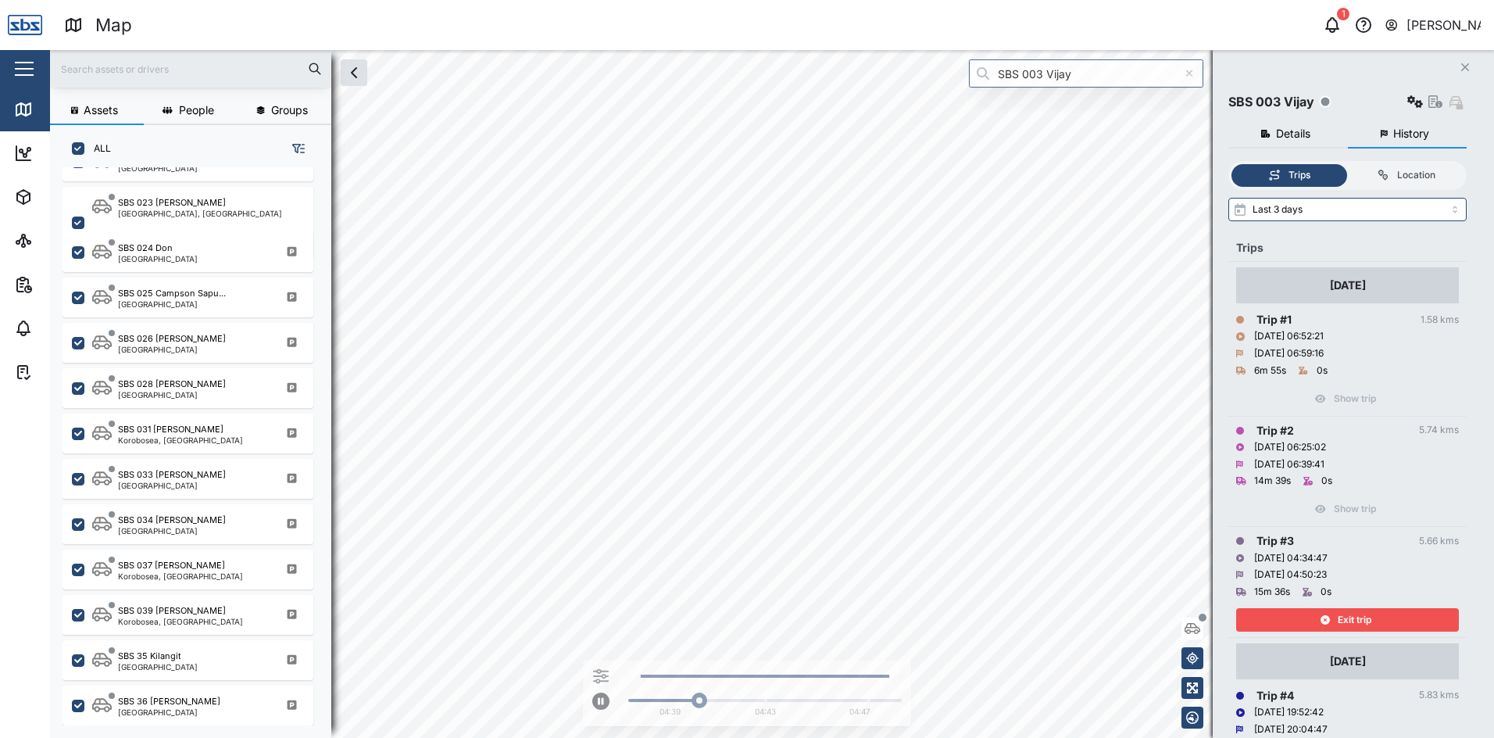
click at [1351, 620] on span "Exit trip" at bounding box center [1355, 620] width 34 height 22
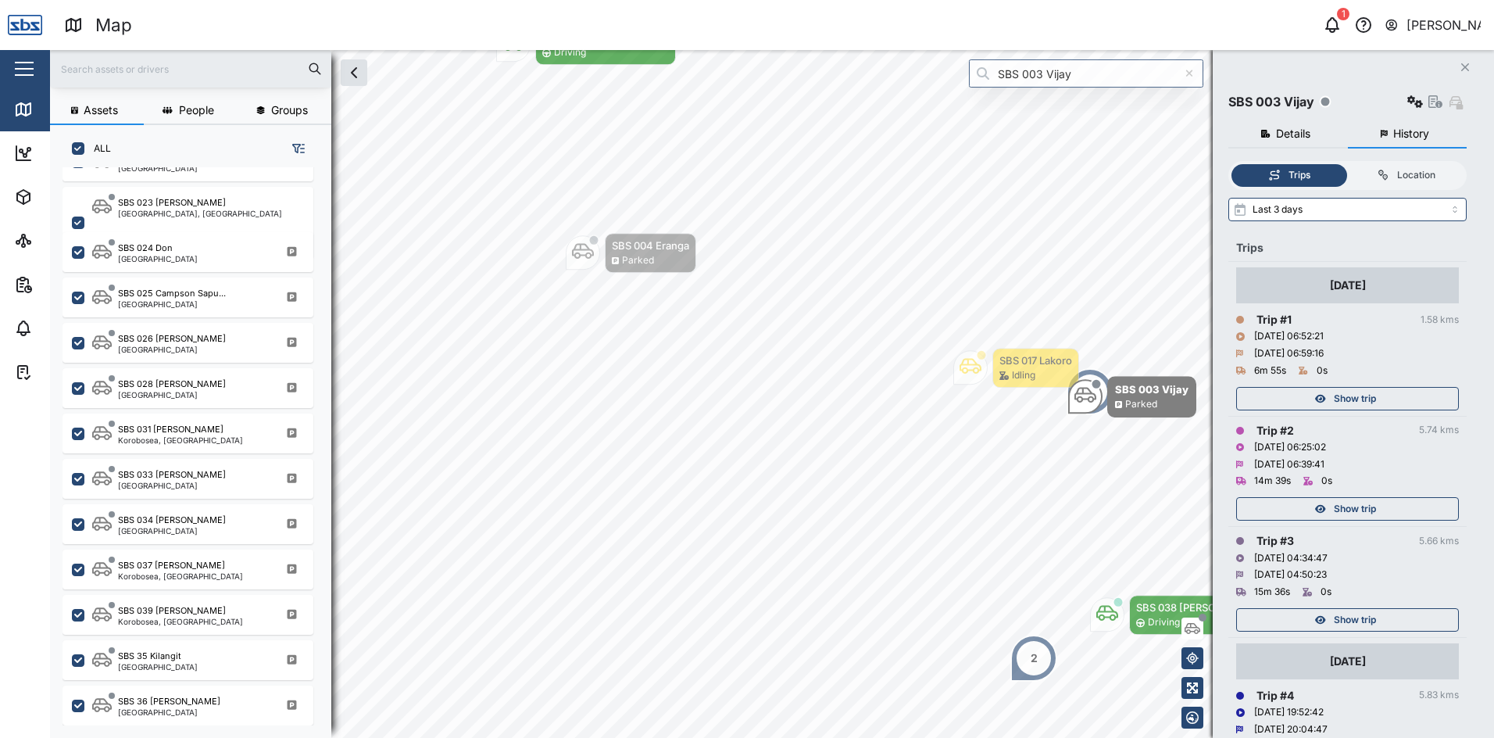
click at [1353, 510] on span "Show trip" at bounding box center [1355, 509] width 42 height 22
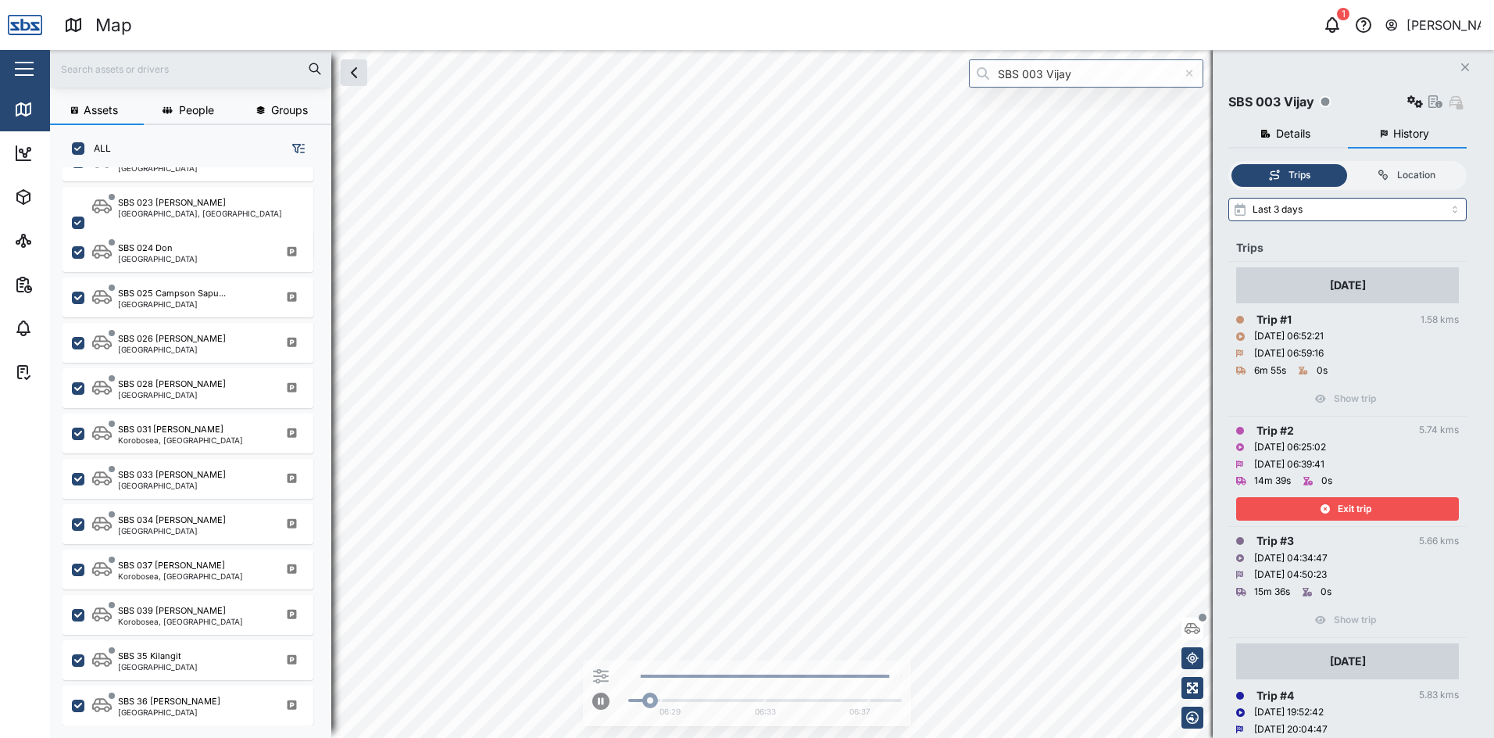
click at [1353, 510] on span "Exit trip" at bounding box center [1355, 509] width 34 height 22
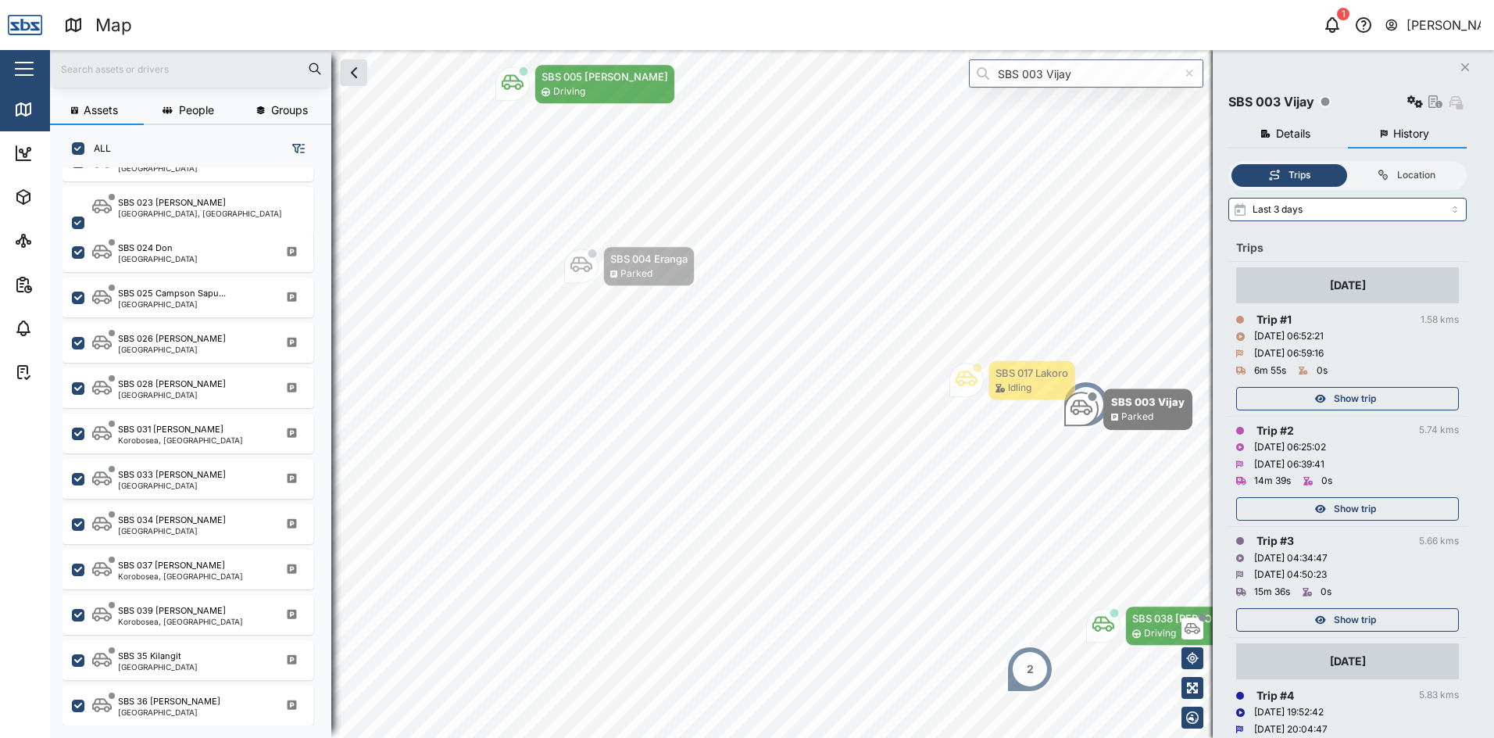
click at [1351, 397] on span "Show trip" at bounding box center [1355, 399] width 42 height 22
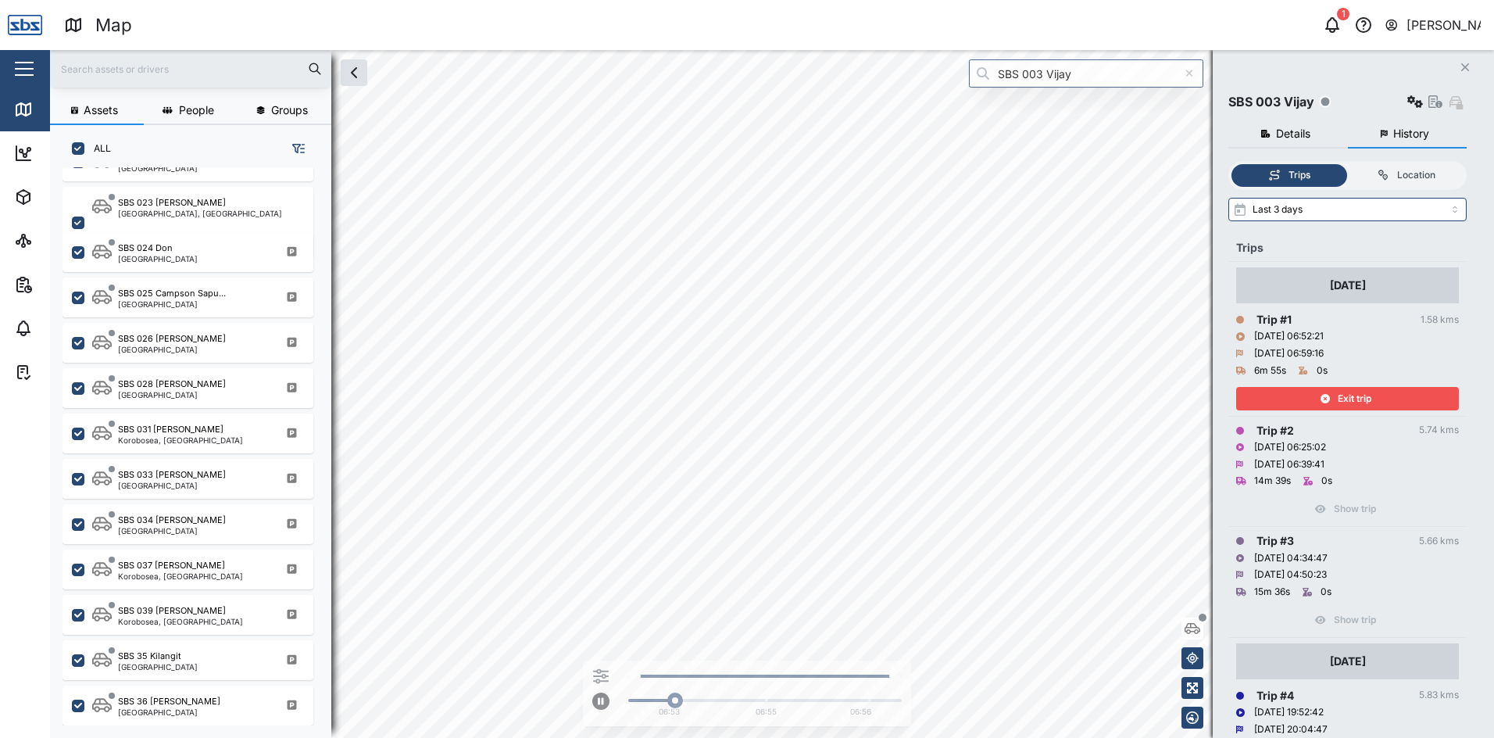
click at [1351, 397] on span "Exit trip" at bounding box center [1355, 399] width 34 height 22
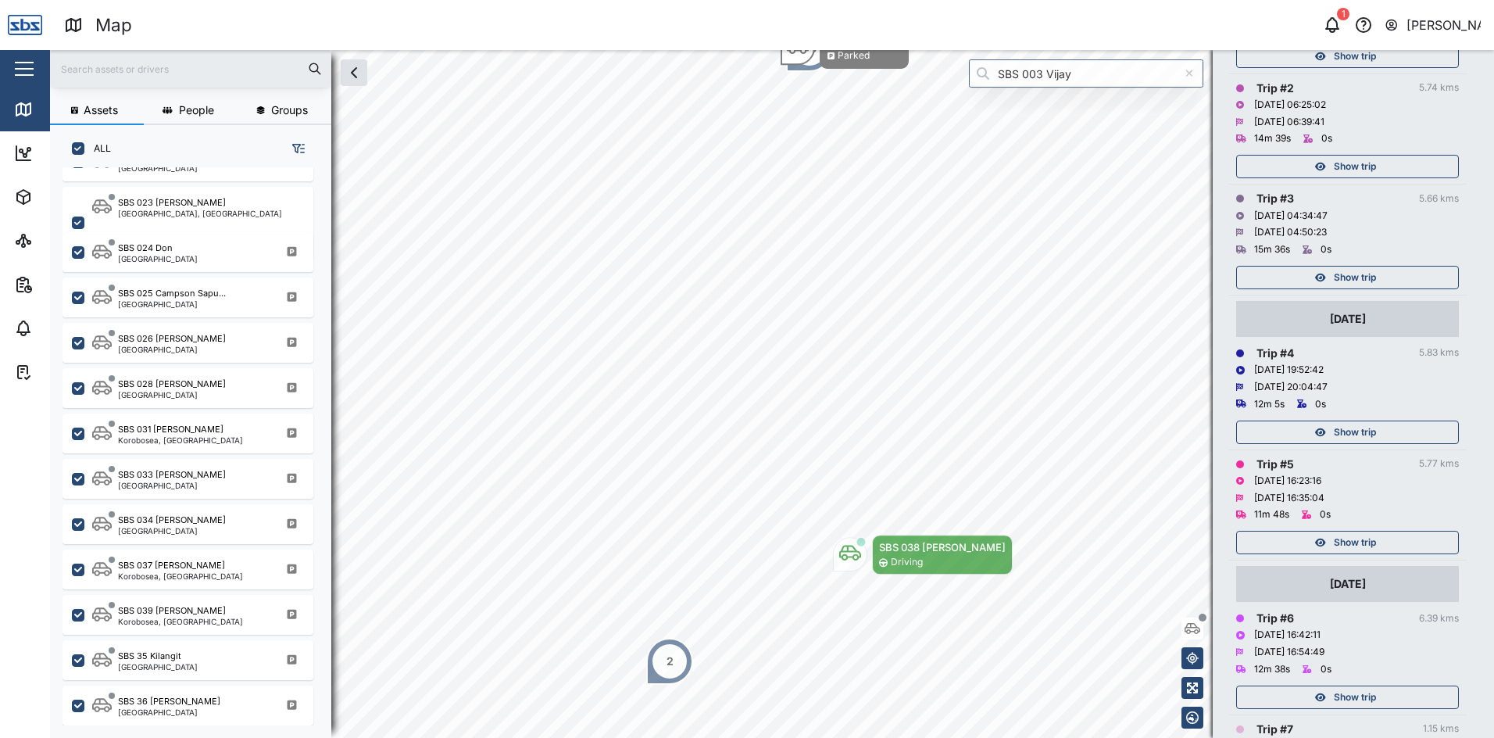
scroll to position [469, 0]
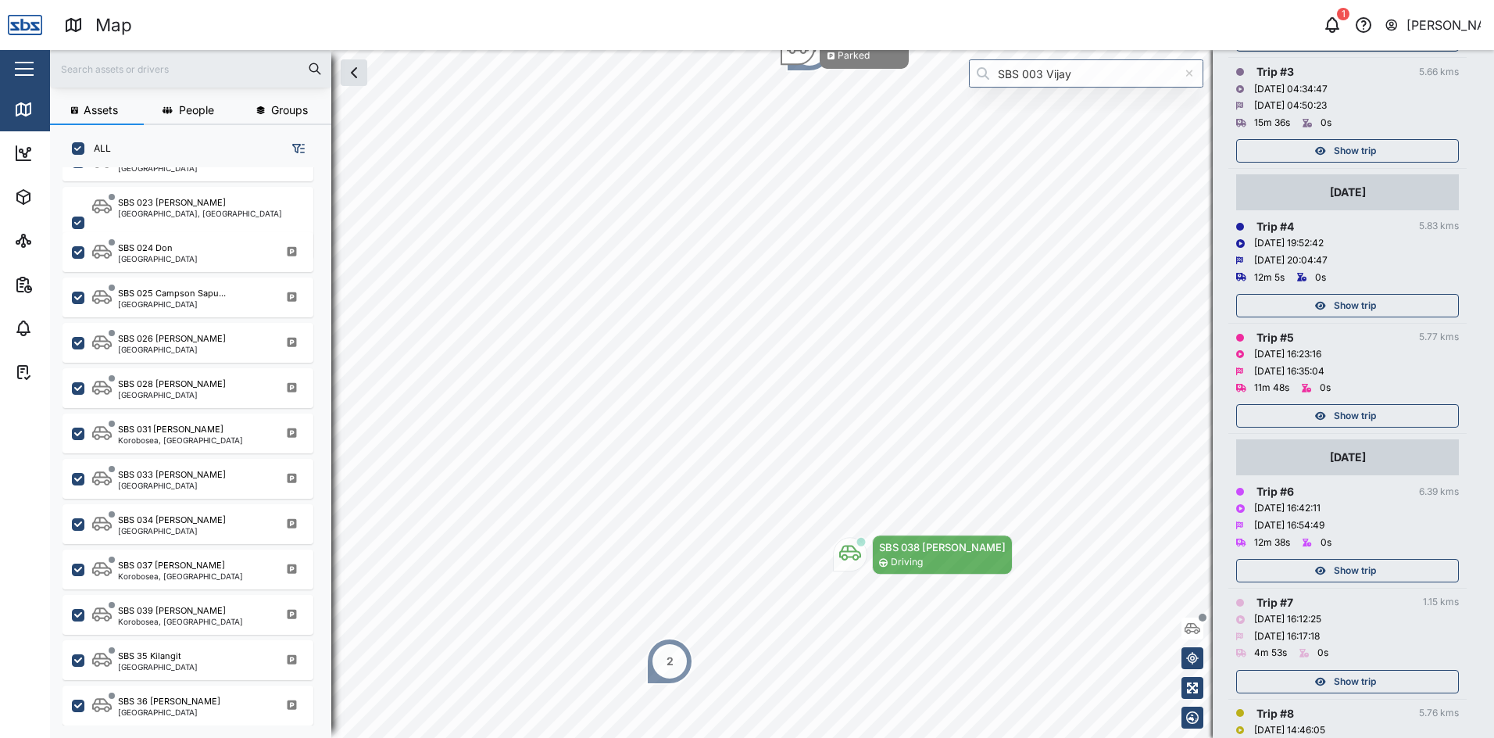
click at [1350, 420] on span "Show trip" at bounding box center [1355, 416] width 42 height 22
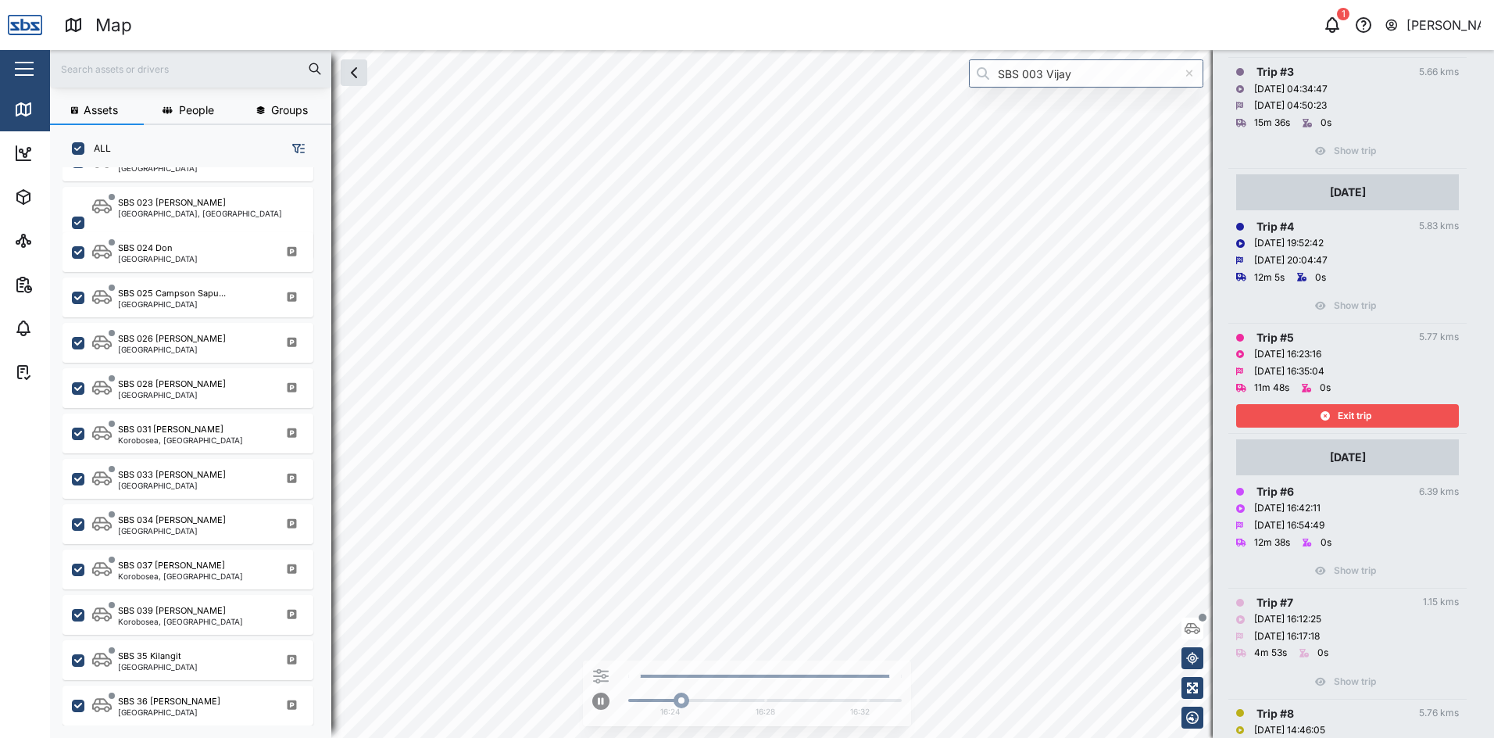
click at [1350, 420] on span "Exit trip" at bounding box center [1355, 416] width 34 height 22
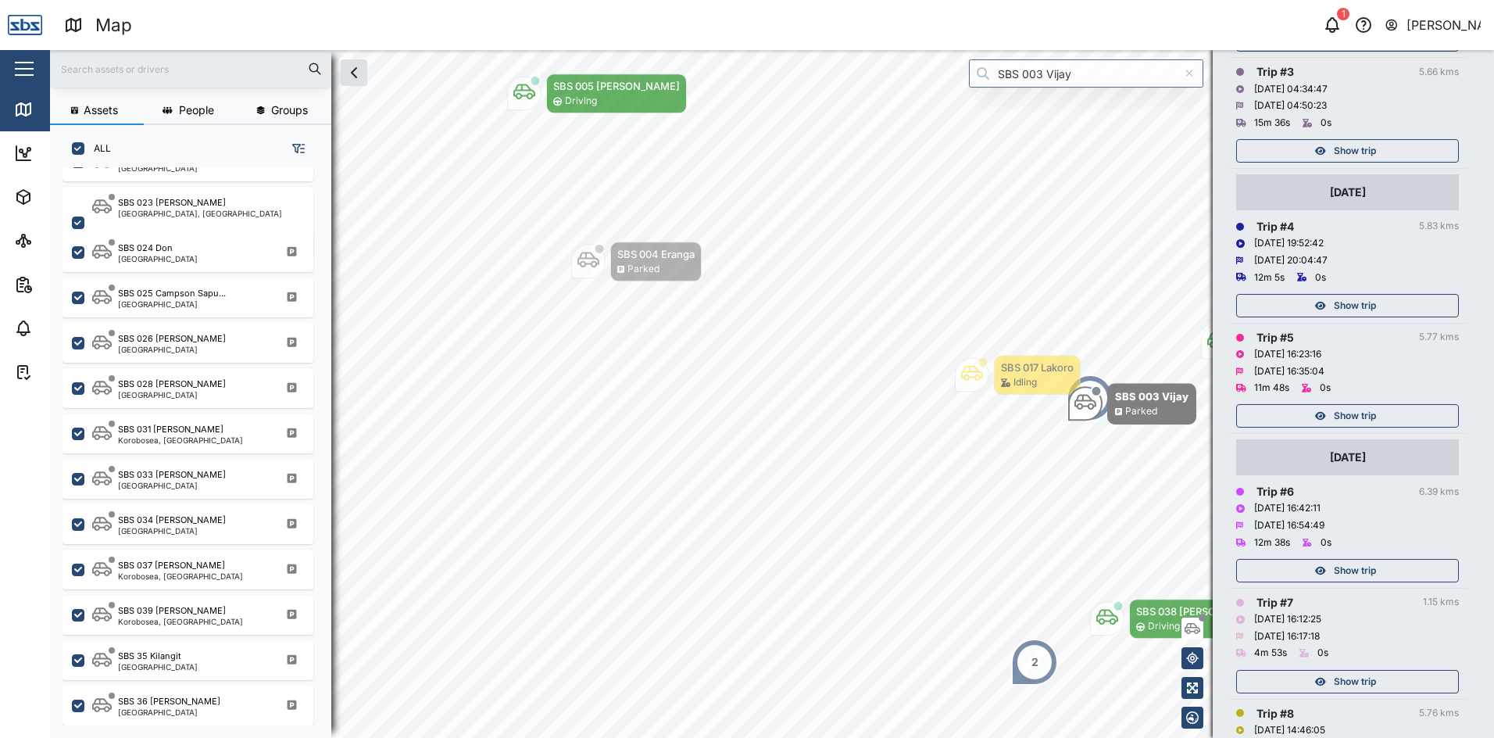
click at [1337, 308] on span "Show trip" at bounding box center [1355, 306] width 42 height 22
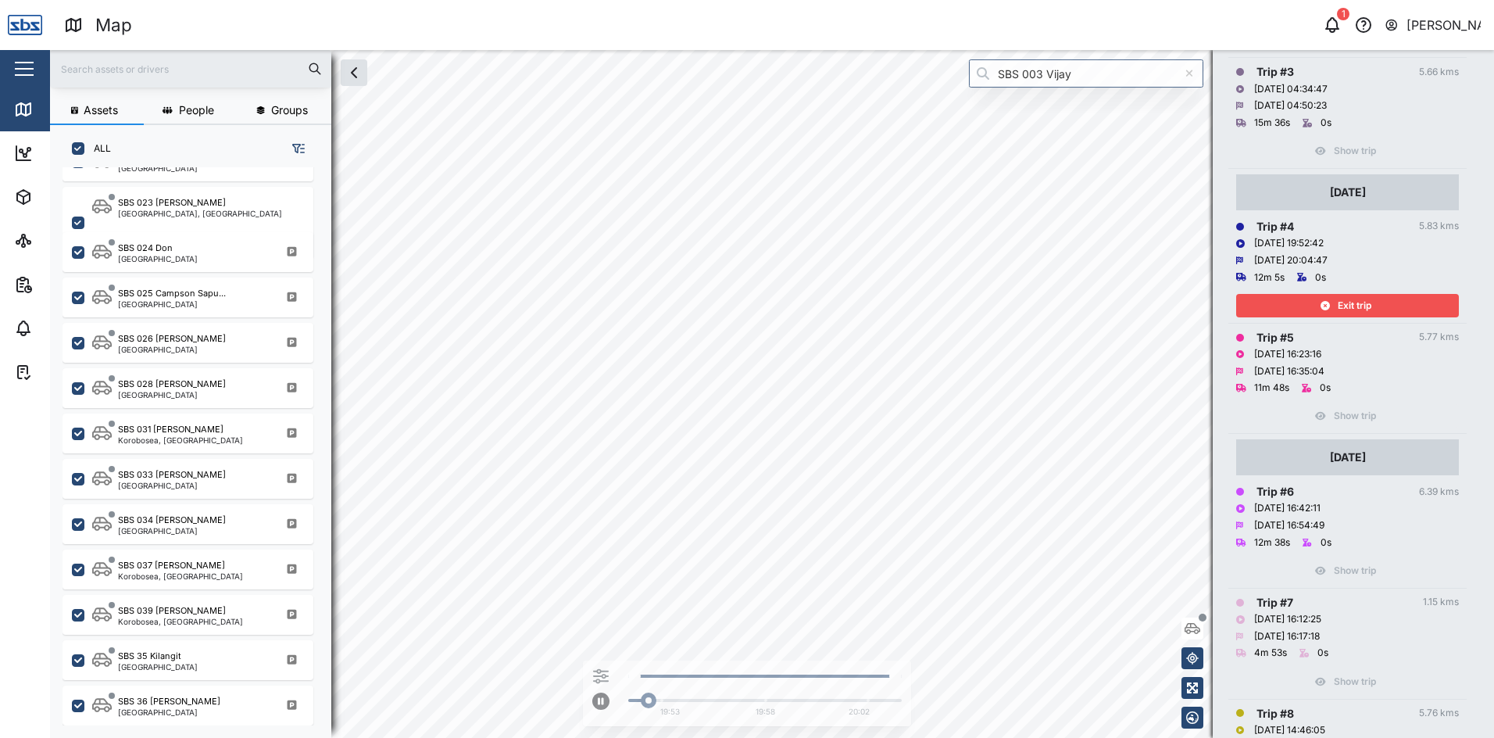
click at [1337, 308] on div "Exit trip" at bounding box center [1345, 306] width 203 height 22
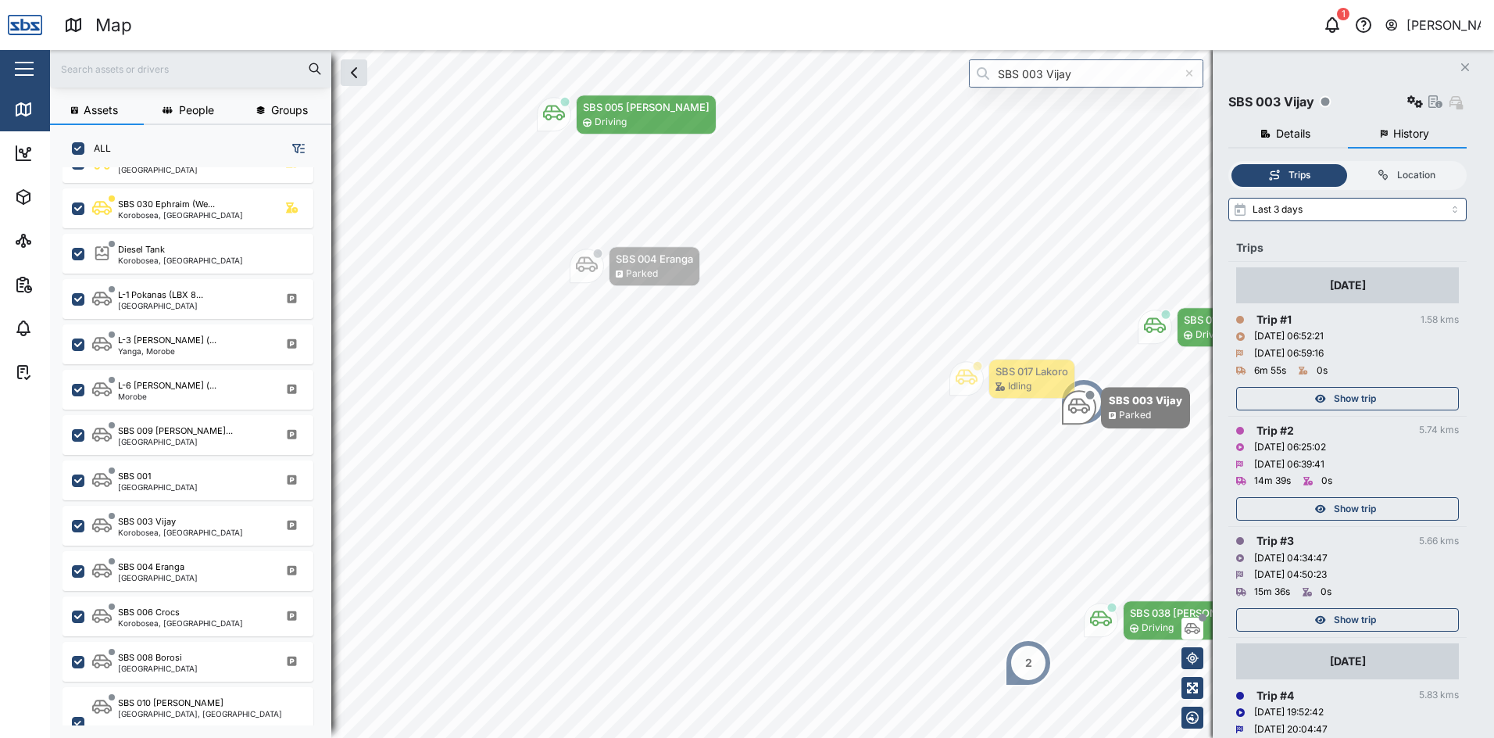
scroll to position [547, 0]
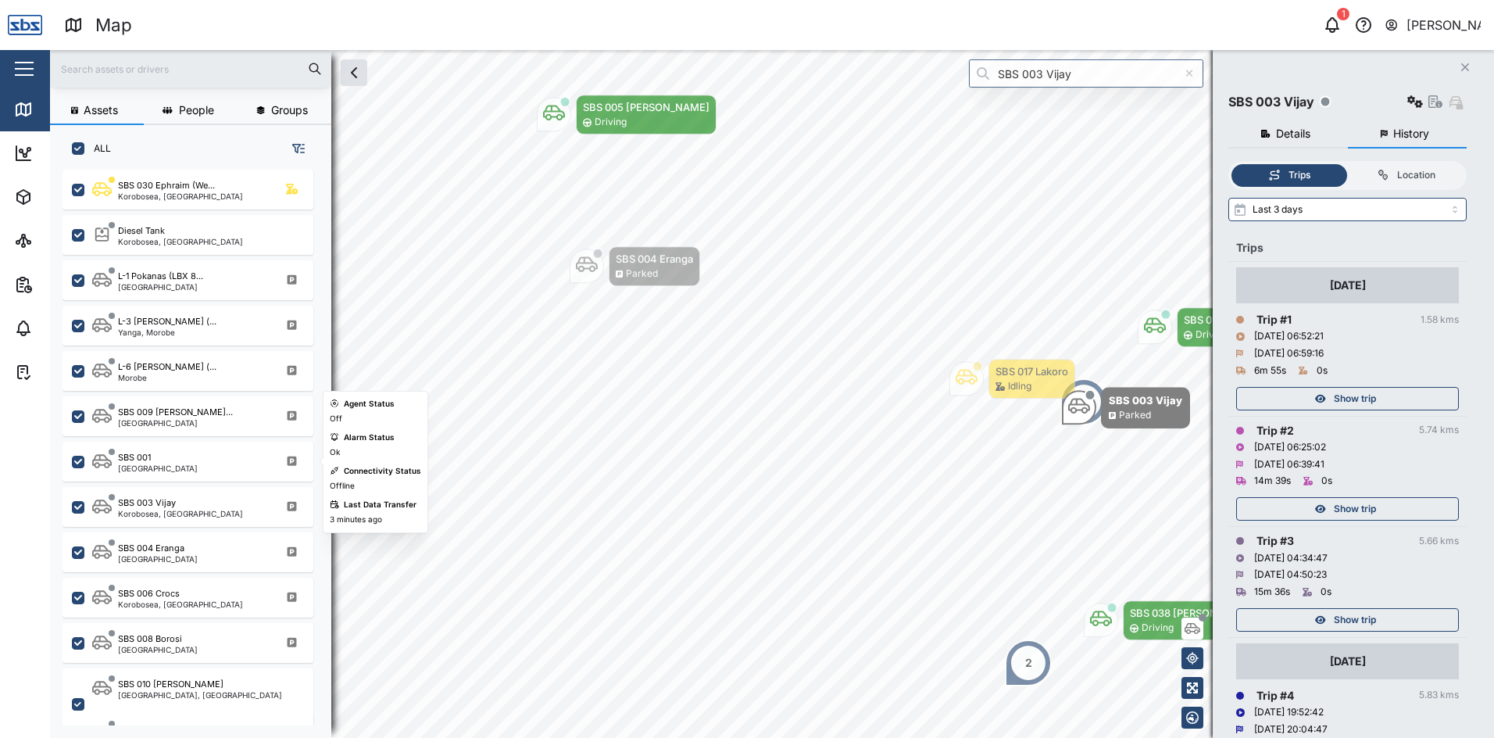
click at [172, 453] on div "SBS 001 [GEOGRAPHIC_DATA]" at bounding box center [198, 461] width 212 height 21
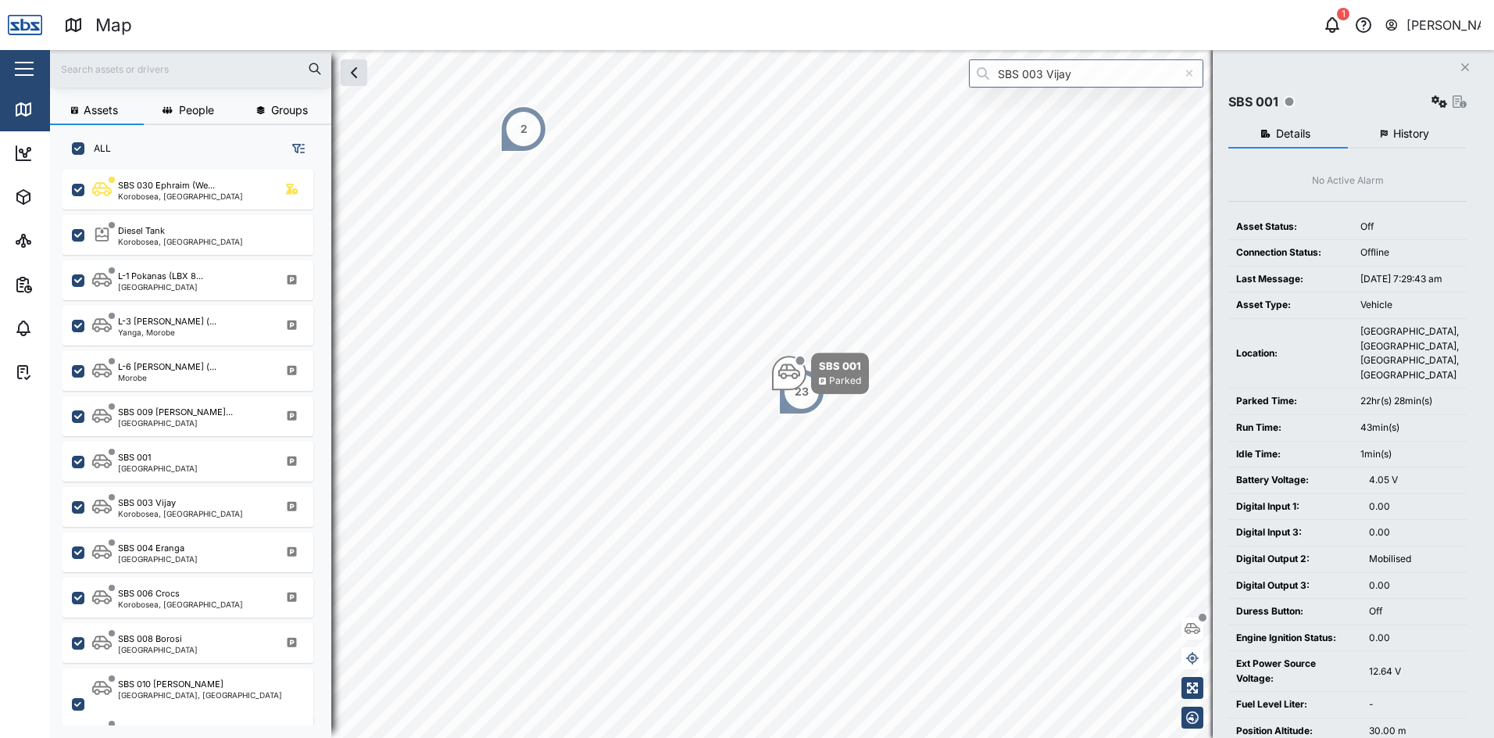
click at [1390, 136] on button "History" at bounding box center [1408, 134] width 120 height 28
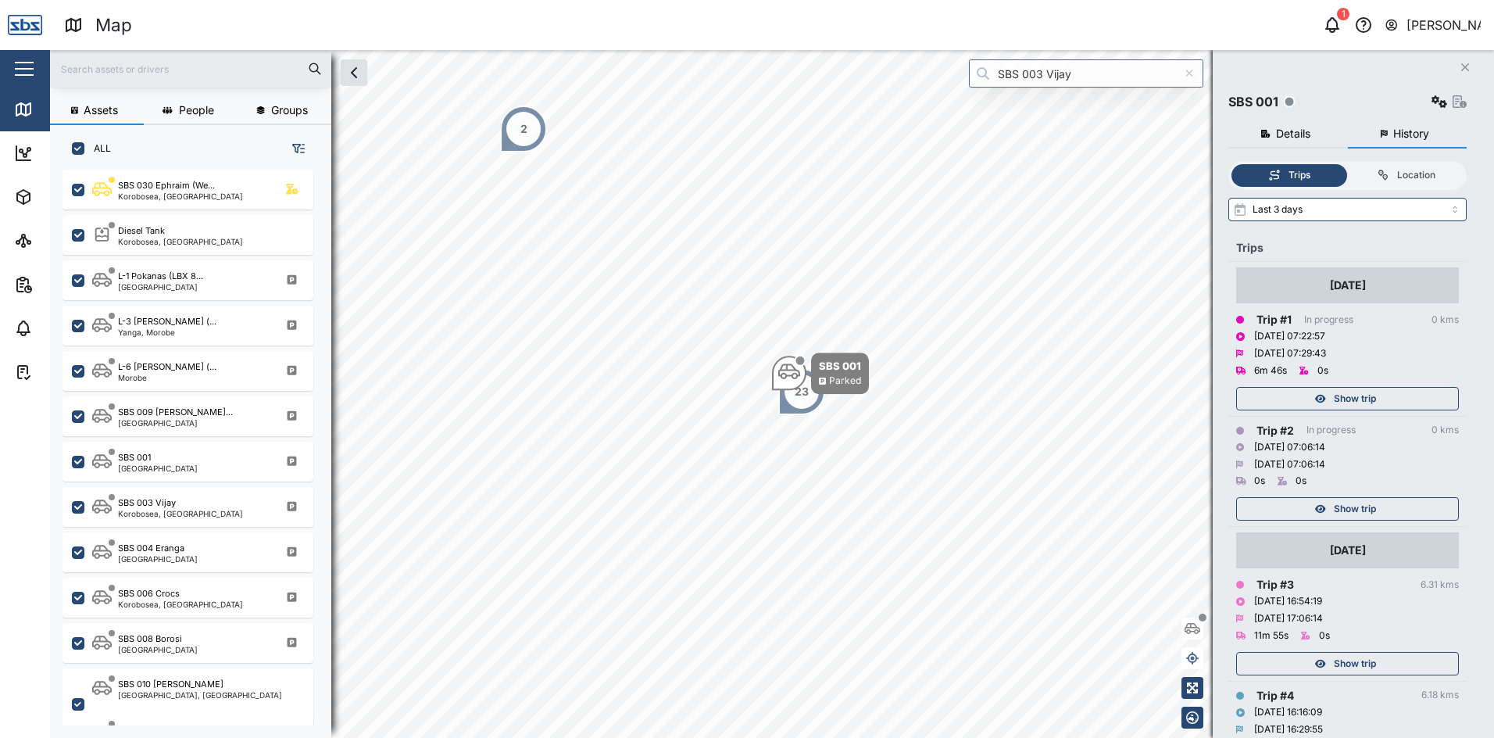
click at [1328, 514] on div "Show trip" at bounding box center [1345, 509] width 203 height 22
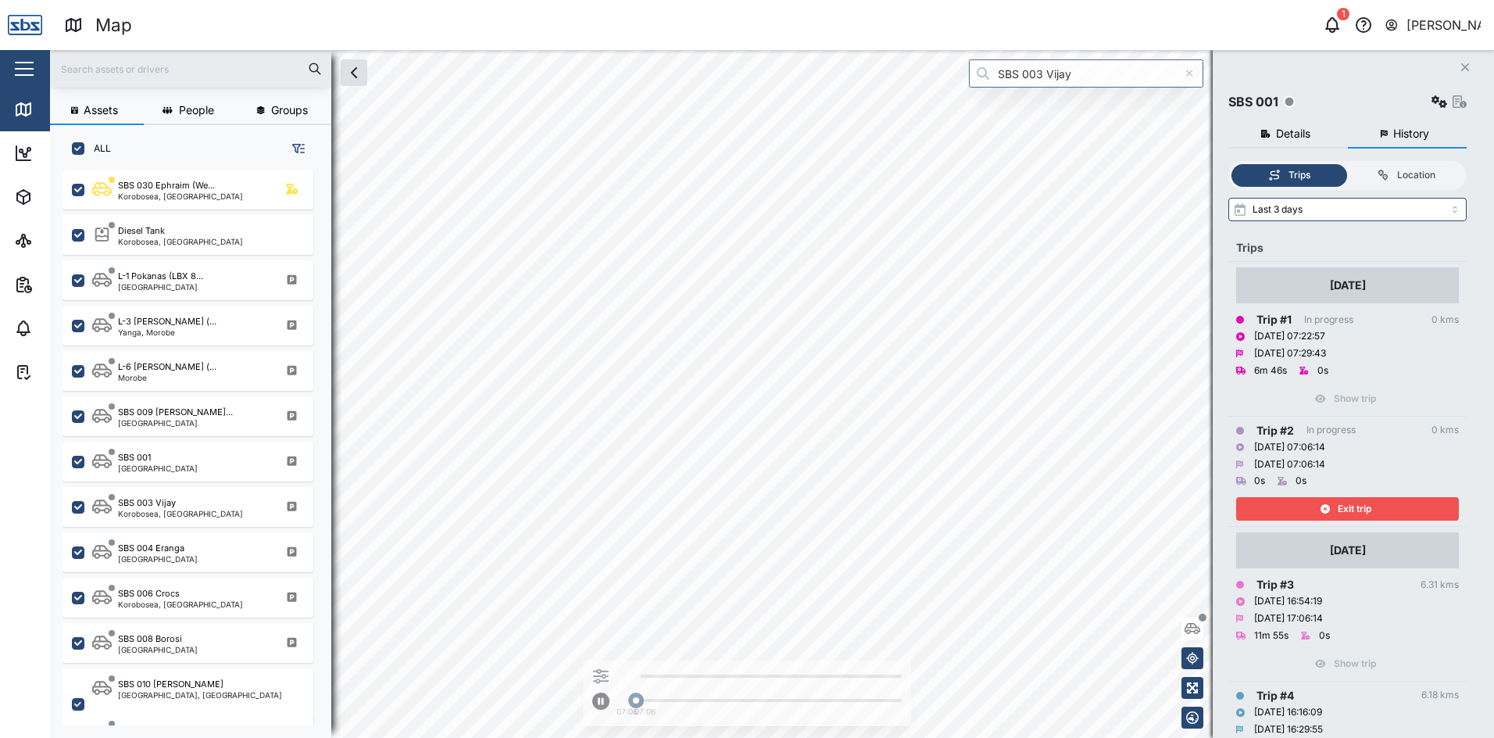
click at [1328, 514] on icon "button" at bounding box center [1325, 508] width 9 height 9
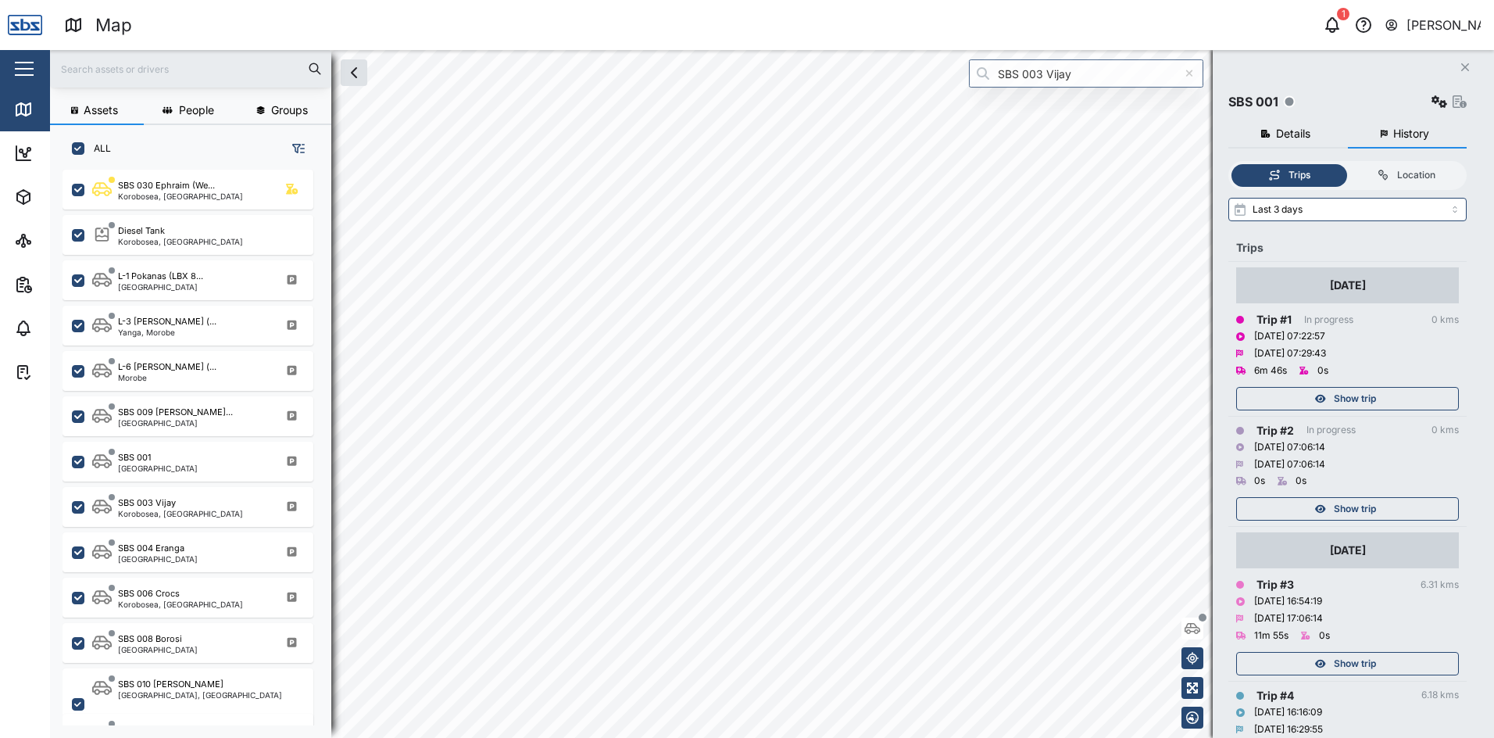
click at [1359, 660] on span "Show trip" at bounding box center [1355, 664] width 42 height 22
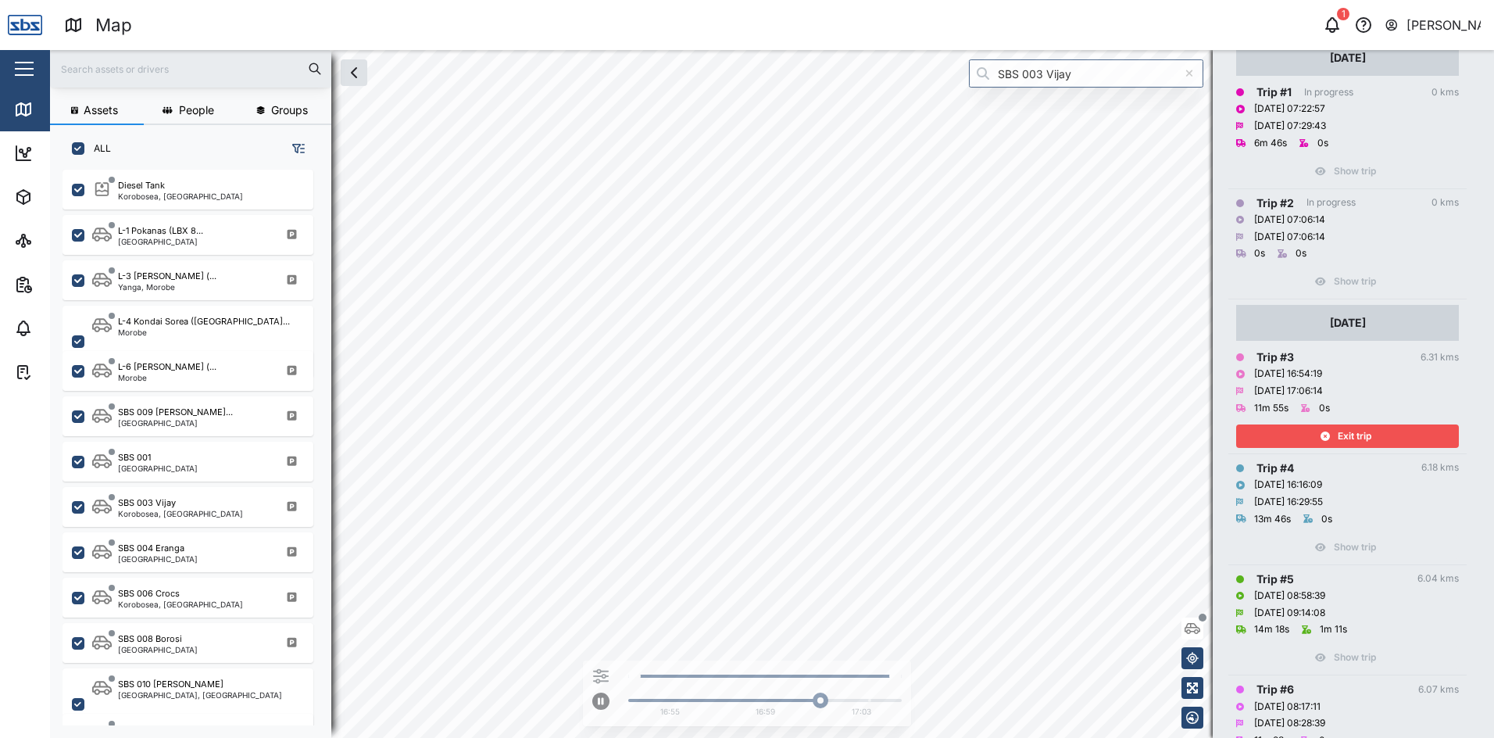
scroll to position [234, 0]
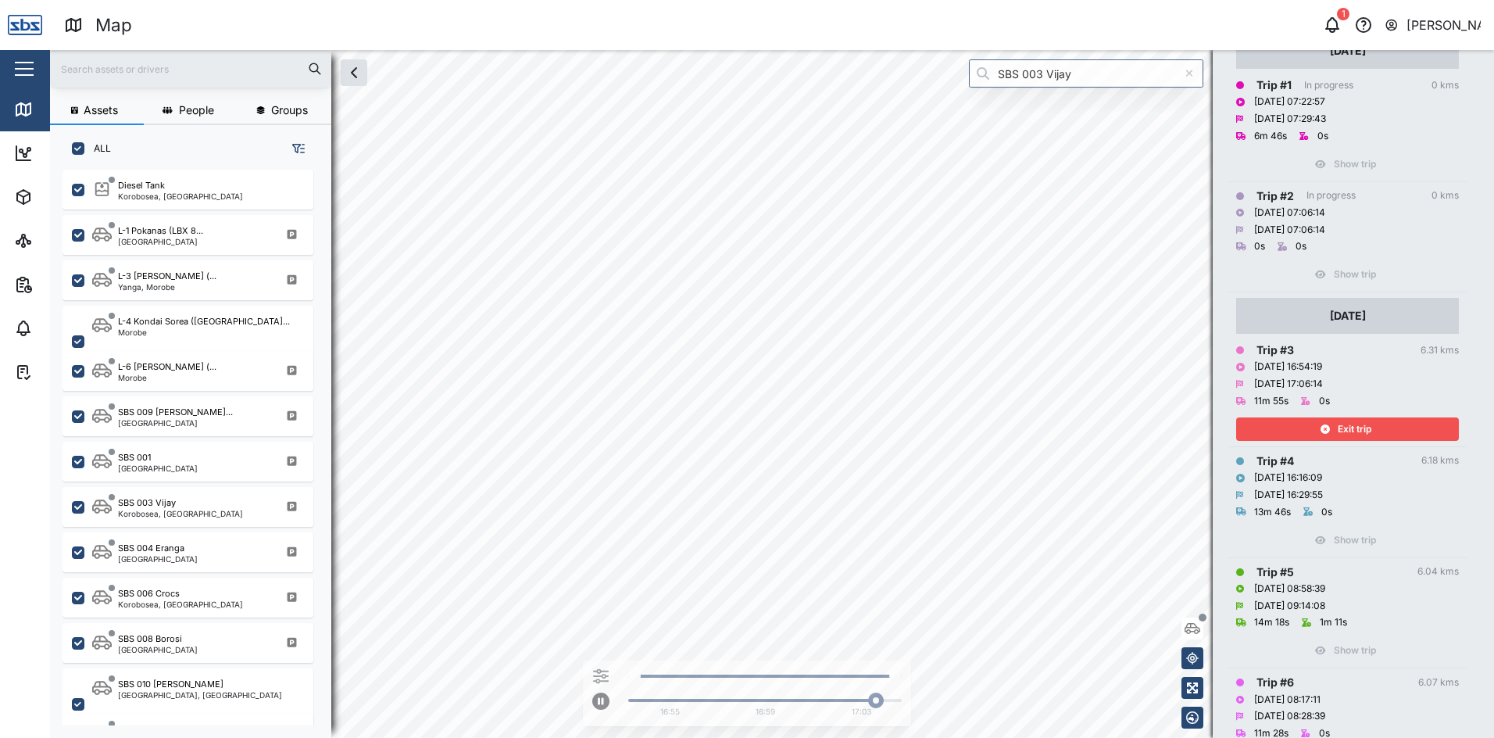
click at [1326, 431] on icon "button" at bounding box center [1325, 428] width 9 height 9
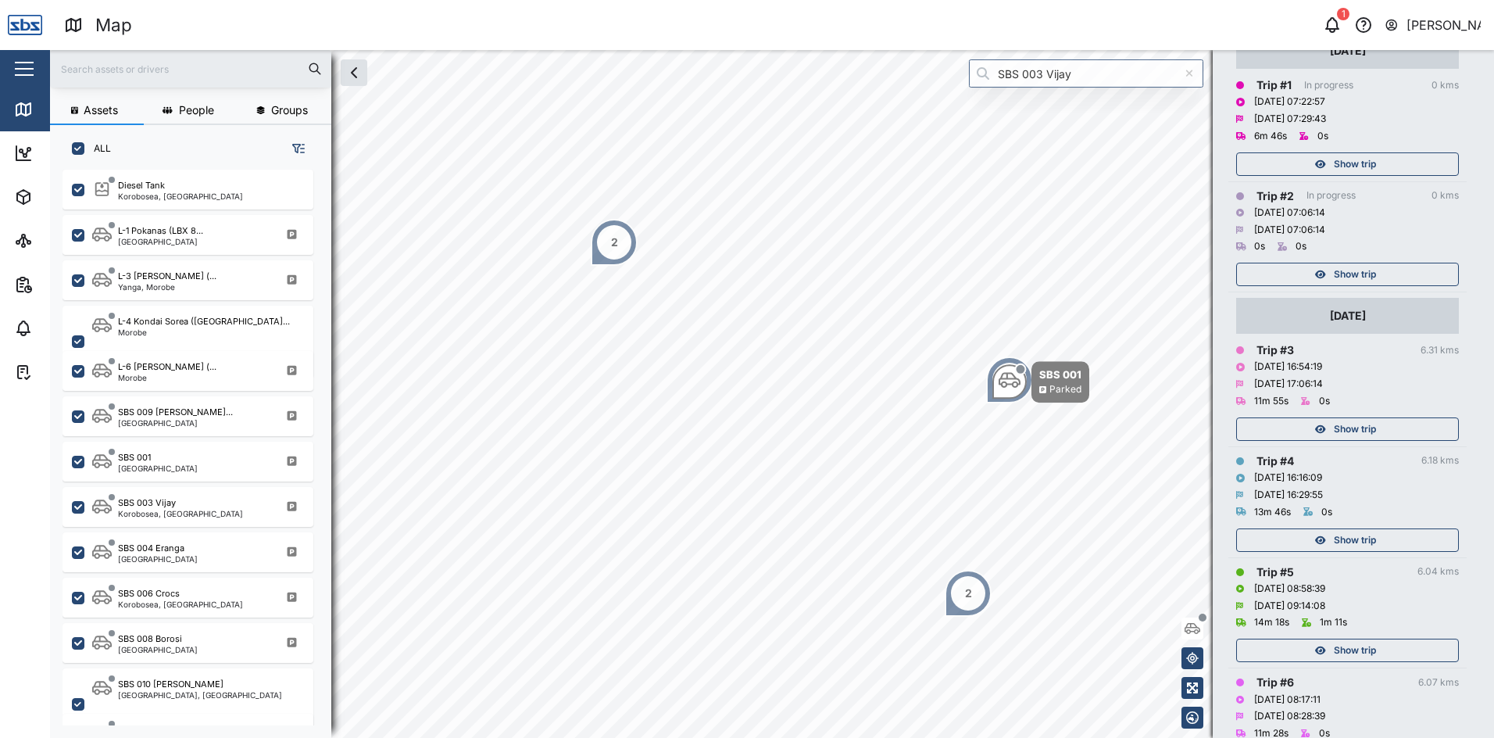
click at [1344, 543] on span "Show trip" at bounding box center [1355, 540] width 42 height 22
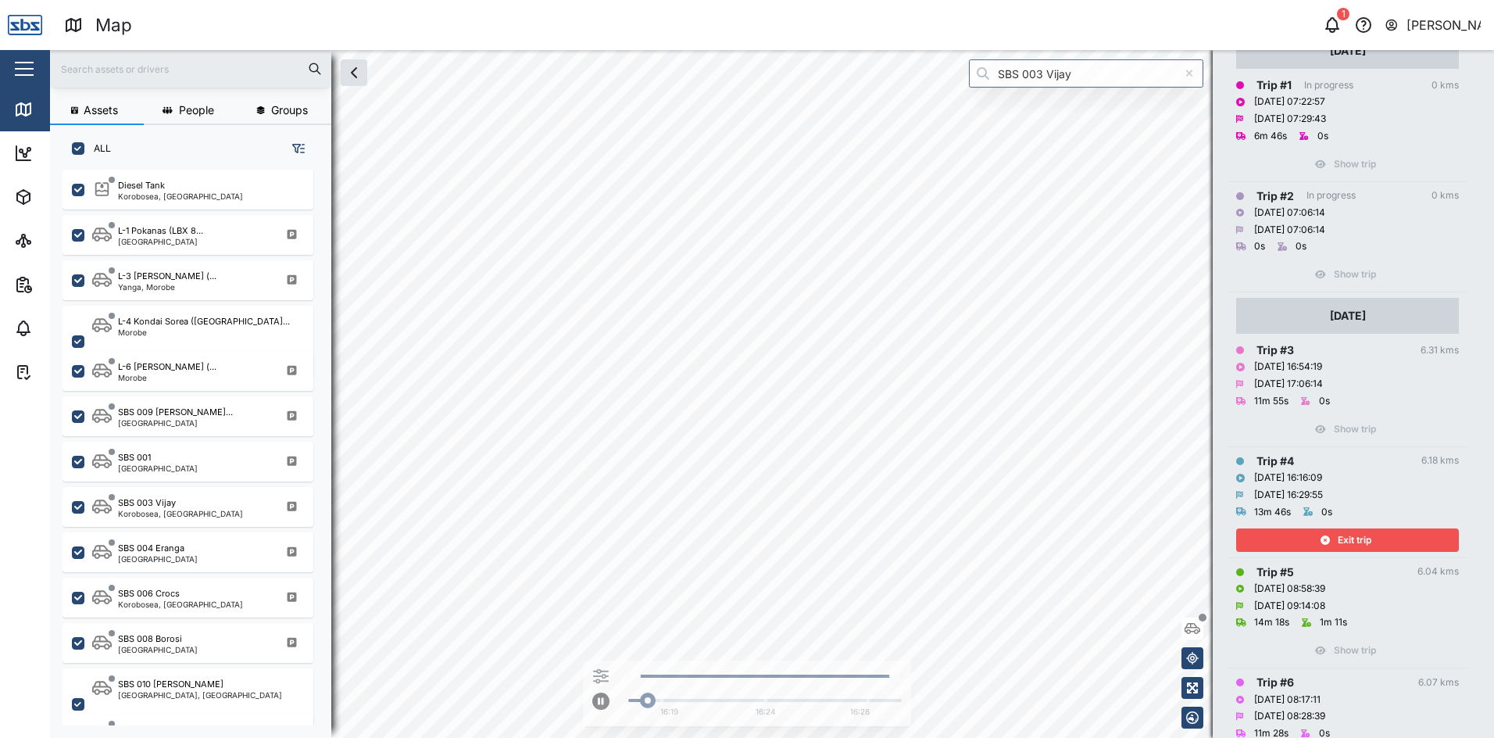
click at [1344, 543] on span "Exit trip" at bounding box center [1355, 540] width 34 height 22
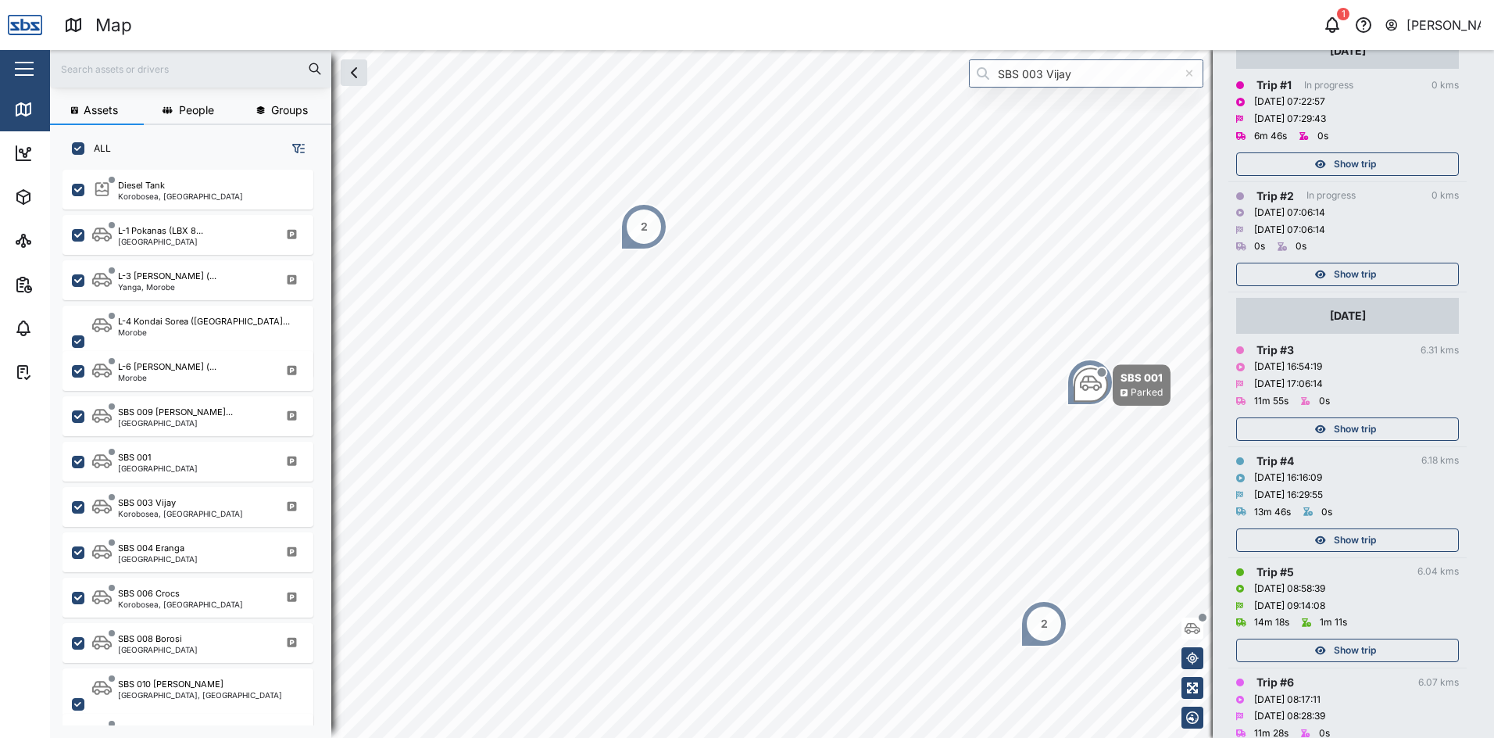
click at [1354, 646] on span "Show trip" at bounding box center [1355, 650] width 42 height 22
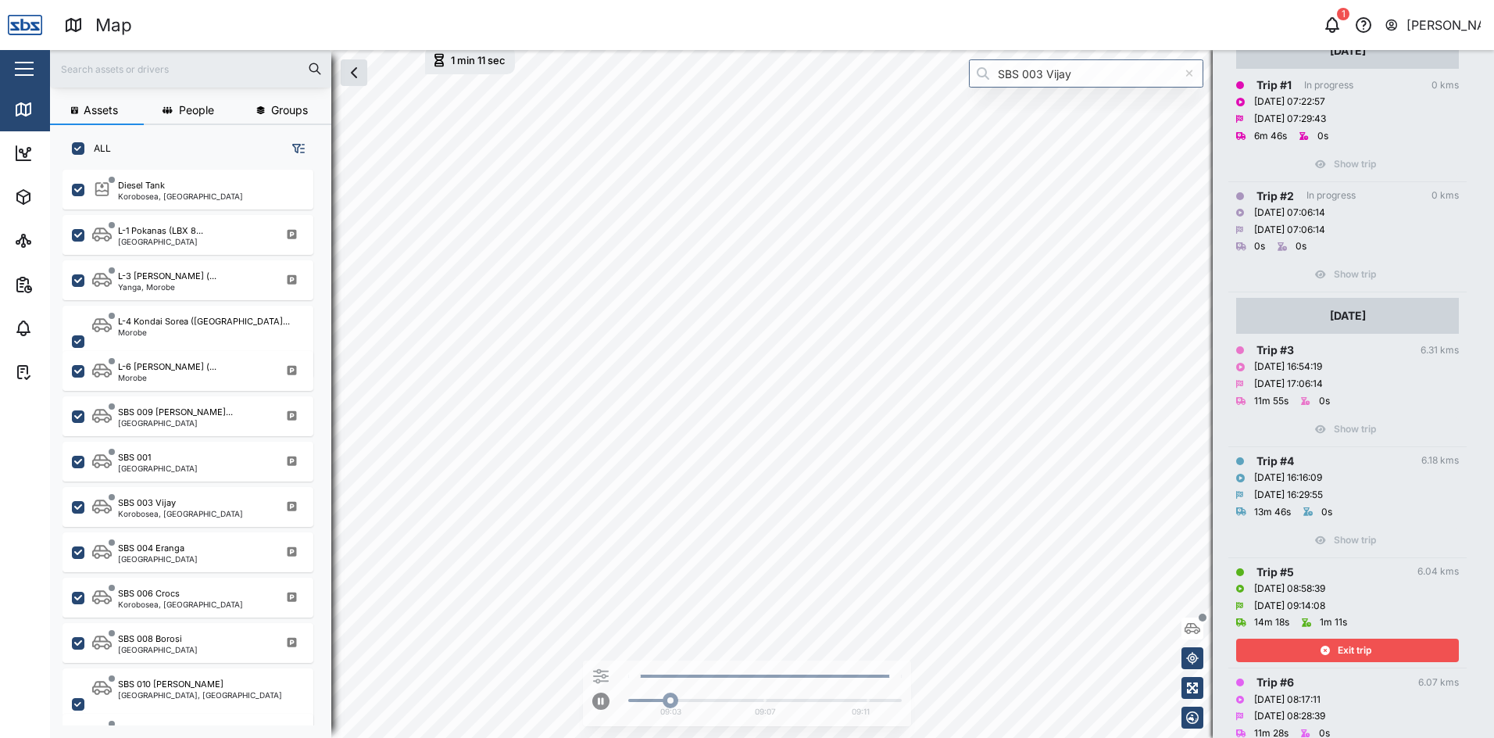
click at [1354, 646] on span "Exit trip" at bounding box center [1355, 650] width 34 height 22
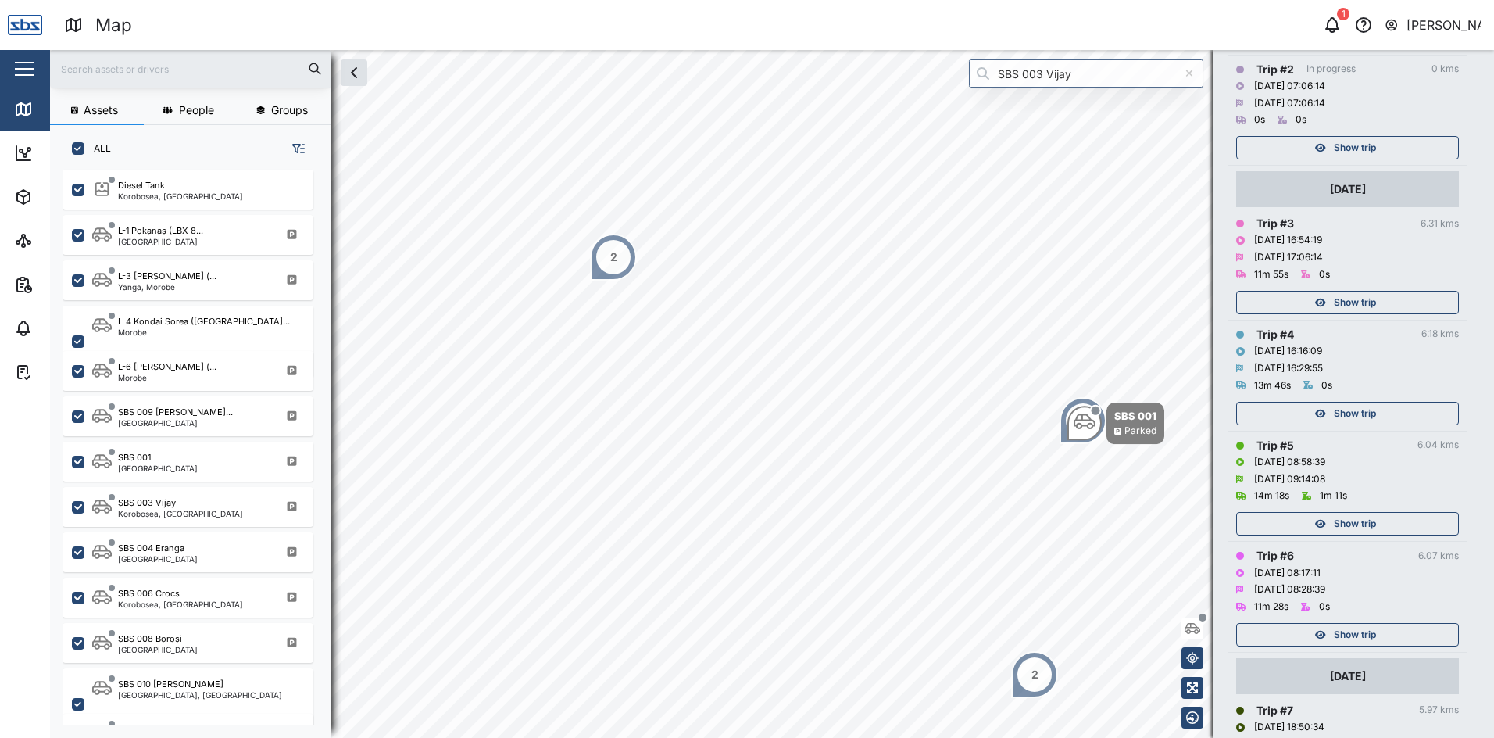
scroll to position [391, 0]
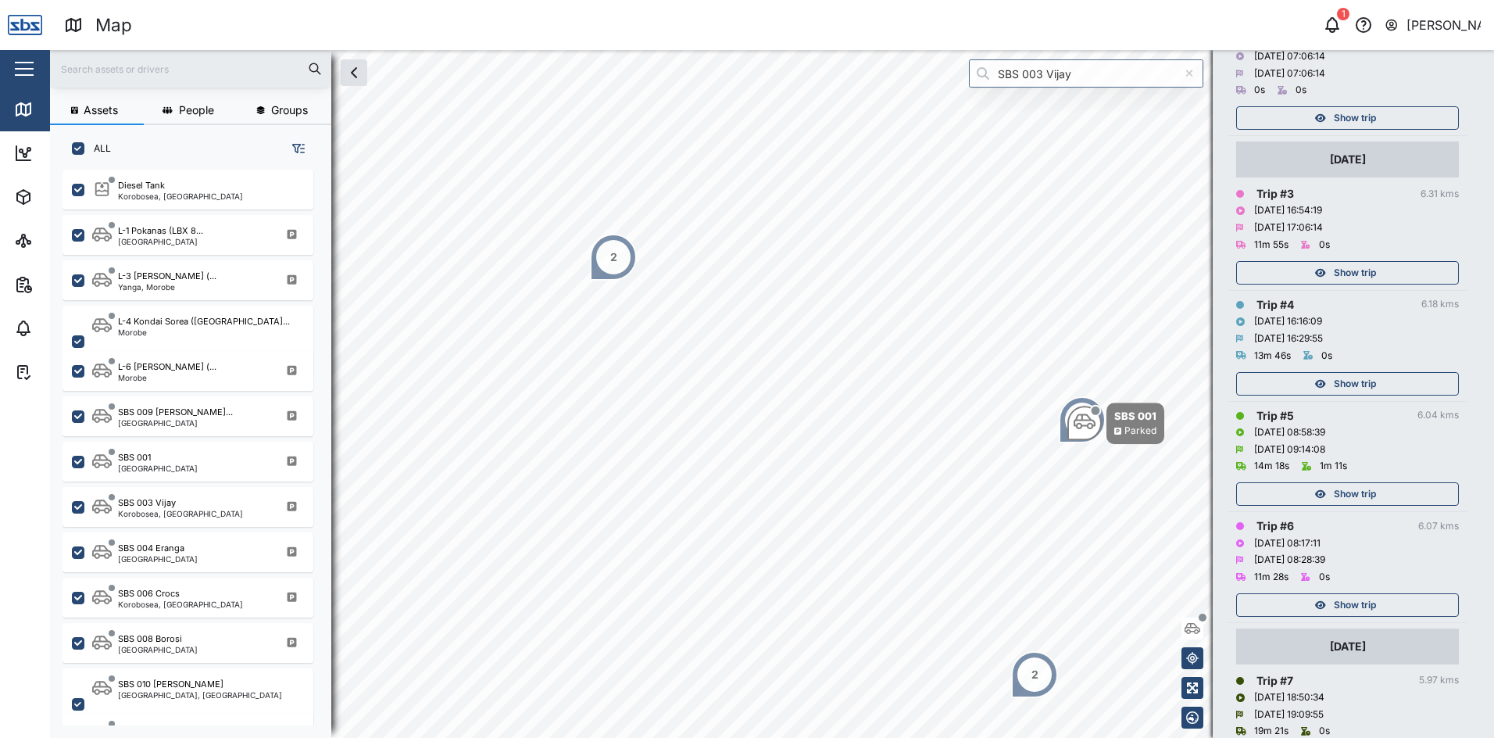
click at [1351, 603] on span "Show trip" at bounding box center [1355, 605] width 42 height 22
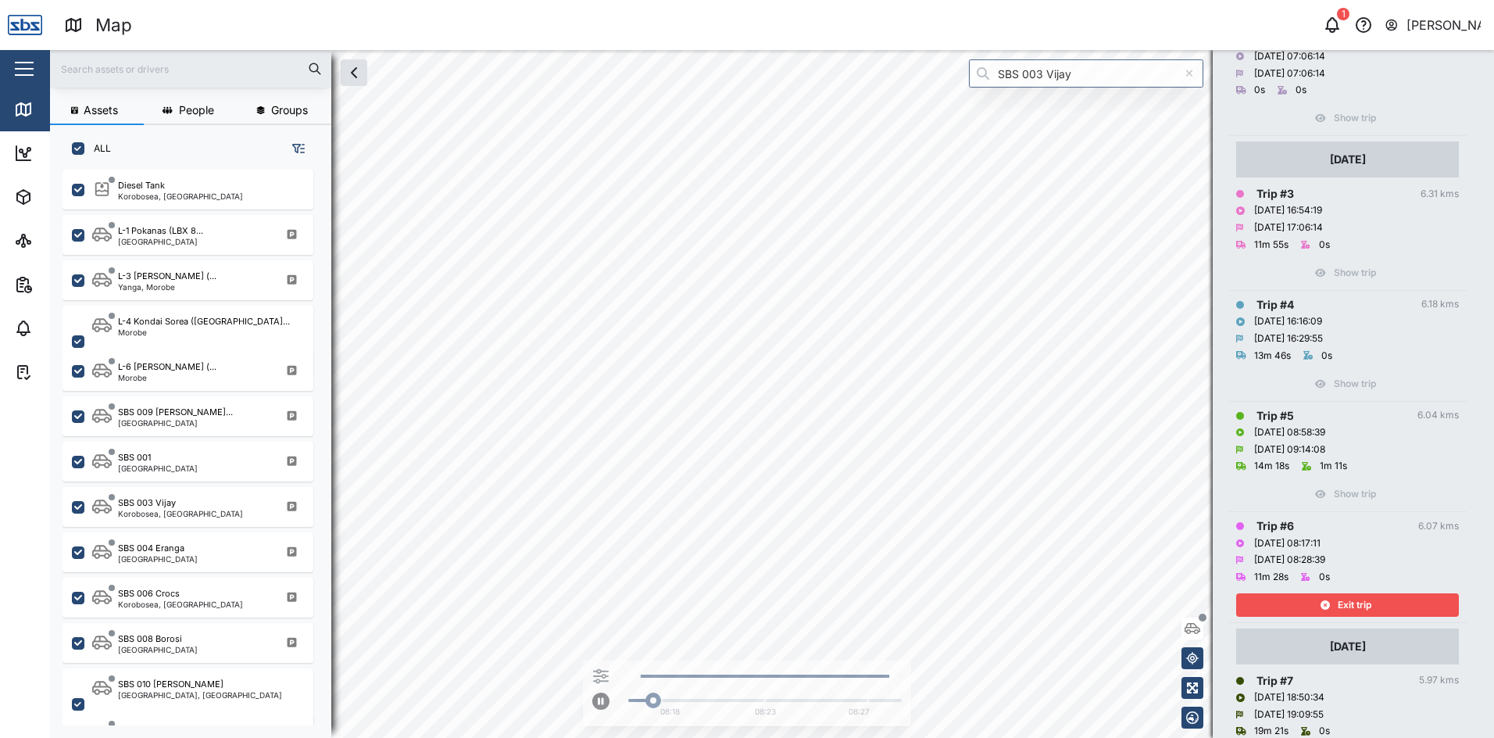
click at [1351, 603] on span "Exit trip" at bounding box center [1355, 605] width 34 height 22
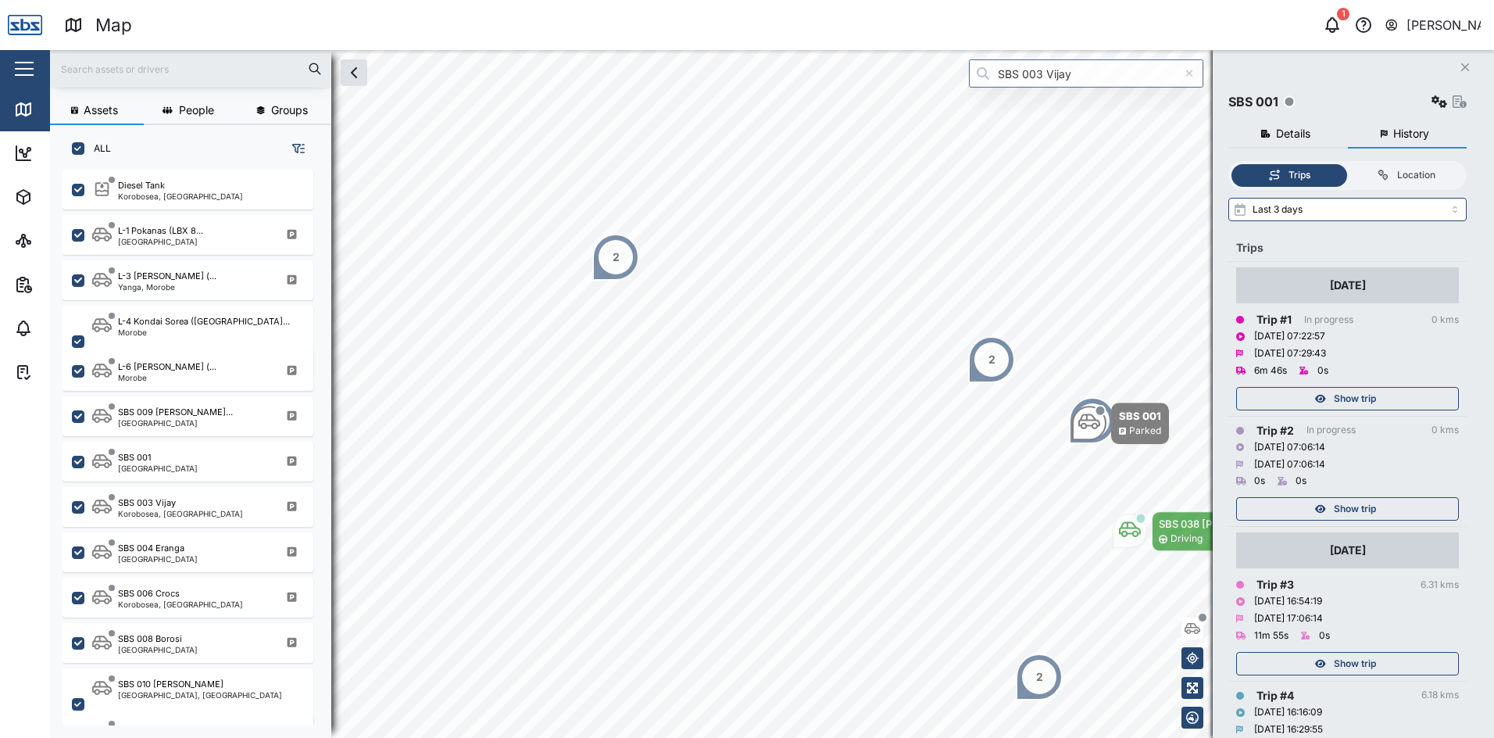
click at [1461, 66] on icon "Close" at bounding box center [1465, 67] width 9 height 13
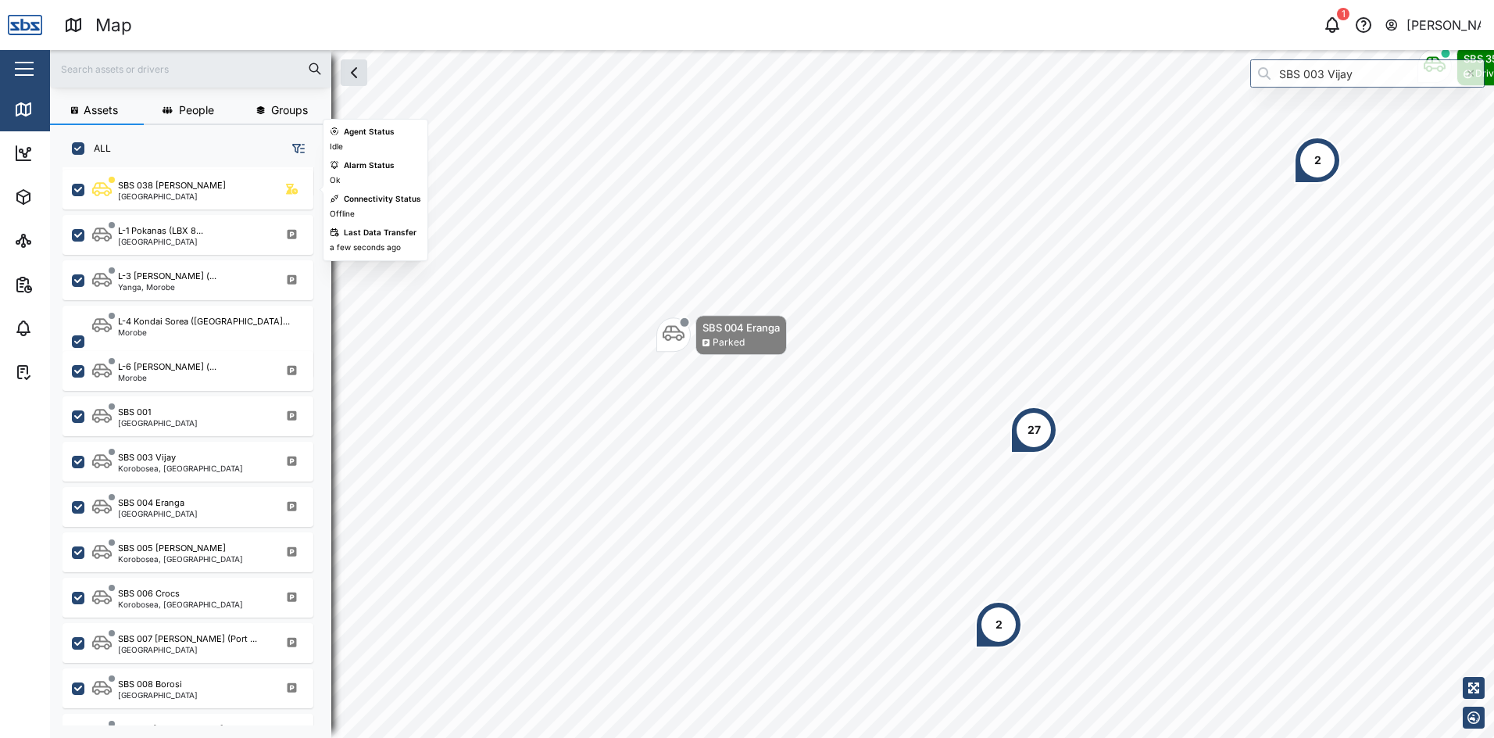
click at [166, 199] on div "[GEOGRAPHIC_DATA]" at bounding box center [172, 196] width 108 height 8
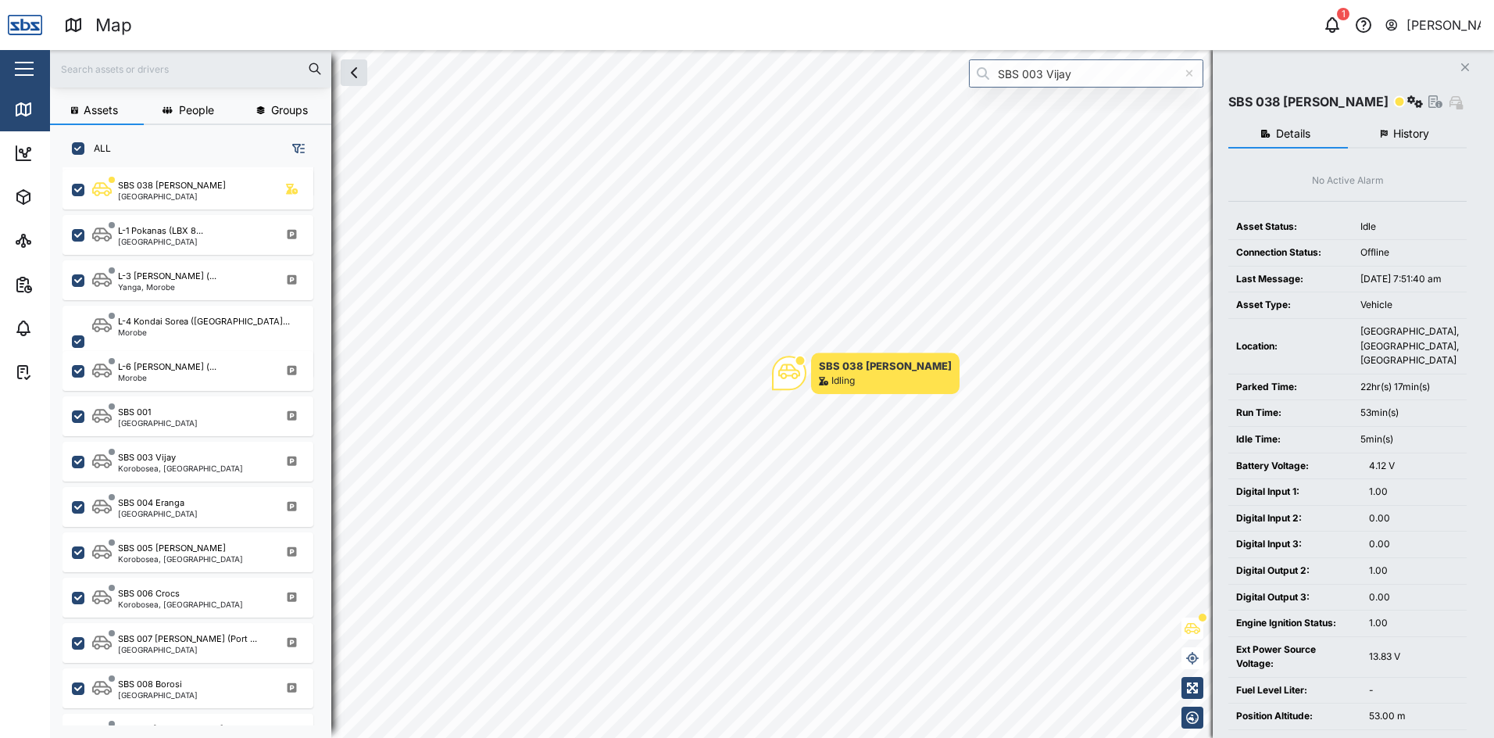
click at [1401, 131] on span "History" at bounding box center [1412, 133] width 36 height 11
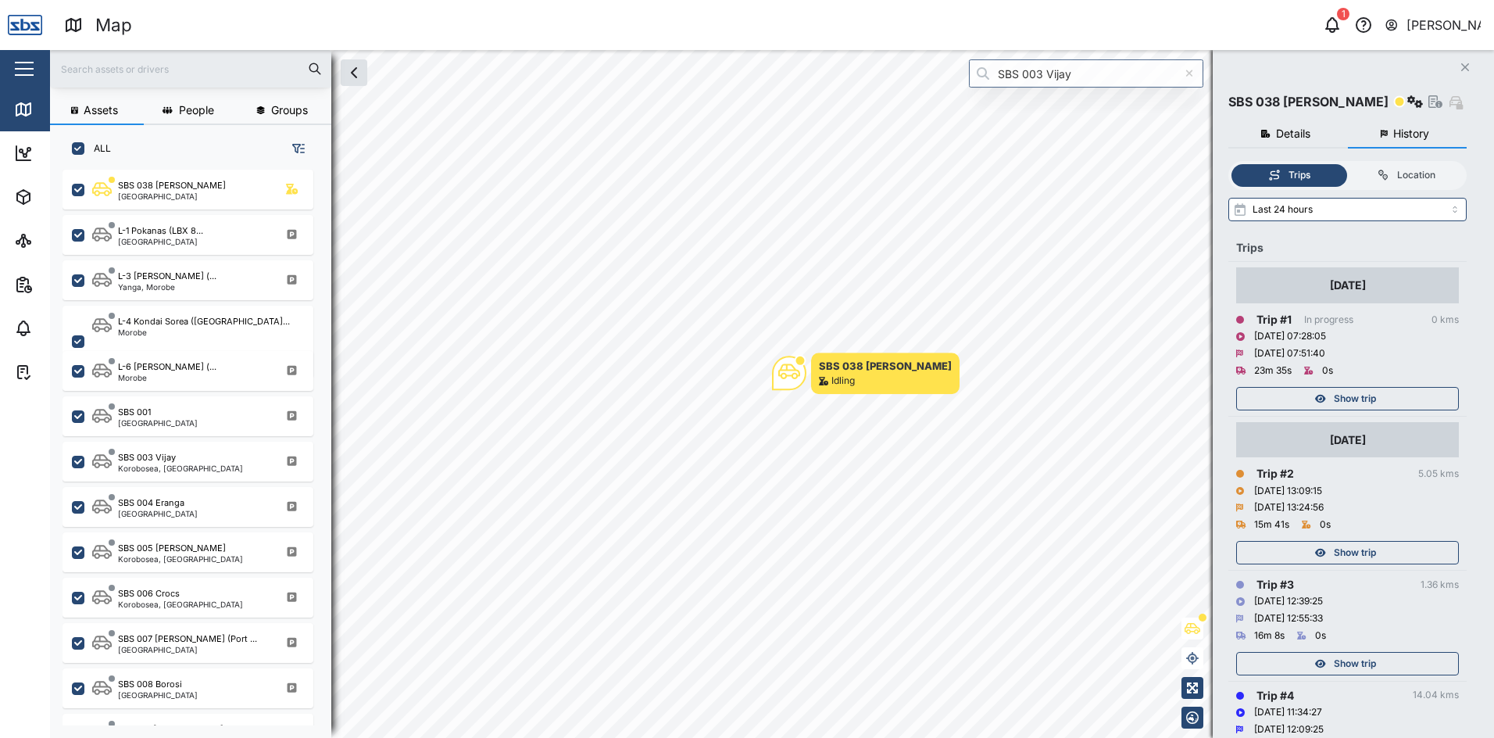
click at [1366, 400] on span "Show trip" at bounding box center [1355, 399] width 42 height 22
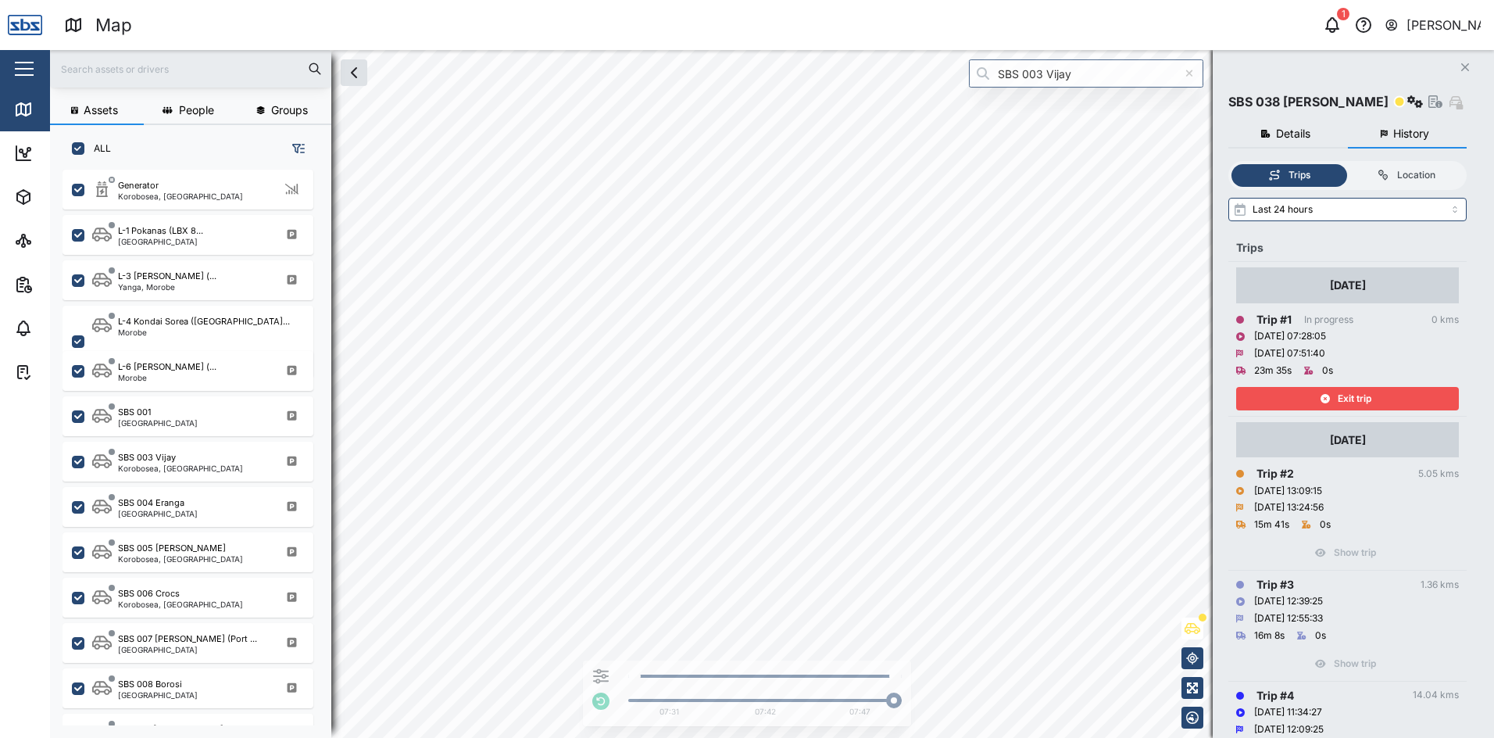
click at [1347, 401] on span "Exit trip" at bounding box center [1355, 399] width 34 height 22
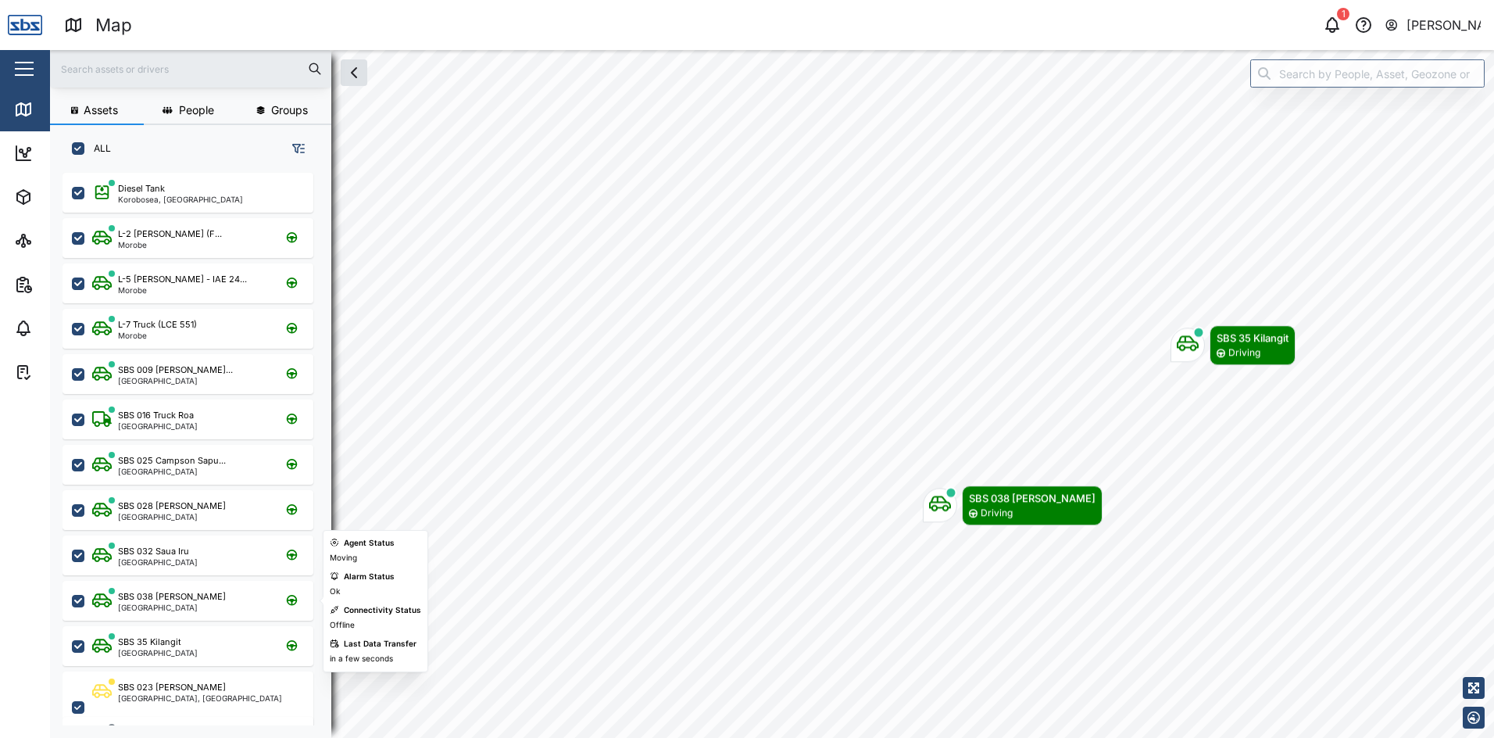
click at [157, 599] on div "SBS 038 [PERSON_NAME]" at bounding box center [172, 596] width 108 height 13
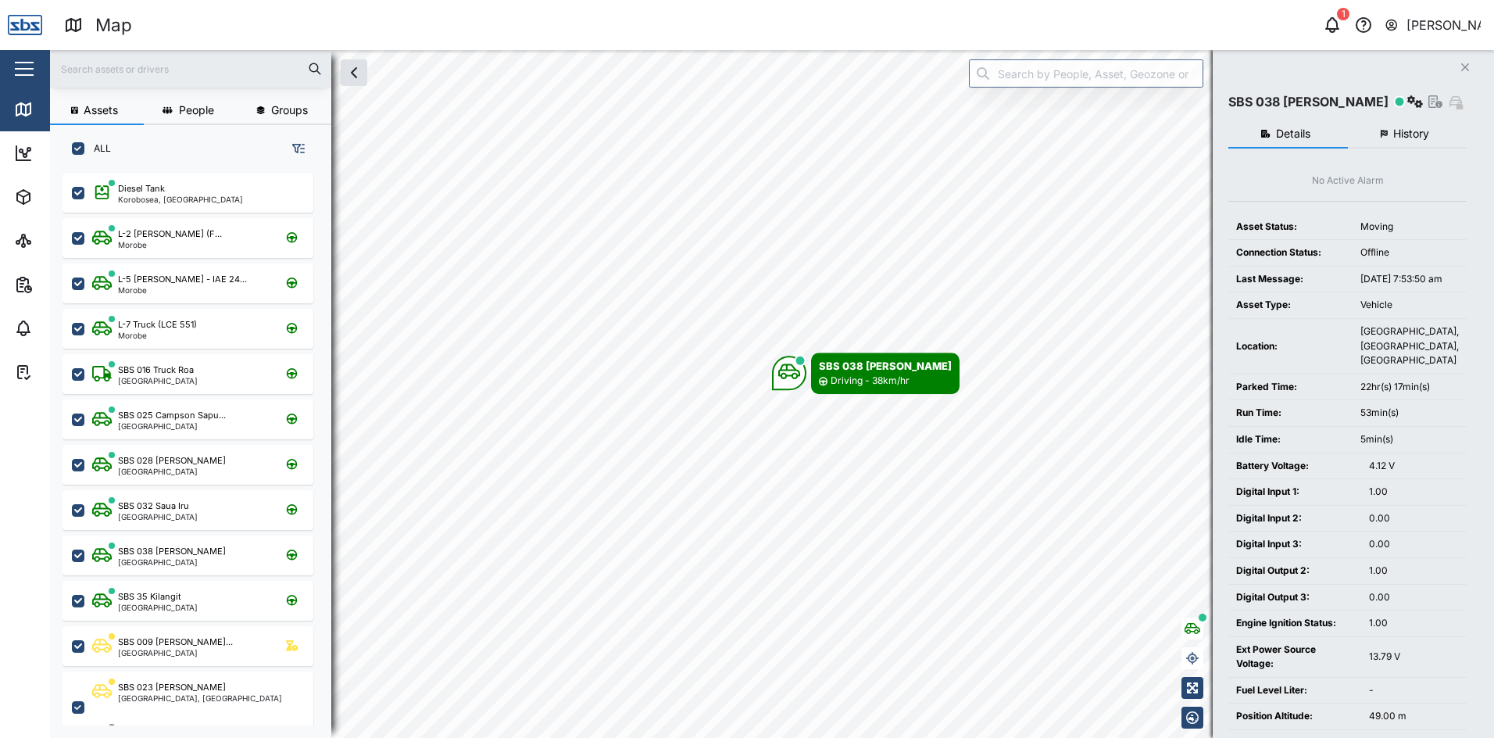
click at [1401, 133] on span "History" at bounding box center [1412, 133] width 36 height 11
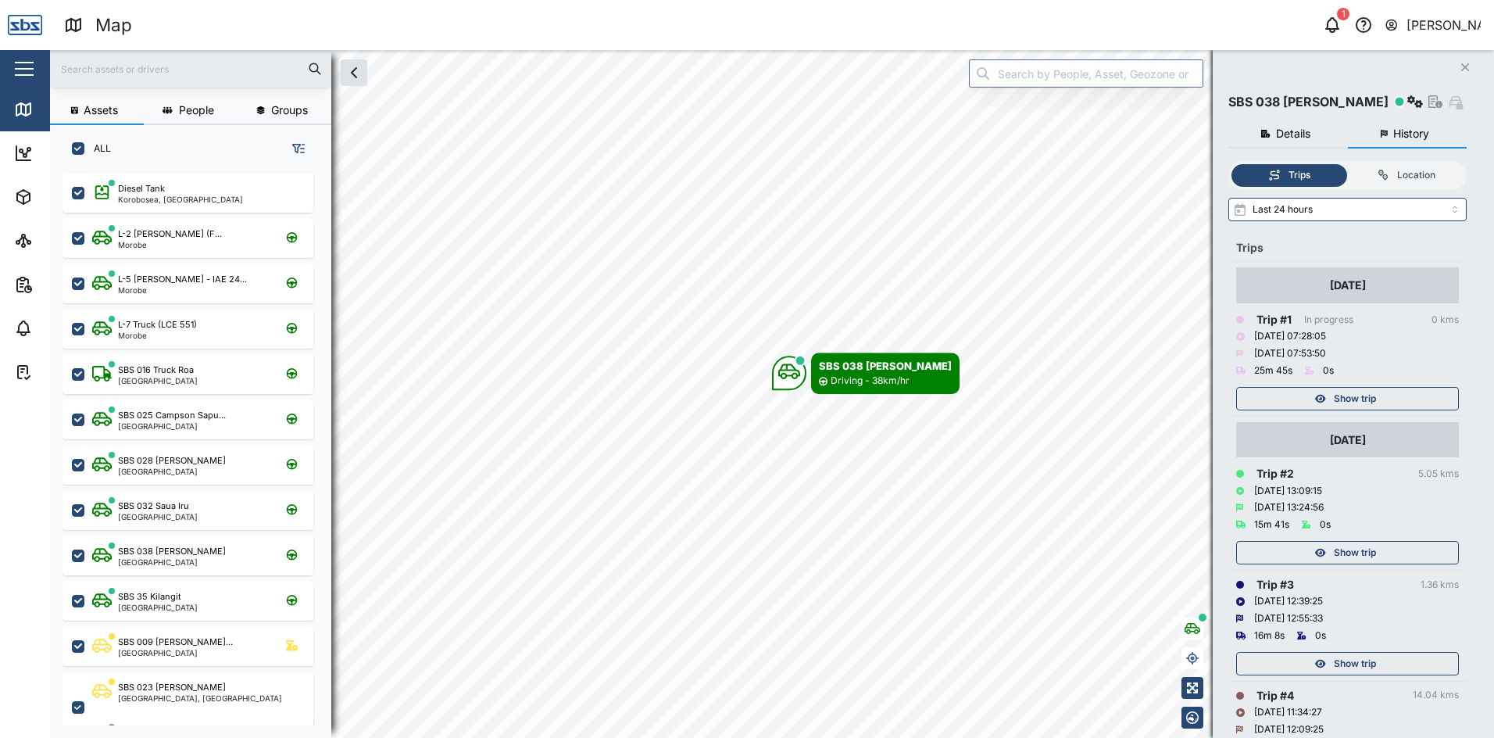
click at [1343, 395] on span "Show trip" at bounding box center [1355, 399] width 42 height 22
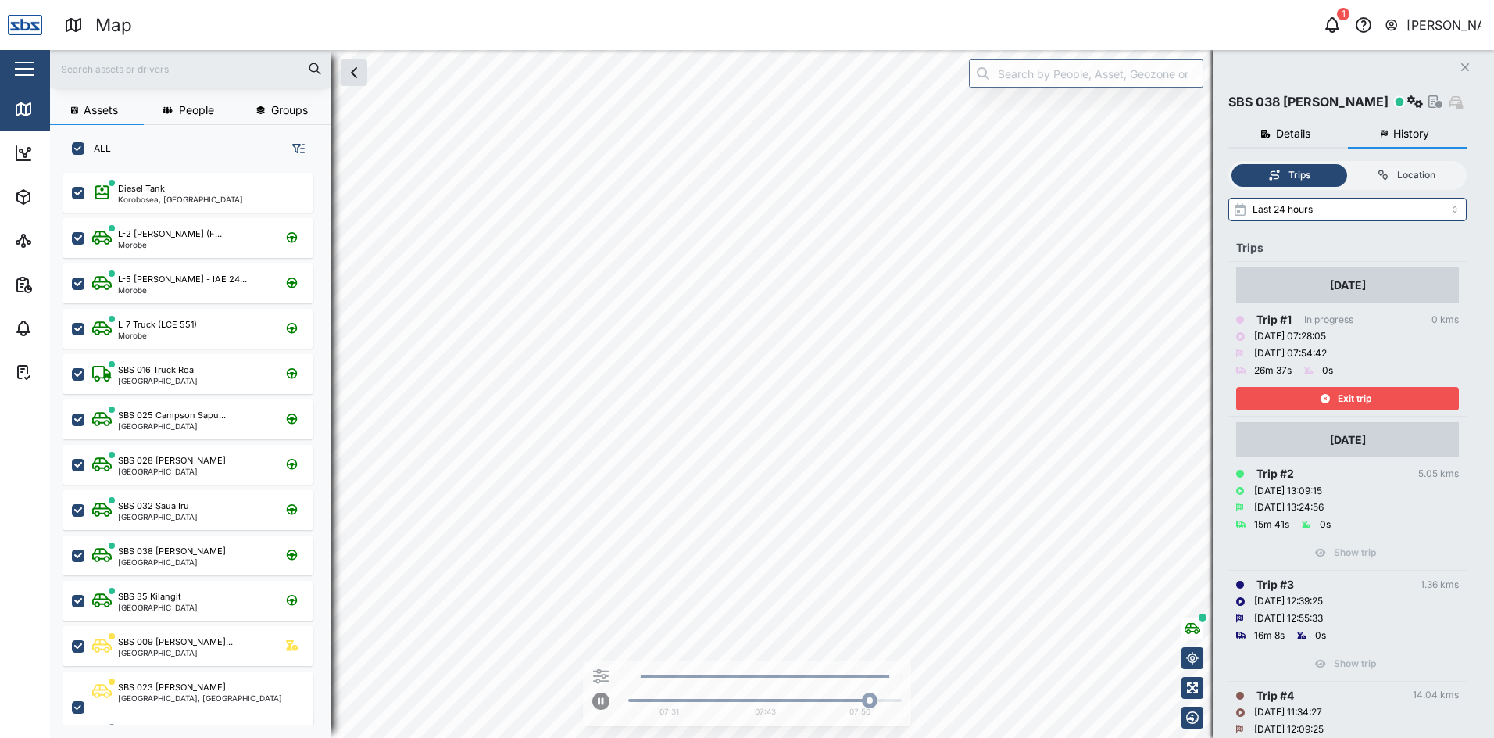
click at [1362, 395] on span "Exit trip" at bounding box center [1355, 399] width 34 height 22
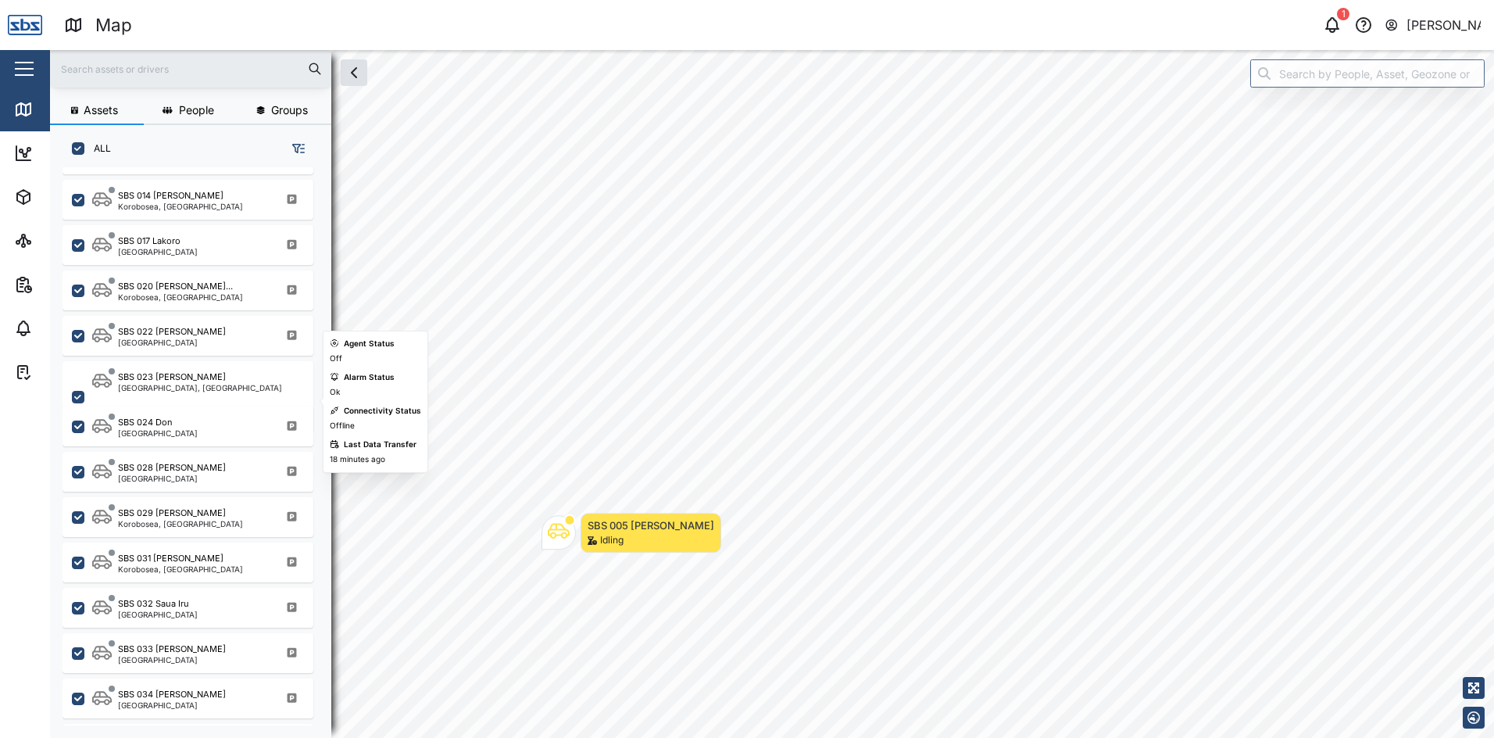
scroll to position [1527, 0]
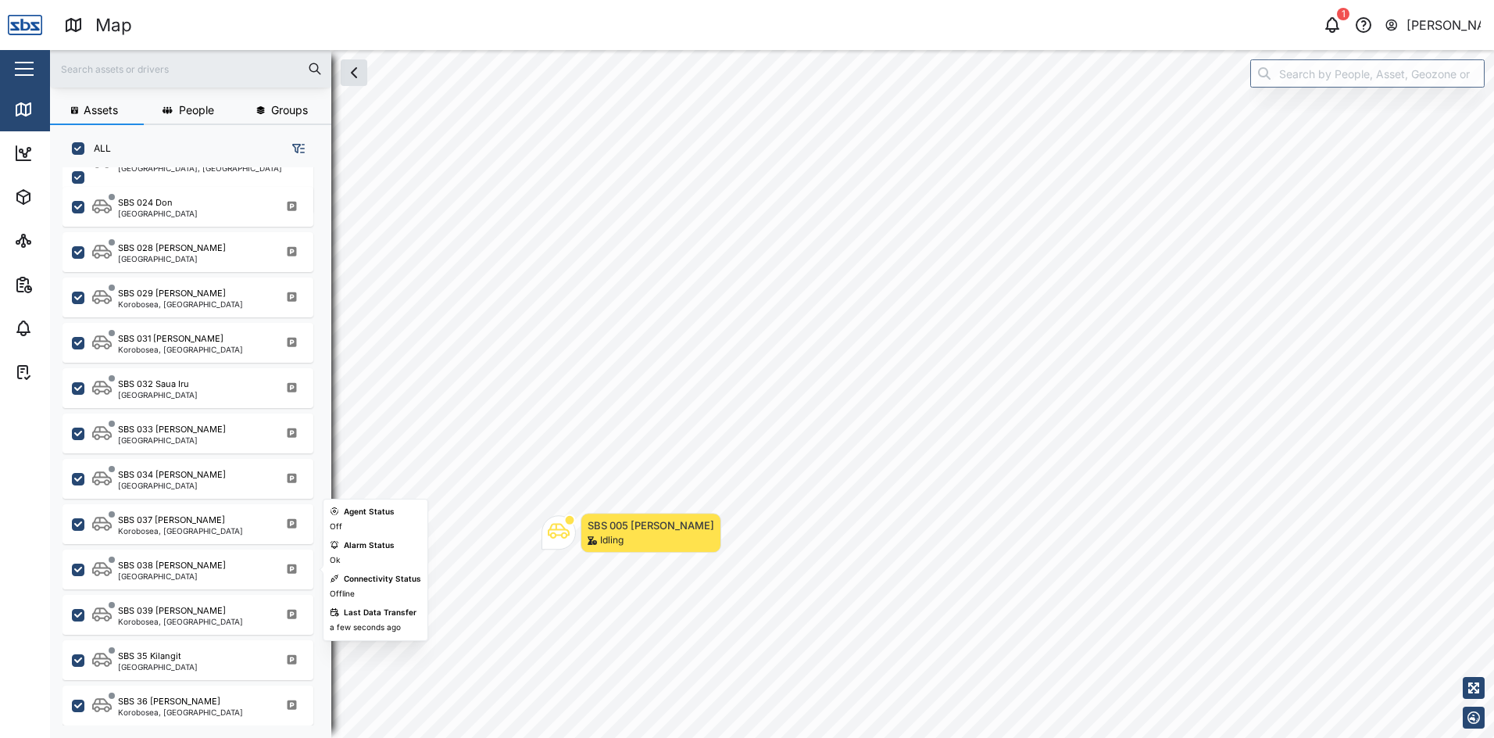
click at [177, 568] on div "SBS 038 [PERSON_NAME]" at bounding box center [172, 565] width 108 height 13
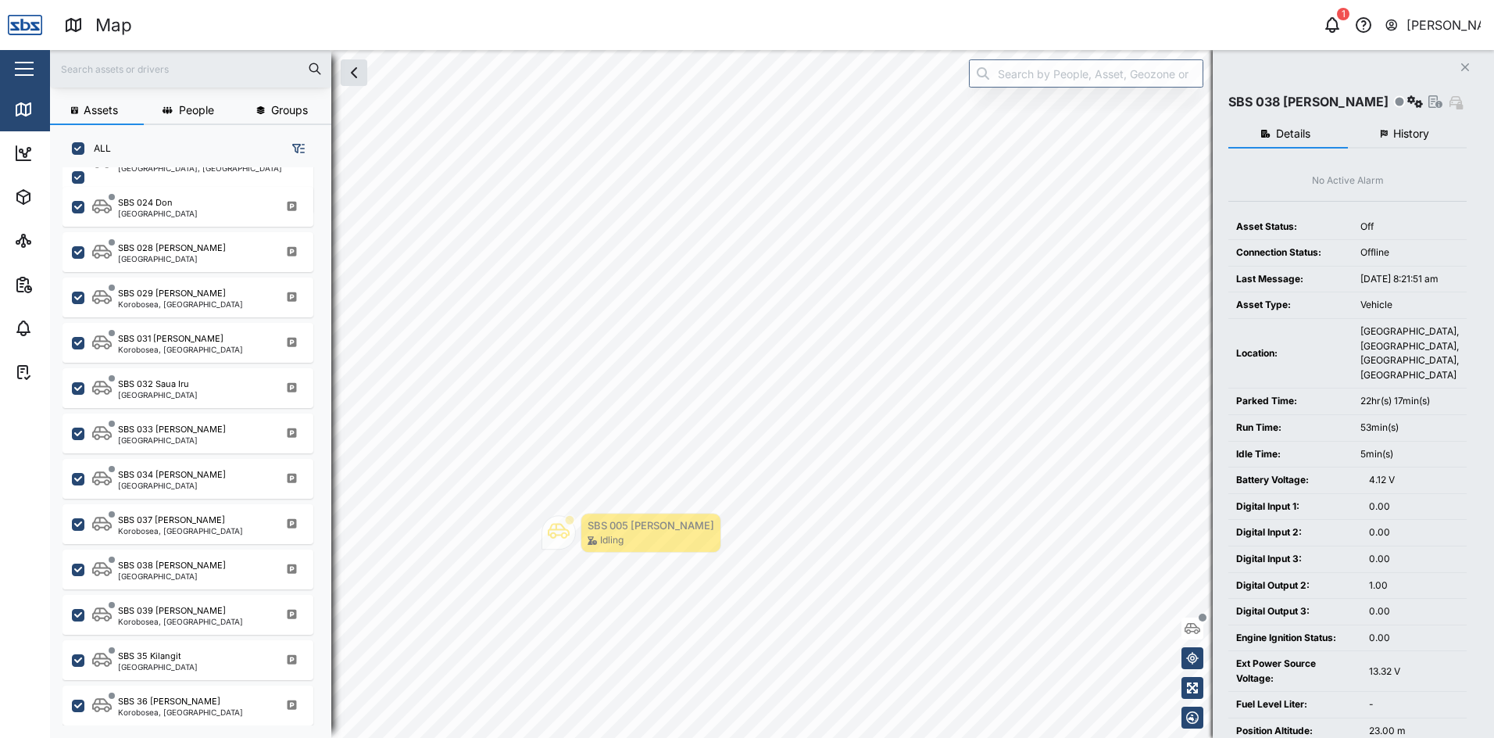
click at [1419, 132] on span "History" at bounding box center [1412, 133] width 36 height 11
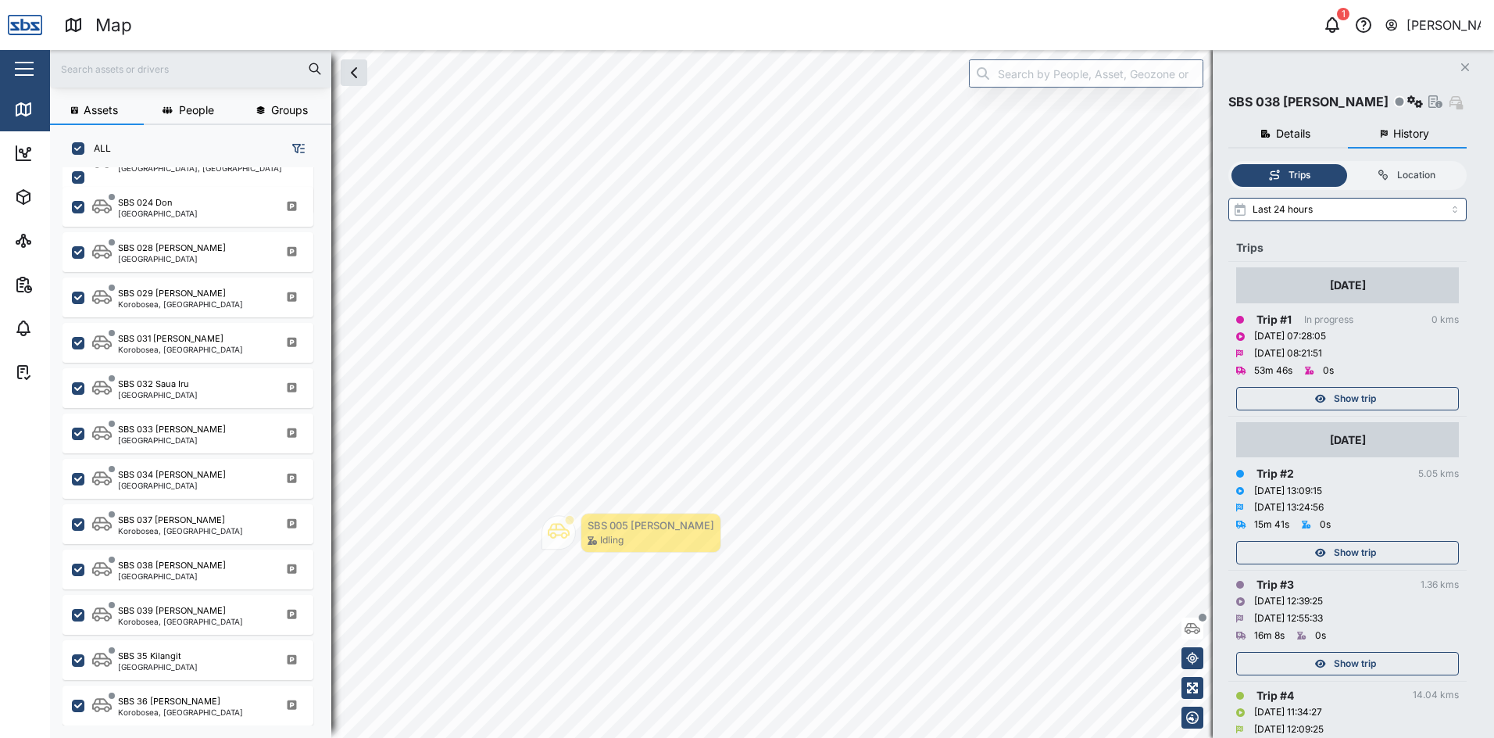
click at [1344, 392] on span "Show trip" at bounding box center [1355, 399] width 42 height 22
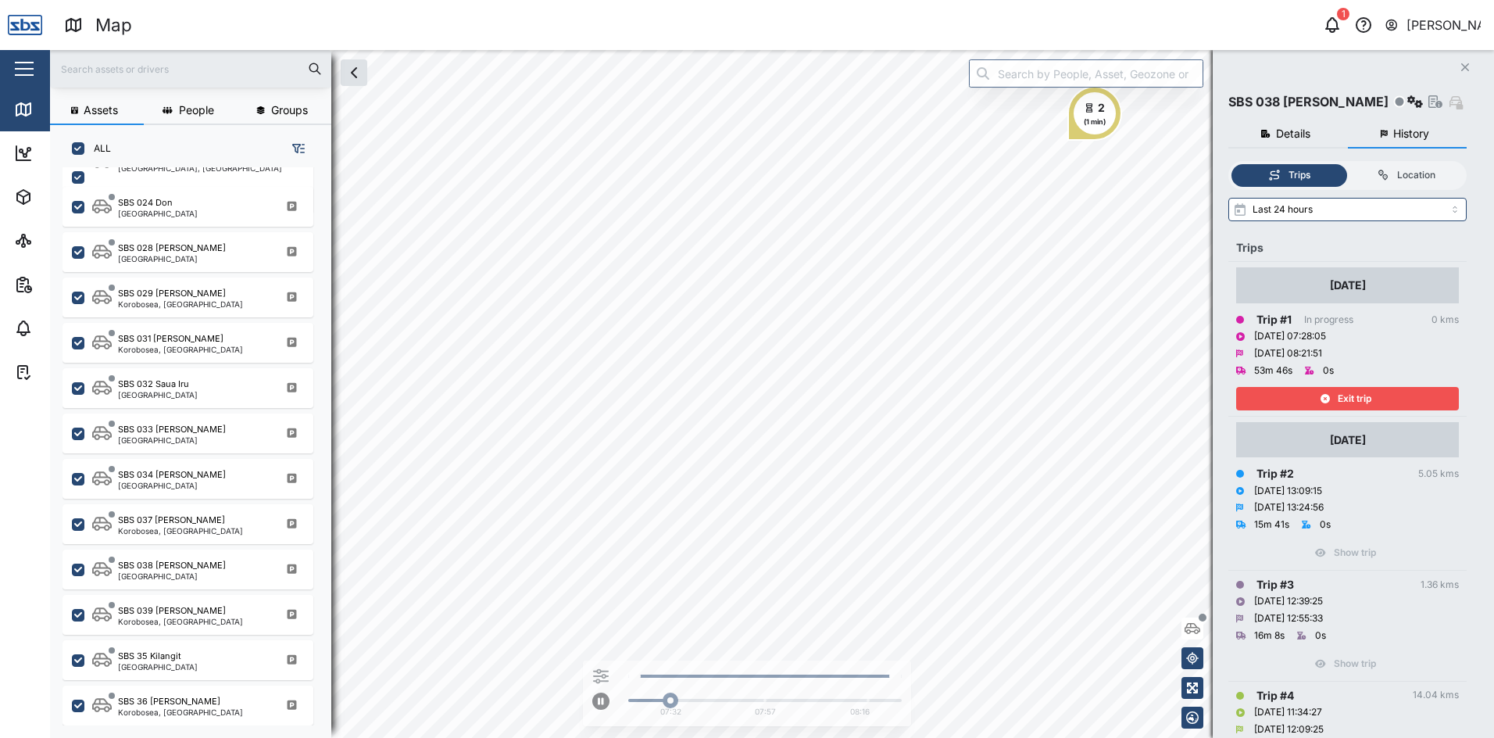
click at [1336, 395] on div "Exit trip" at bounding box center [1345, 399] width 203 height 22
